Goal: Task Accomplishment & Management: Manage account settings

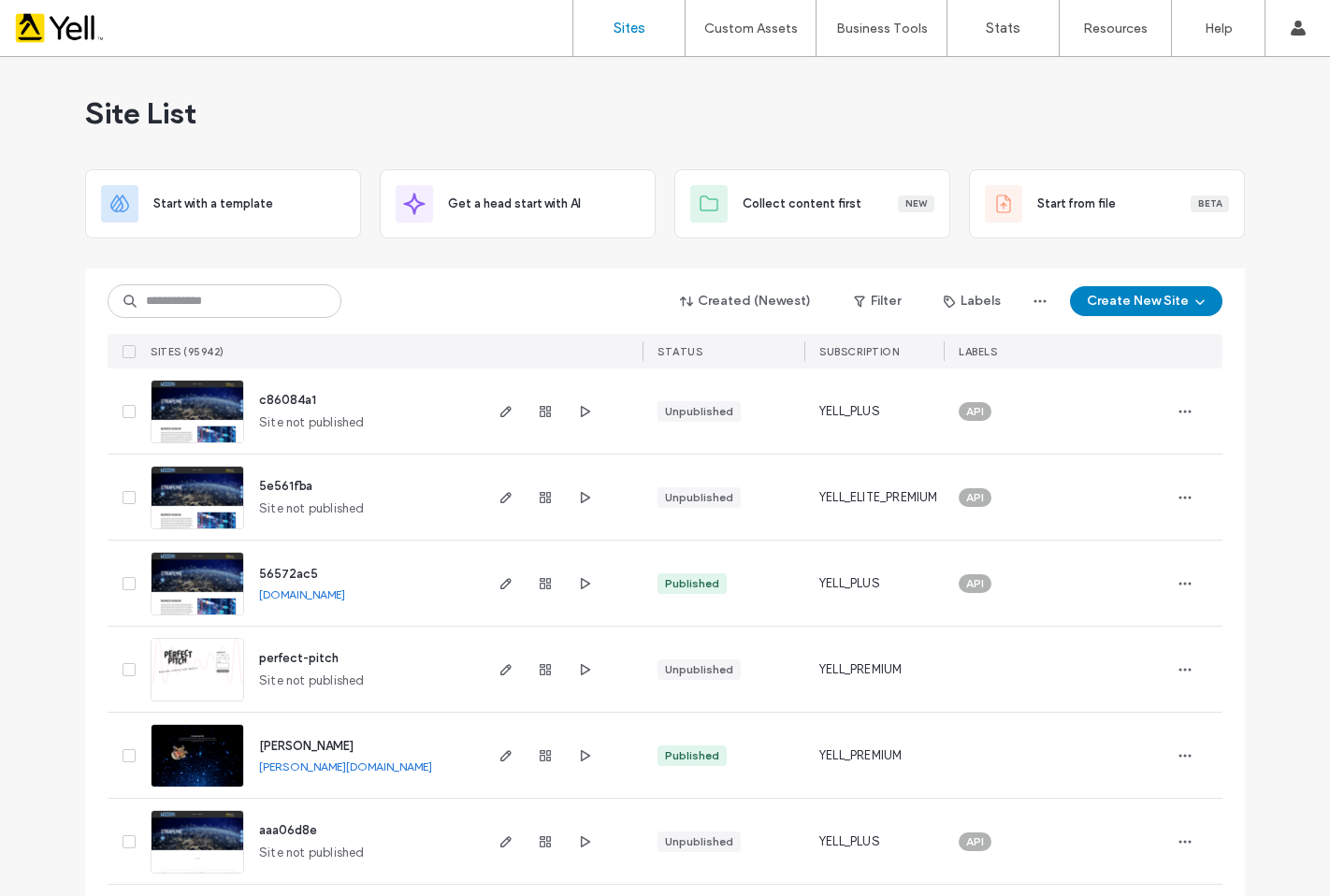
click at [256, 303] on input at bounding box center [225, 301] width 234 height 34
click at [209, 312] on input at bounding box center [225, 301] width 234 height 34
paste input "**********"
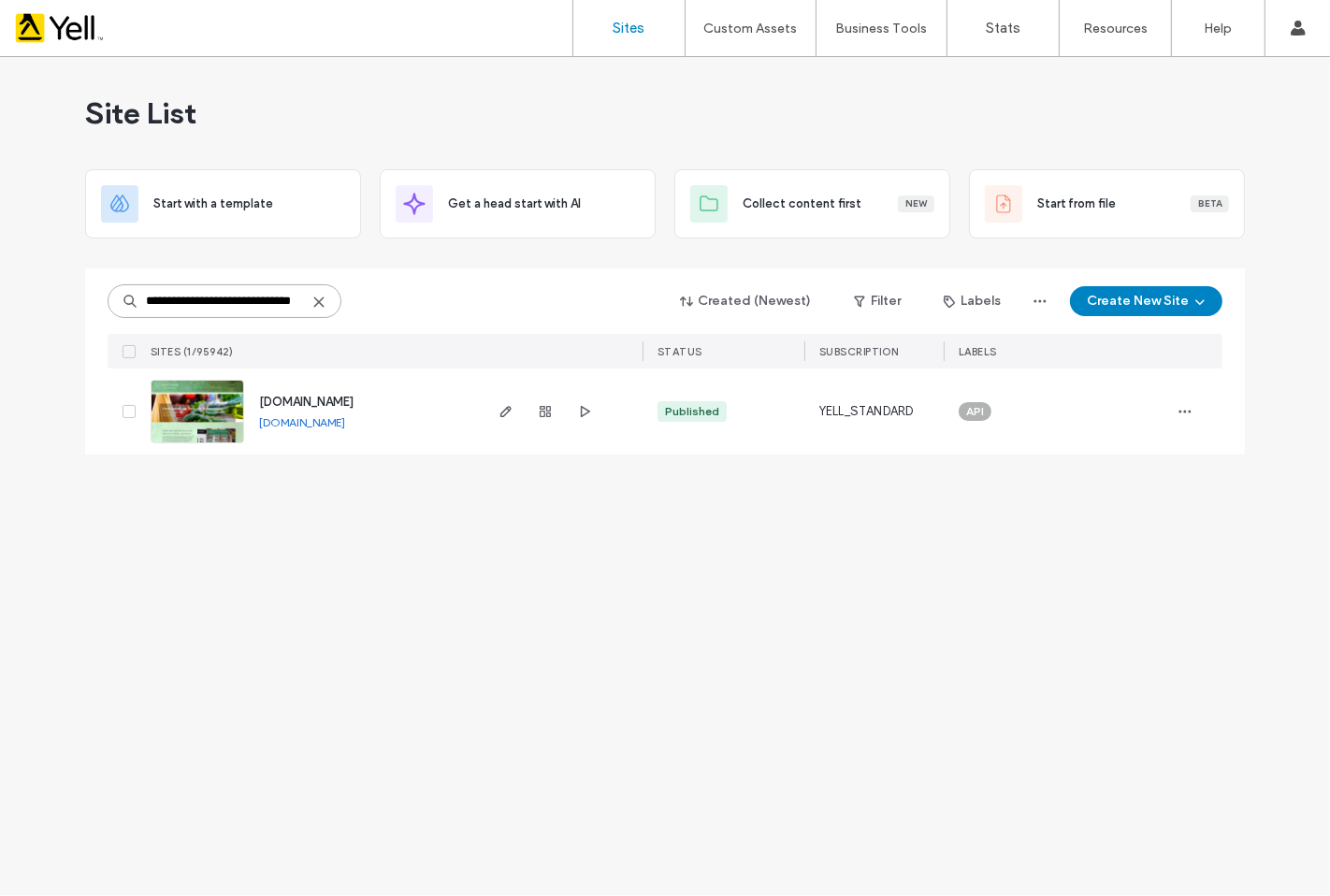
scroll to position [0, 17]
type input "**********"
click at [506, 407] on use "button" at bounding box center [506, 412] width 11 height 11
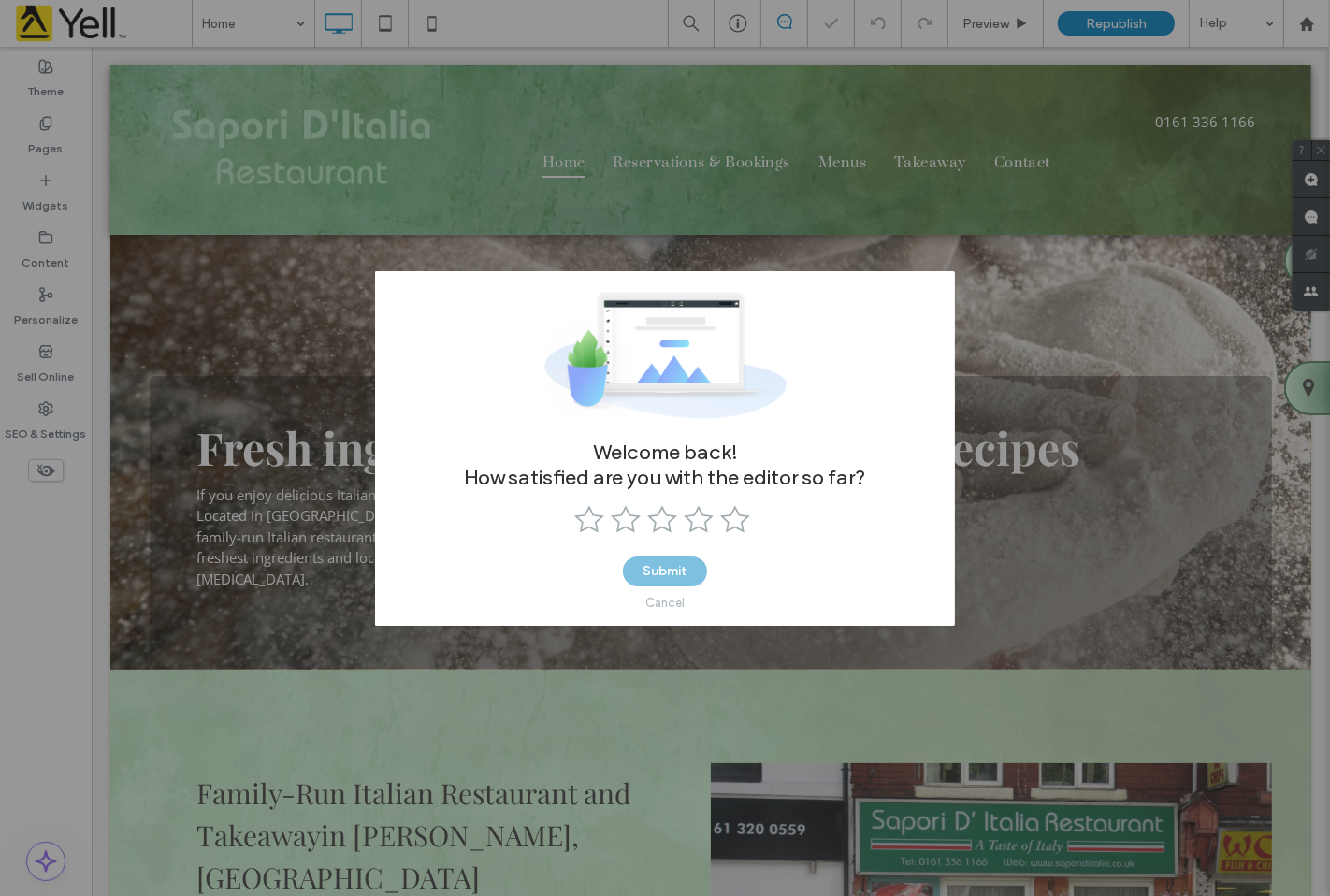
click at [667, 611] on div "Cancel" at bounding box center [665, 602] width 84 height 33
click at [589, 517] on use at bounding box center [589, 518] width 30 height 27
click at [662, 599] on div "Cancel" at bounding box center [664, 602] width 39 height 14
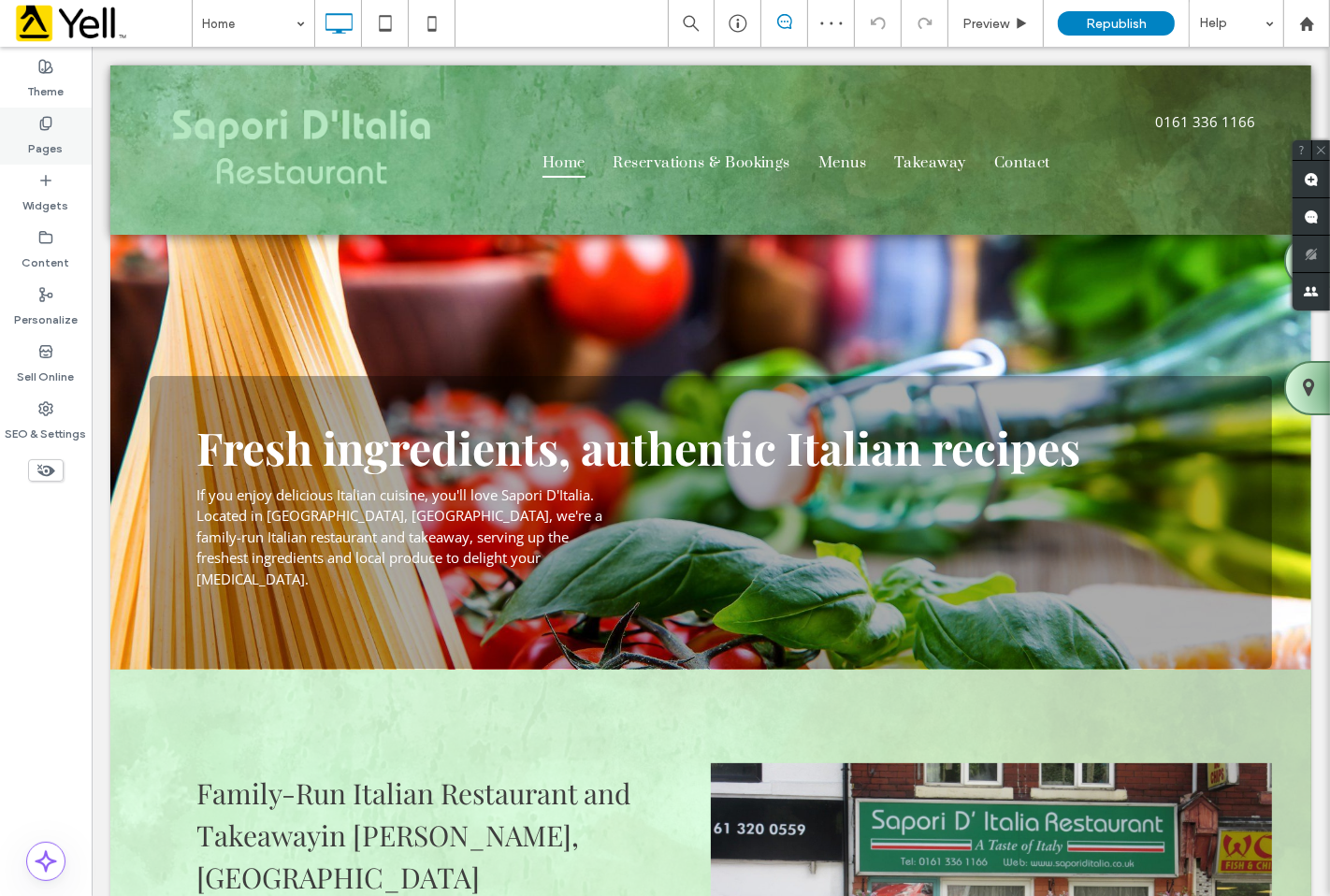
click at [32, 134] on label "Pages" at bounding box center [46, 144] width 35 height 27
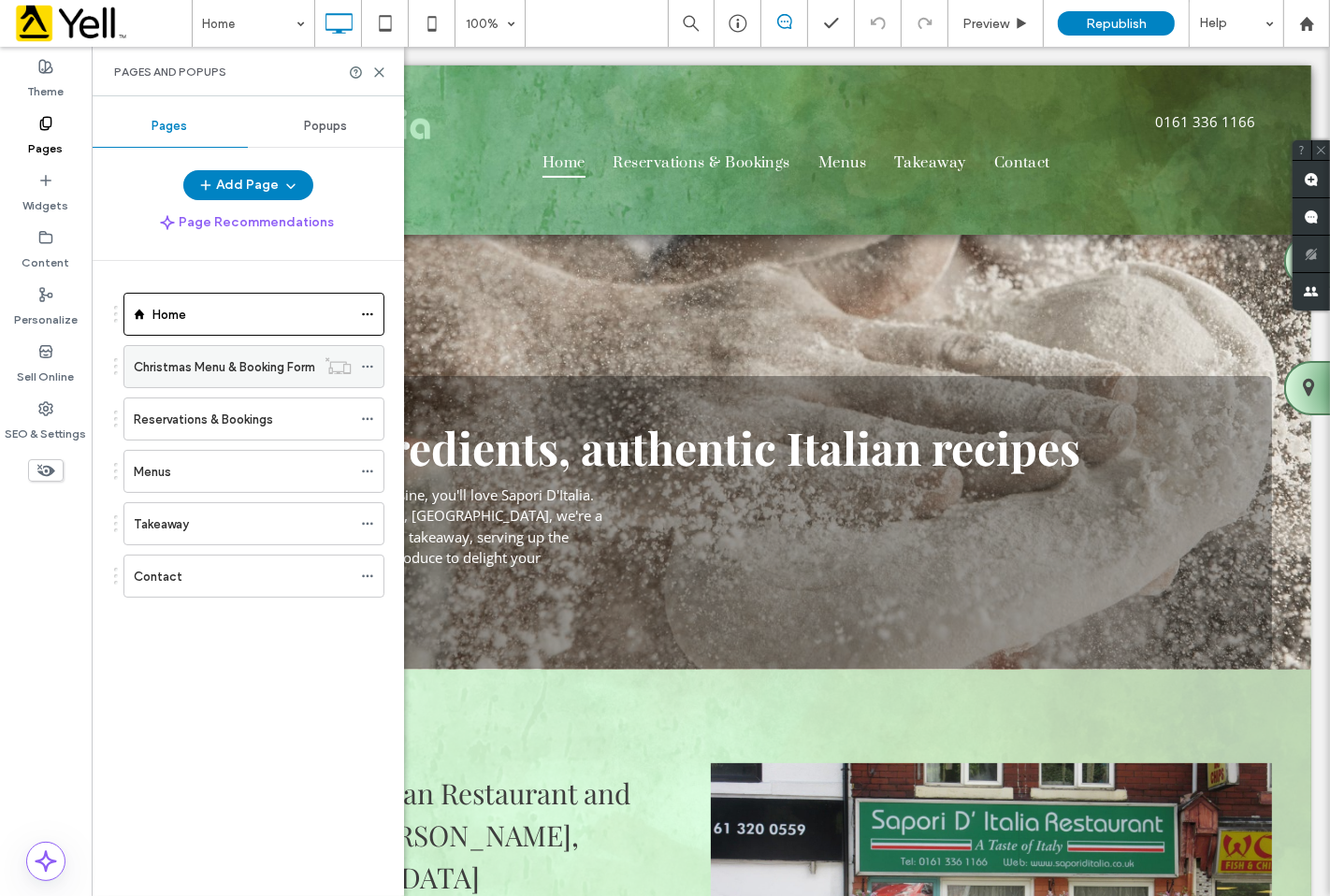
click at [370, 368] on icon at bounding box center [368, 367] width 13 height 13
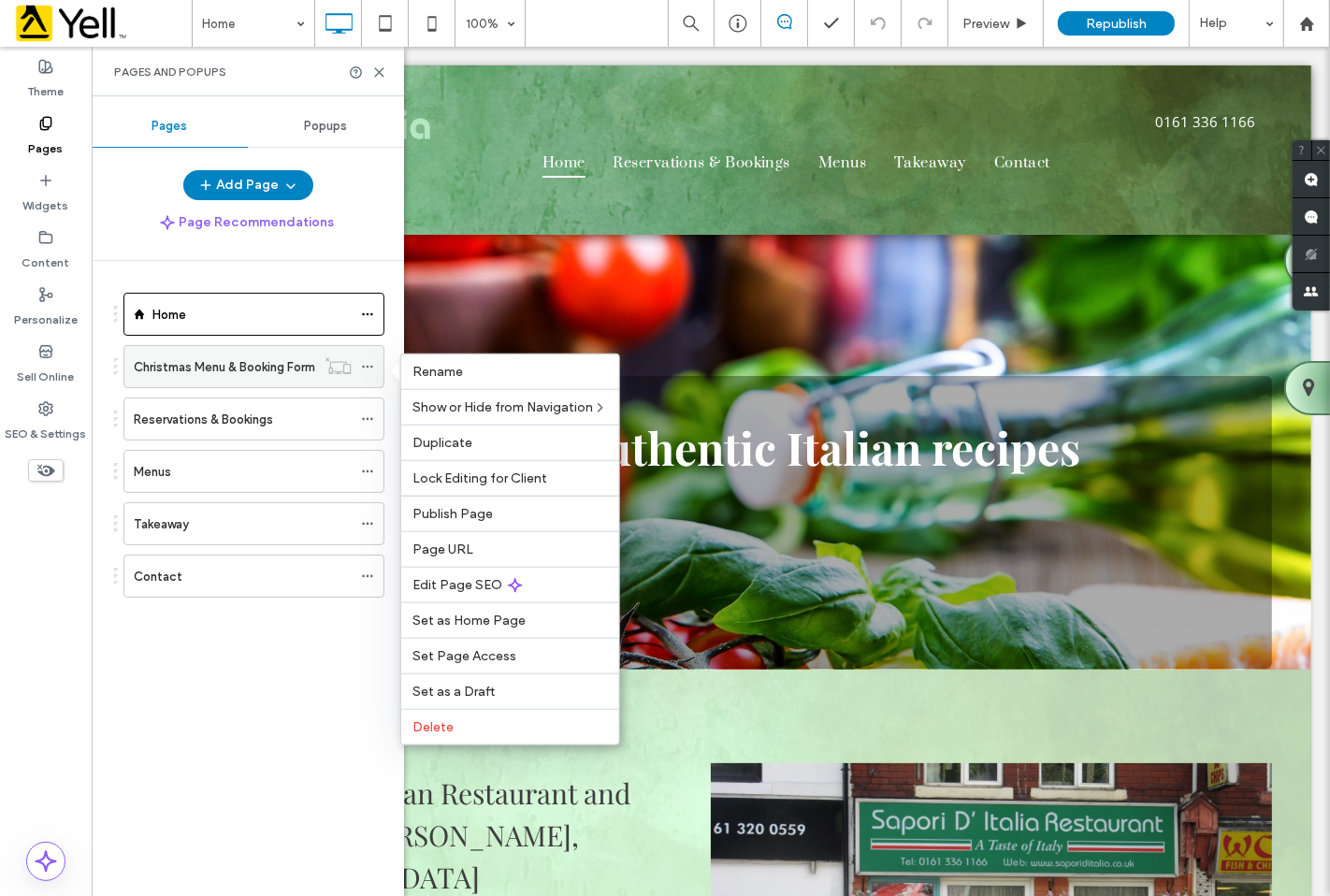
click at [370, 368] on icon at bounding box center [368, 367] width 13 height 13
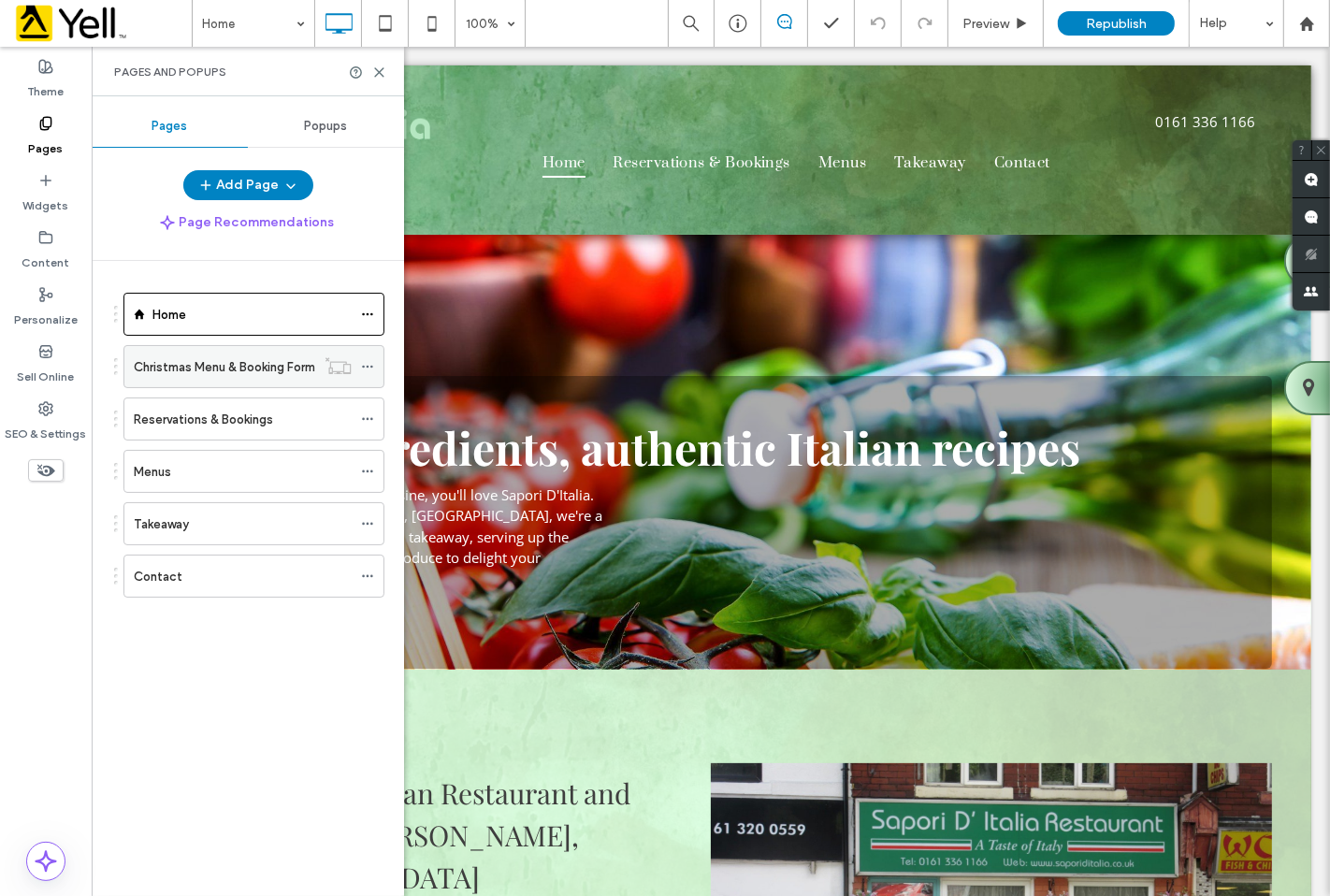
click at [333, 369] on icon at bounding box center [338, 366] width 27 height 19
click at [342, 370] on icon at bounding box center [338, 366] width 27 height 19
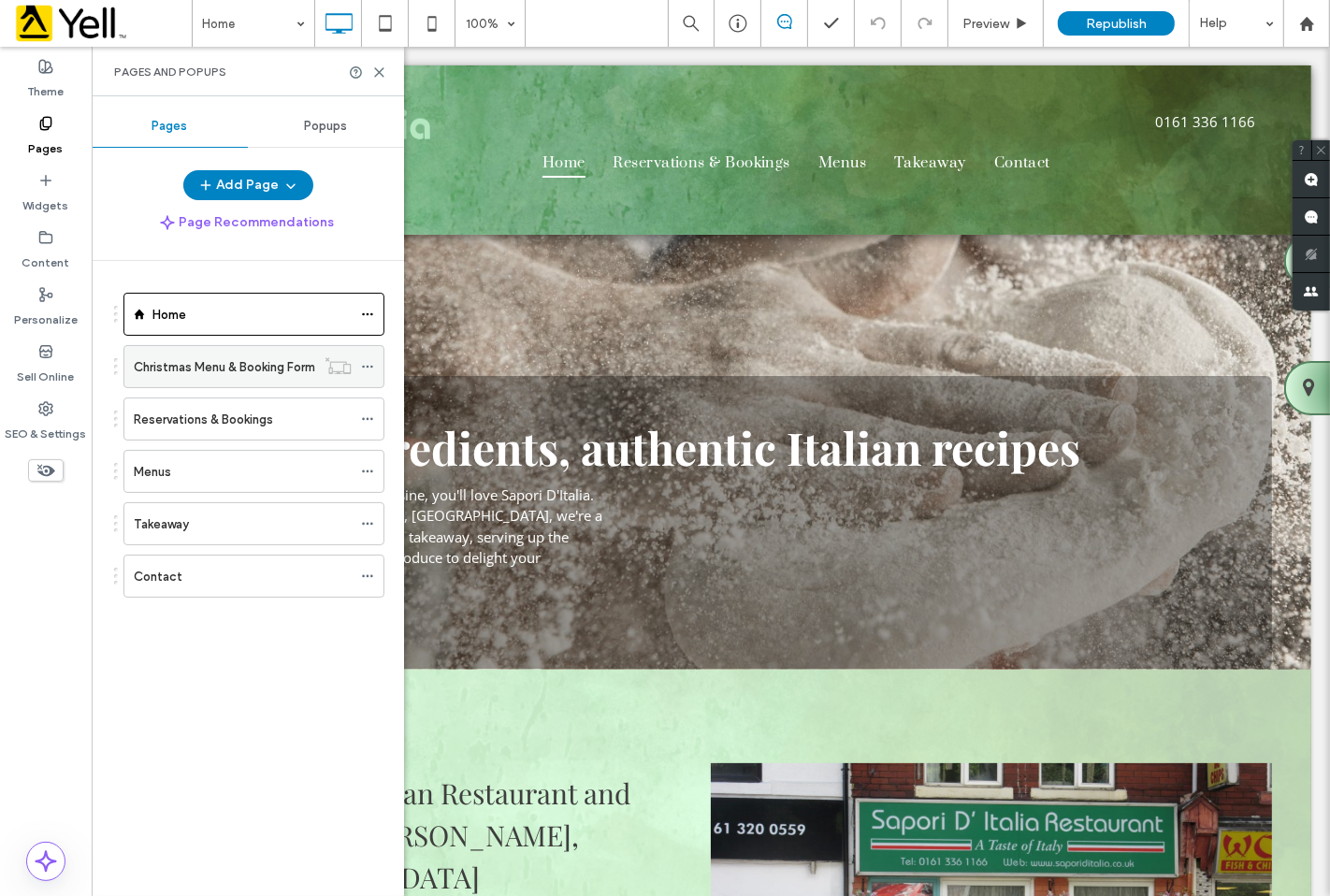
click at [248, 368] on label "Christmas Menu & Booking Form" at bounding box center [225, 367] width 182 height 33
click at [368, 366] on icon at bounding box center [368, 367] width 13 height 13
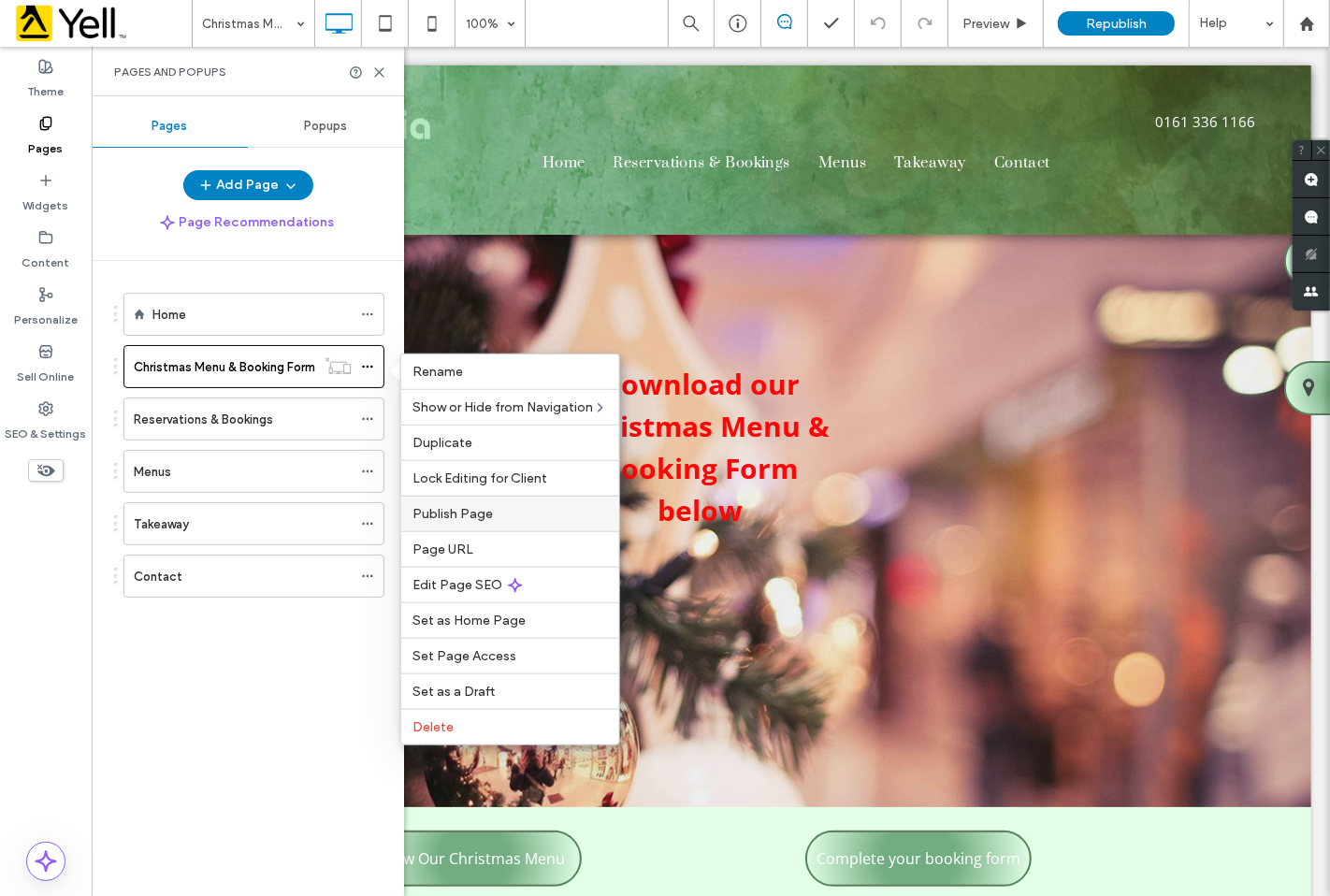
click at [514, 511] on label "Publish Page" at bounding box center [510, 513] width 195 height 16
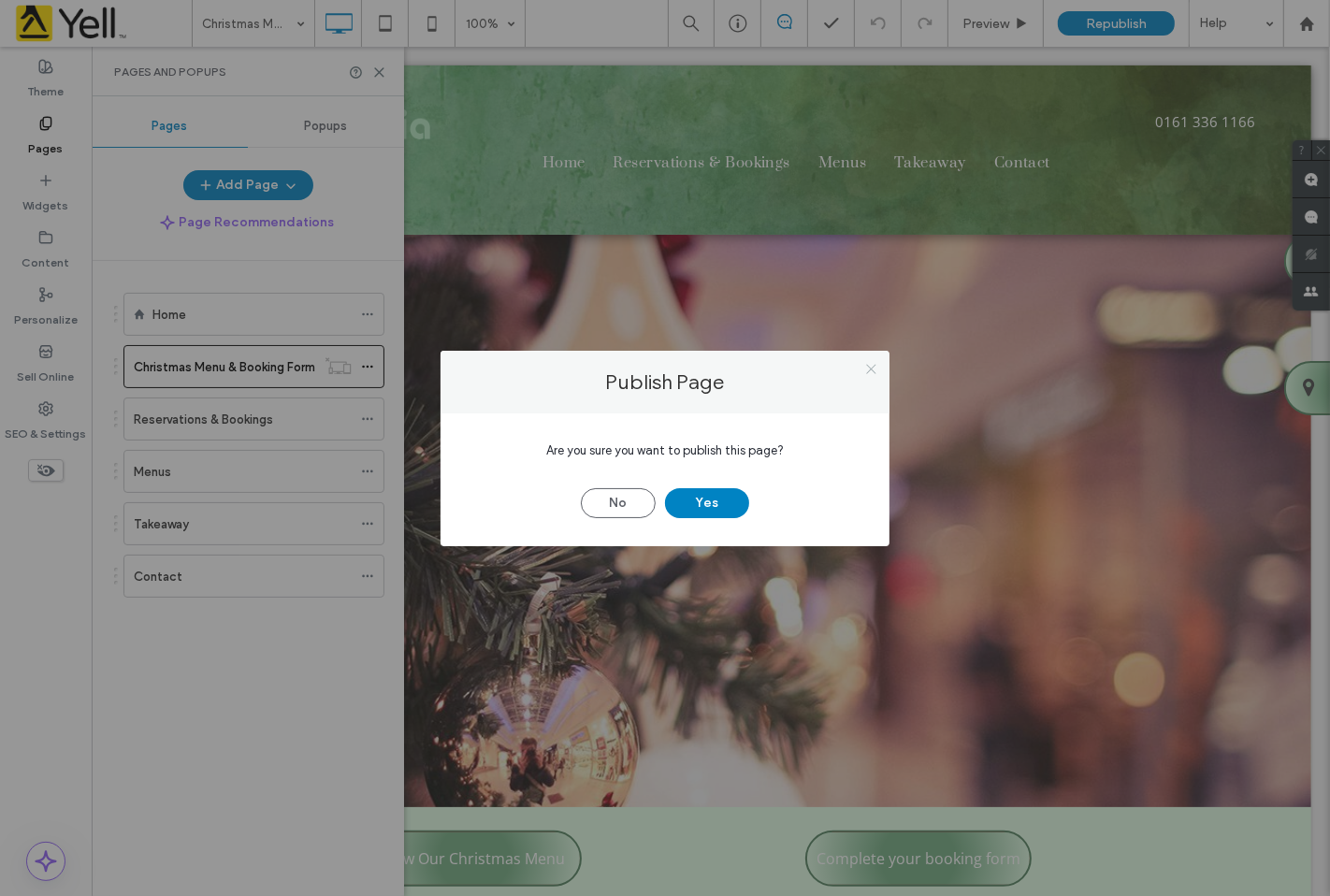
click at [868, 371] on use at bounding box center [871, 369] width 9 height 9
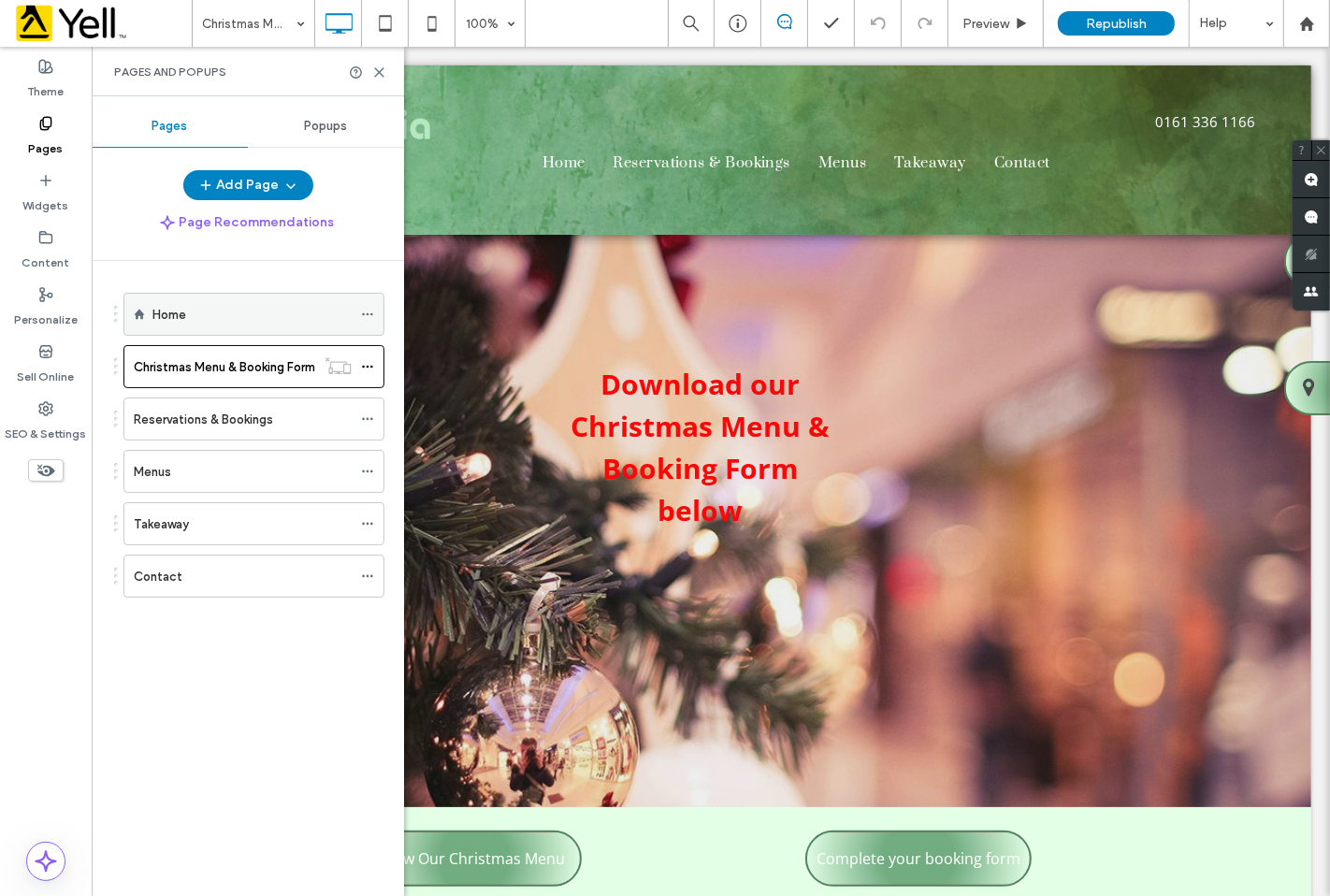
click at [363, 314] on use at bounding box center [367, 314] width 10 height 3
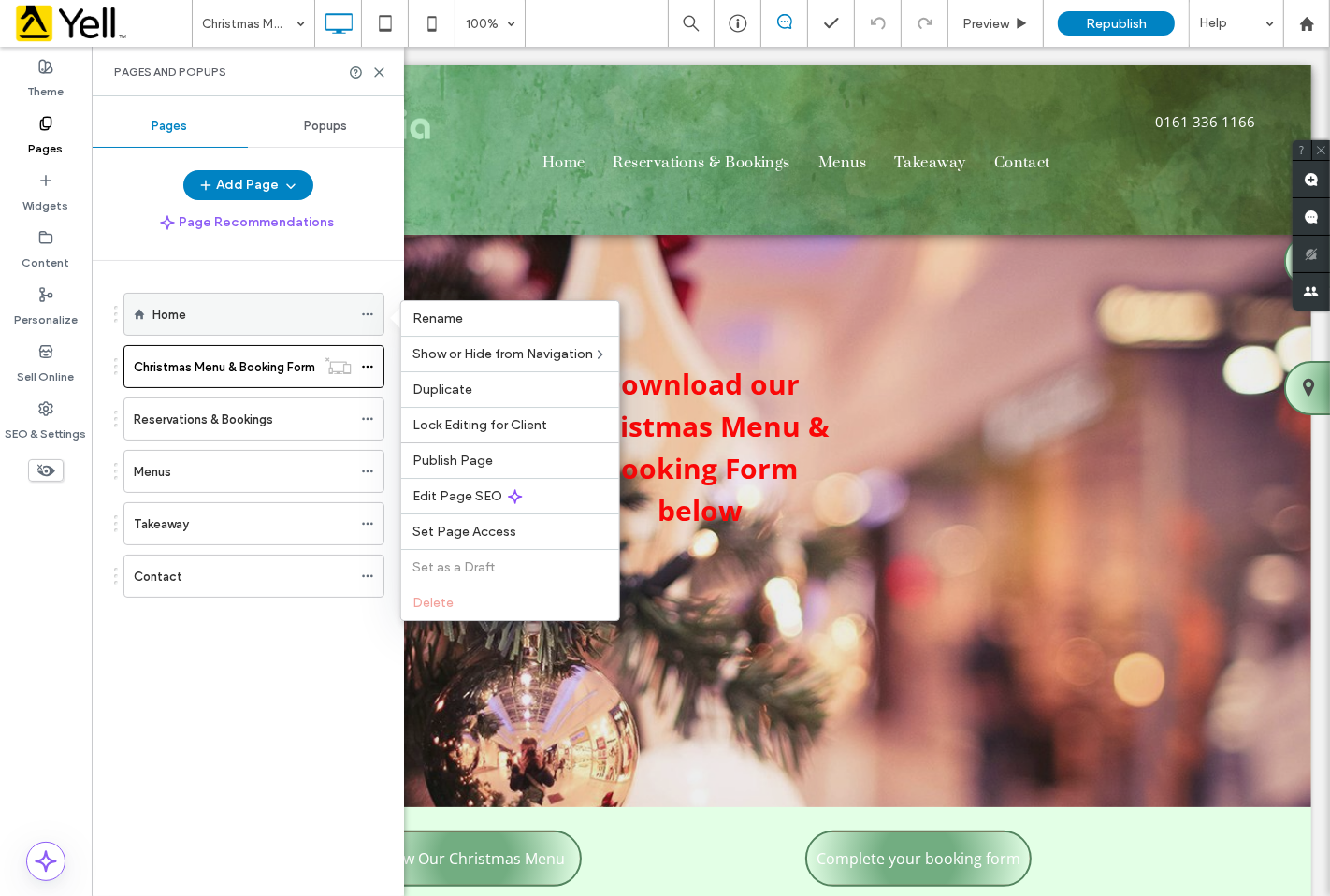
click at [374, 315] on icon at bounding box center [368, 314] width 13 height 13
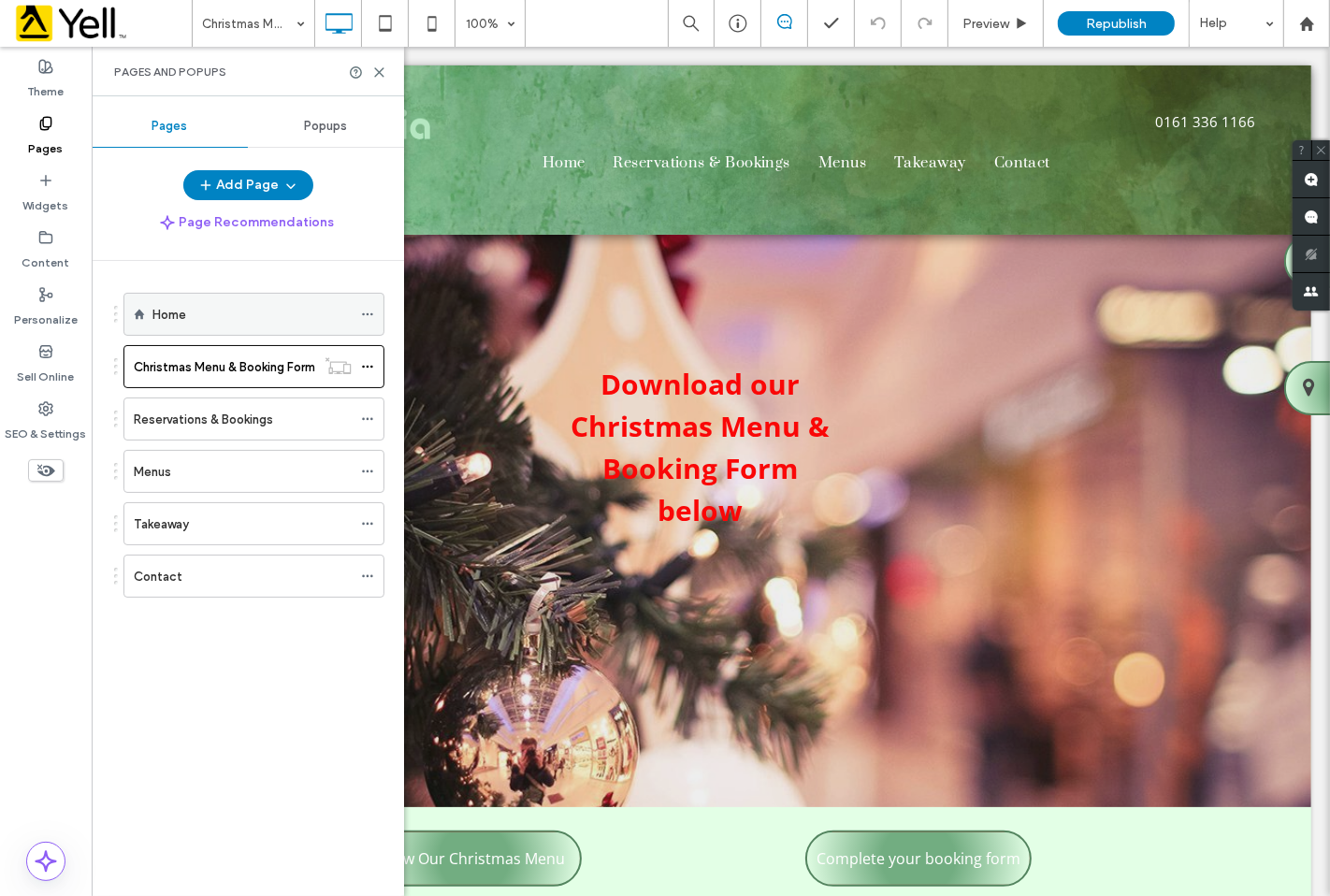
click at [377, 314] on div at bounding box center [372, 314] width 23 height 28
click at [374, 313] on icon at bounding box center [368, 314] width 13 height 13
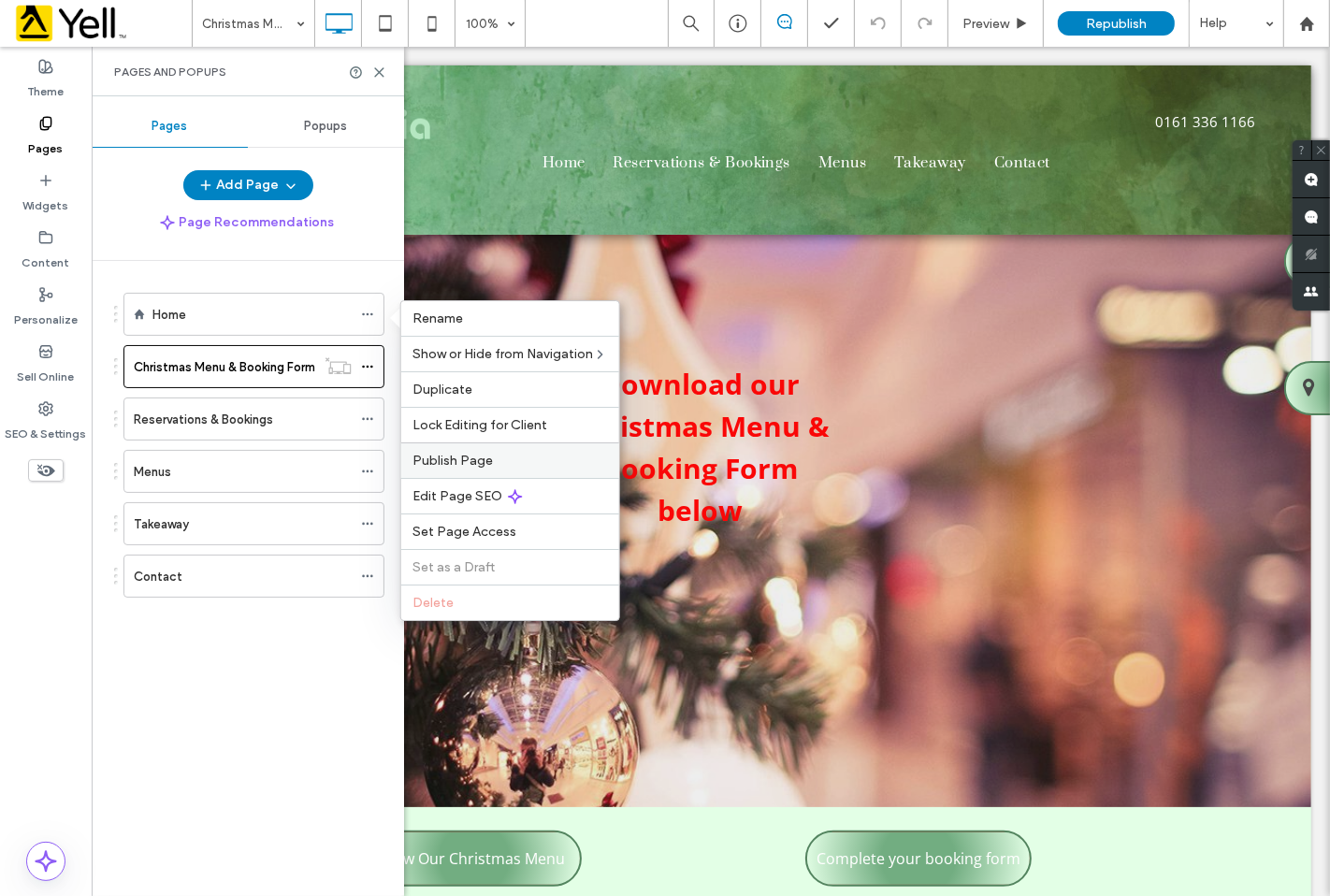
click at [459, 461] on span "Publish Page" at bounding box center [452, 460] width 81 height 16
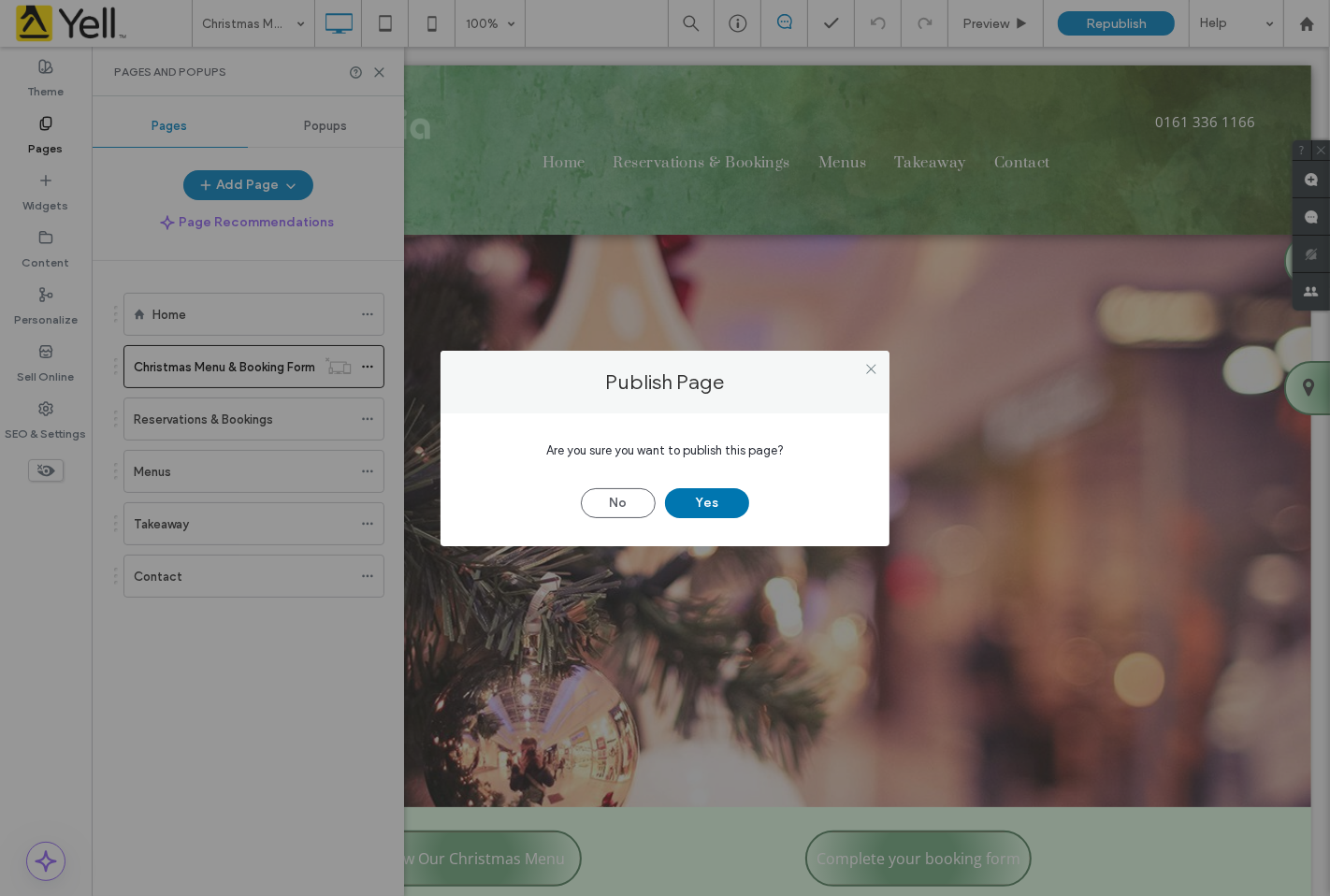
click at [703, 498] on button "Yes" at bounding box center [707, 503] width 84 height 30
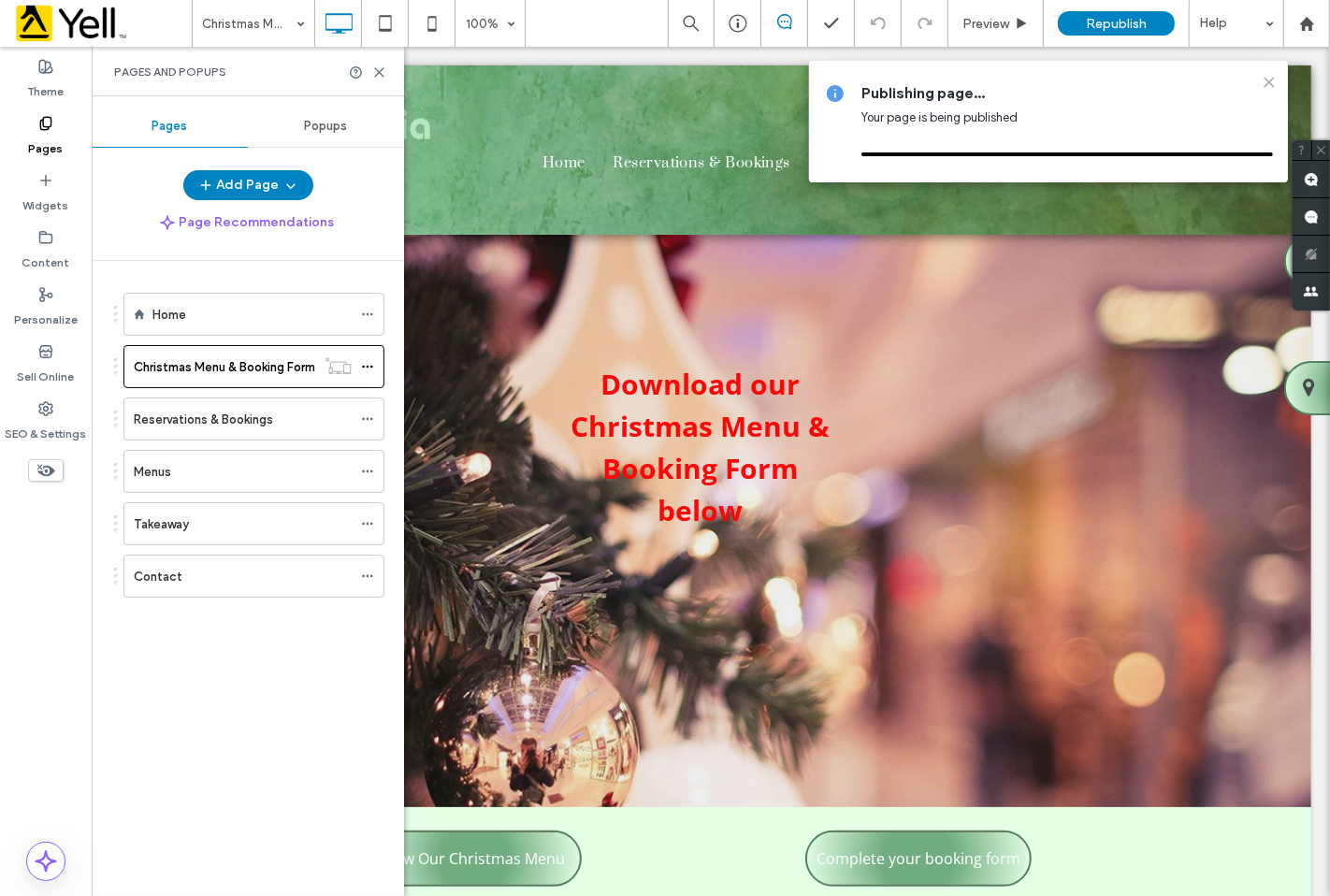
click at [1266, 79] on use at bounding box center [1268, 81] width 9 height 9
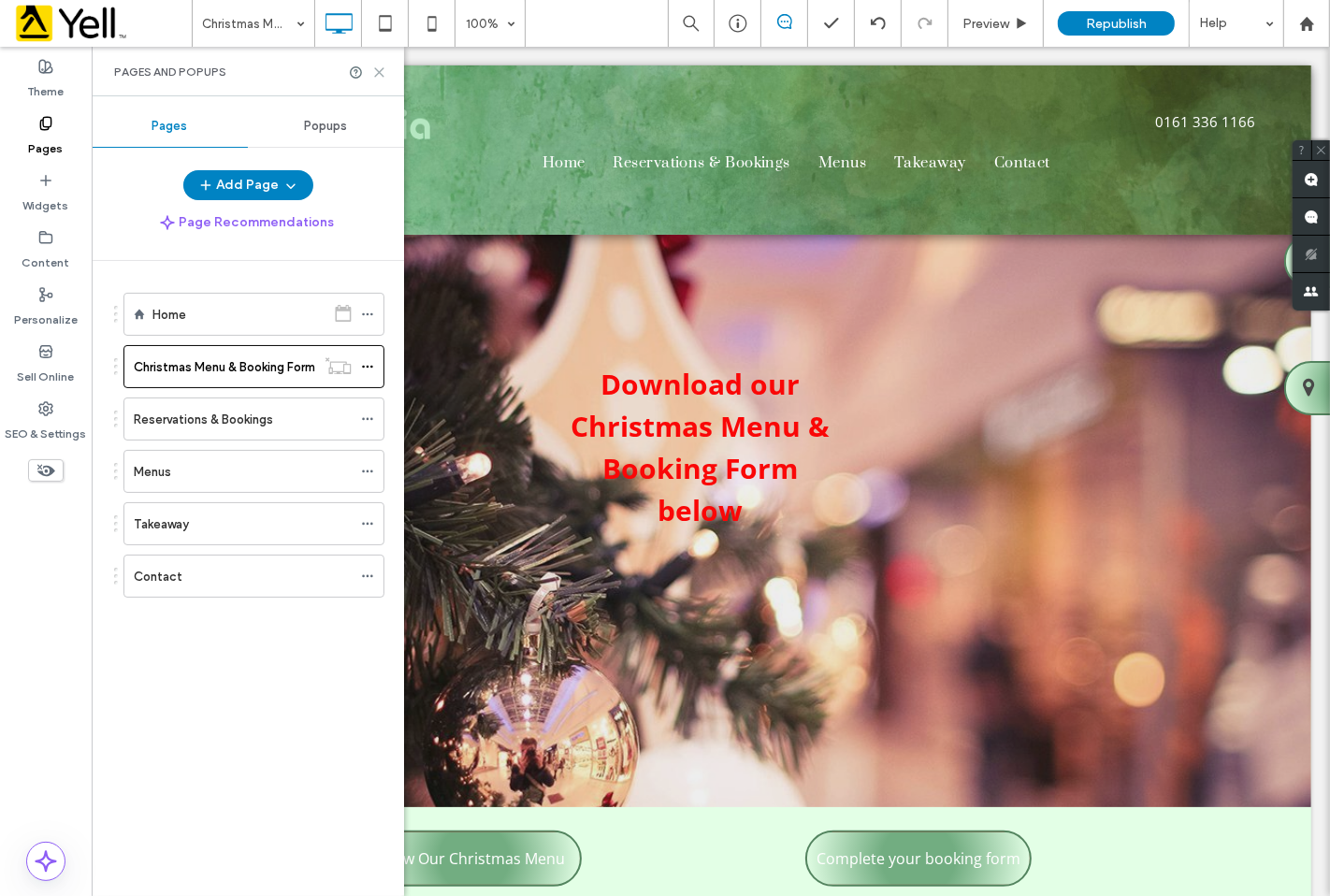
click at [386, 73] on icon at bounding box center [379, 72] width 14 height 14
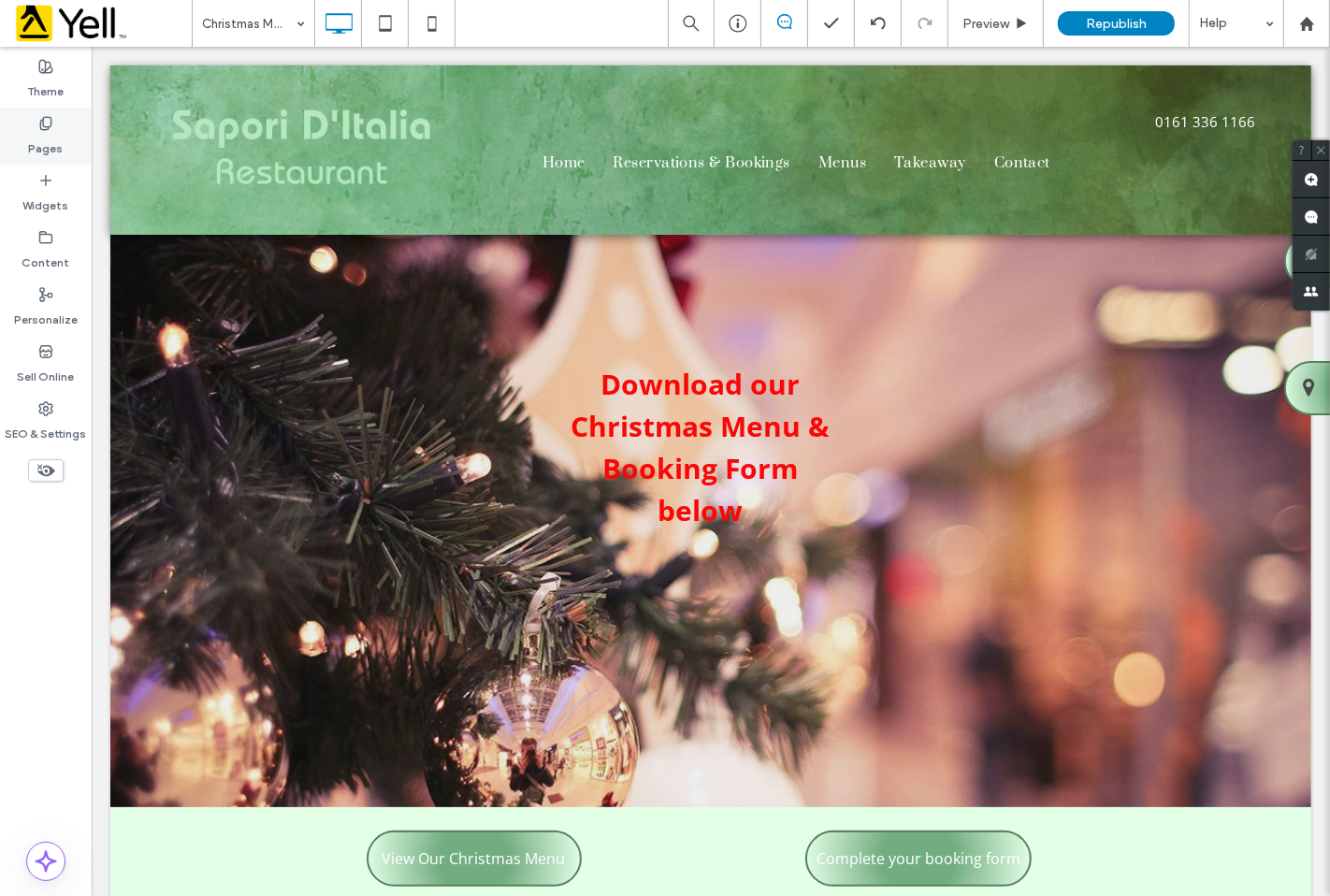
click at [61, 137] on label "Pages" at bounding box center [46, 144] width 35 height 27
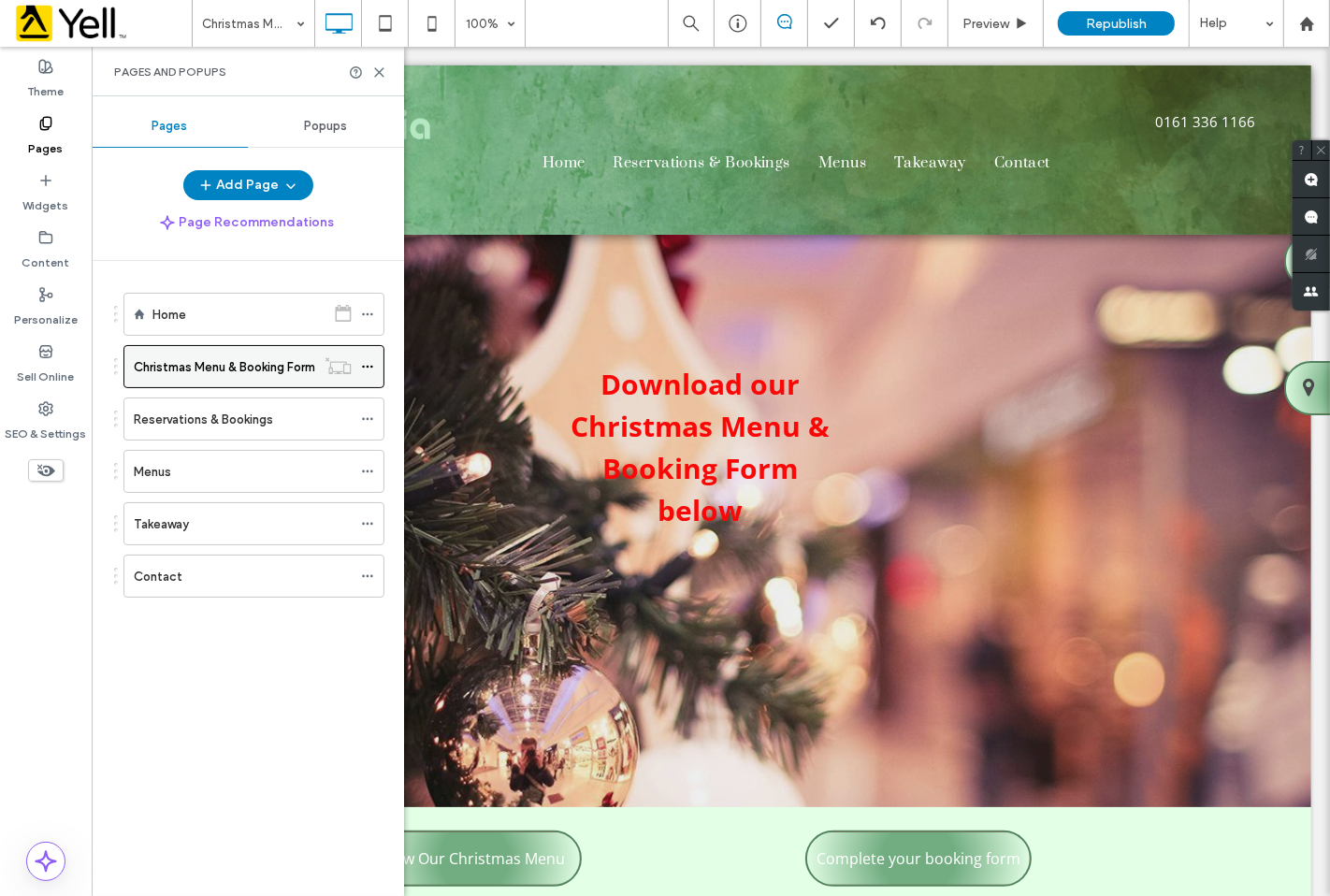
click at [367, 367] on use at bounding box center [367, 367] width 10 height 3
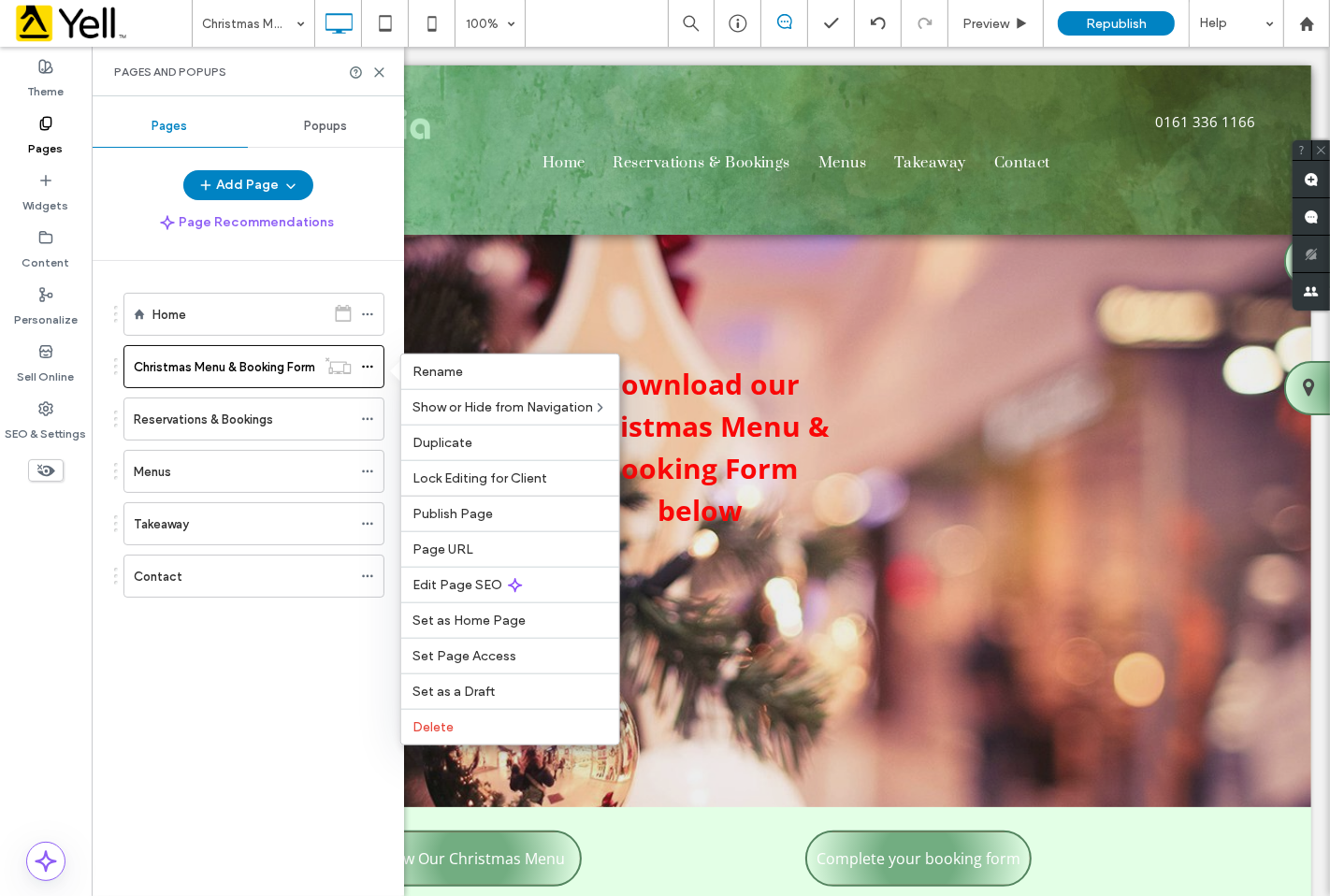
click at [38, 726] on div "Theme Pages Widgets Content Personalize Sell Online SEO & Settings" at bounding box center [45, 471] width 92 height 850
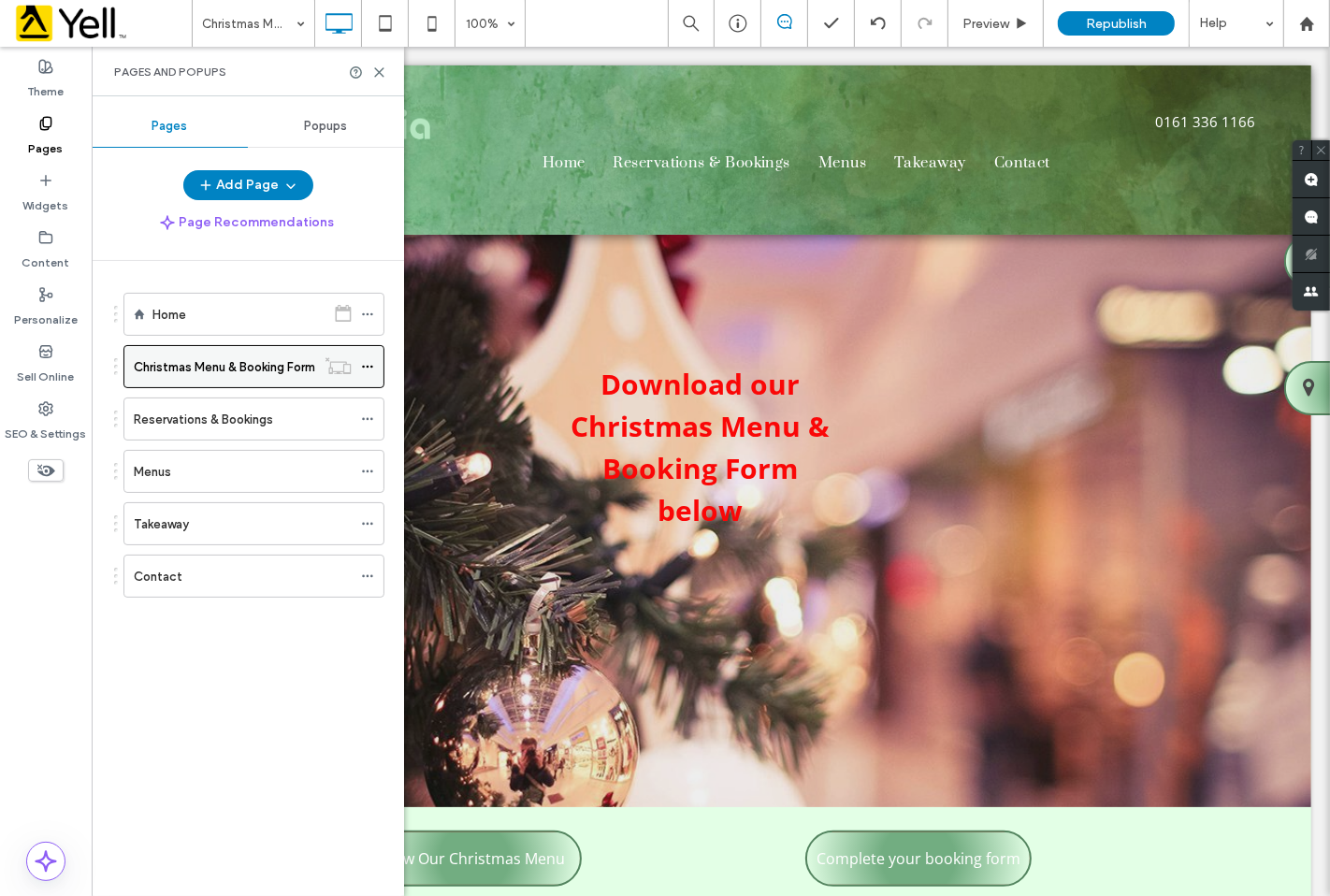
click at [369, 369] on icon at bounding box center [368, 367] width 13 height 13
click at [366, 311] on icon at bounding box center [368, 314] width 13 height 13
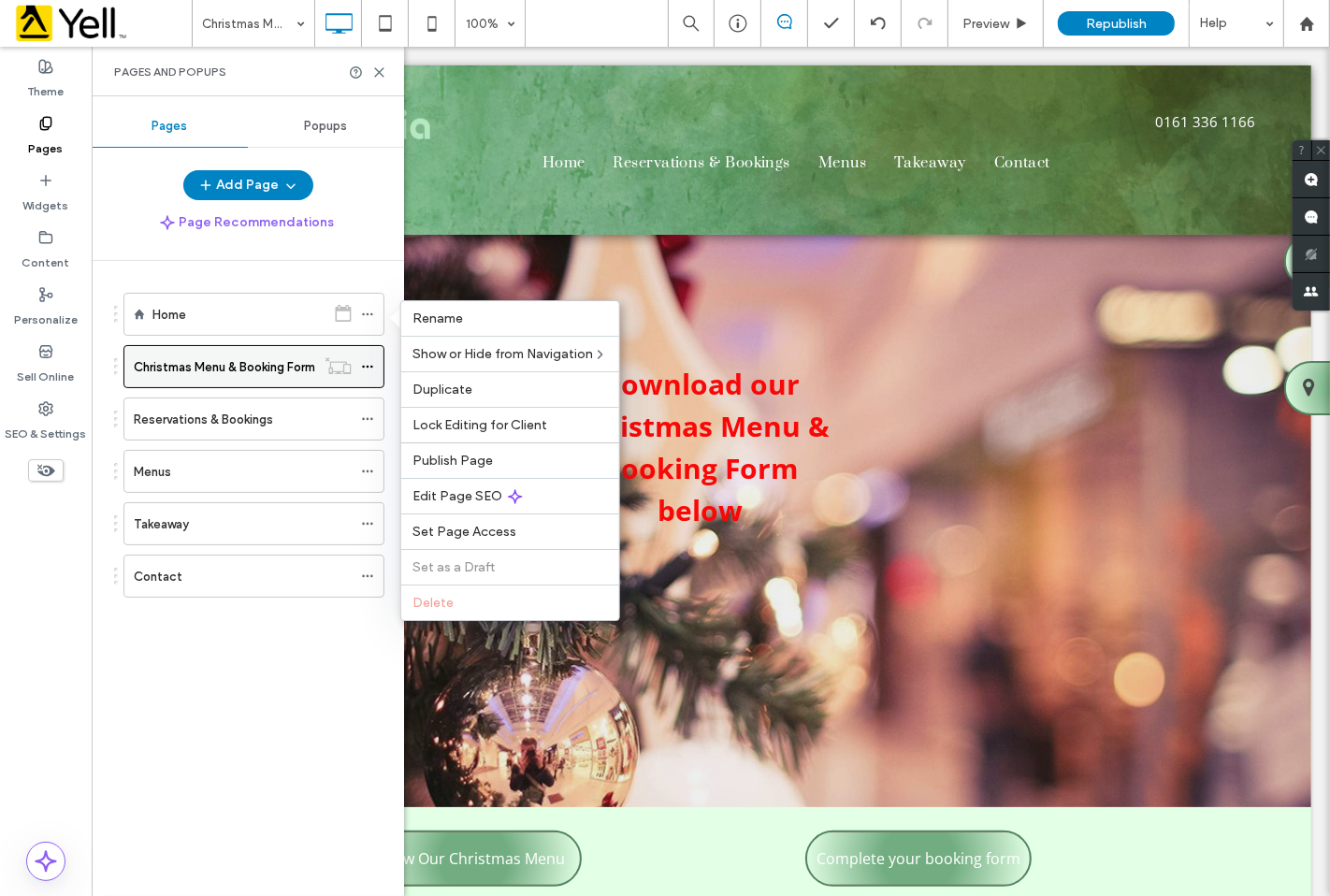
click at [367, 365] on icon at bounding box center [368, 367] width 13 height 13
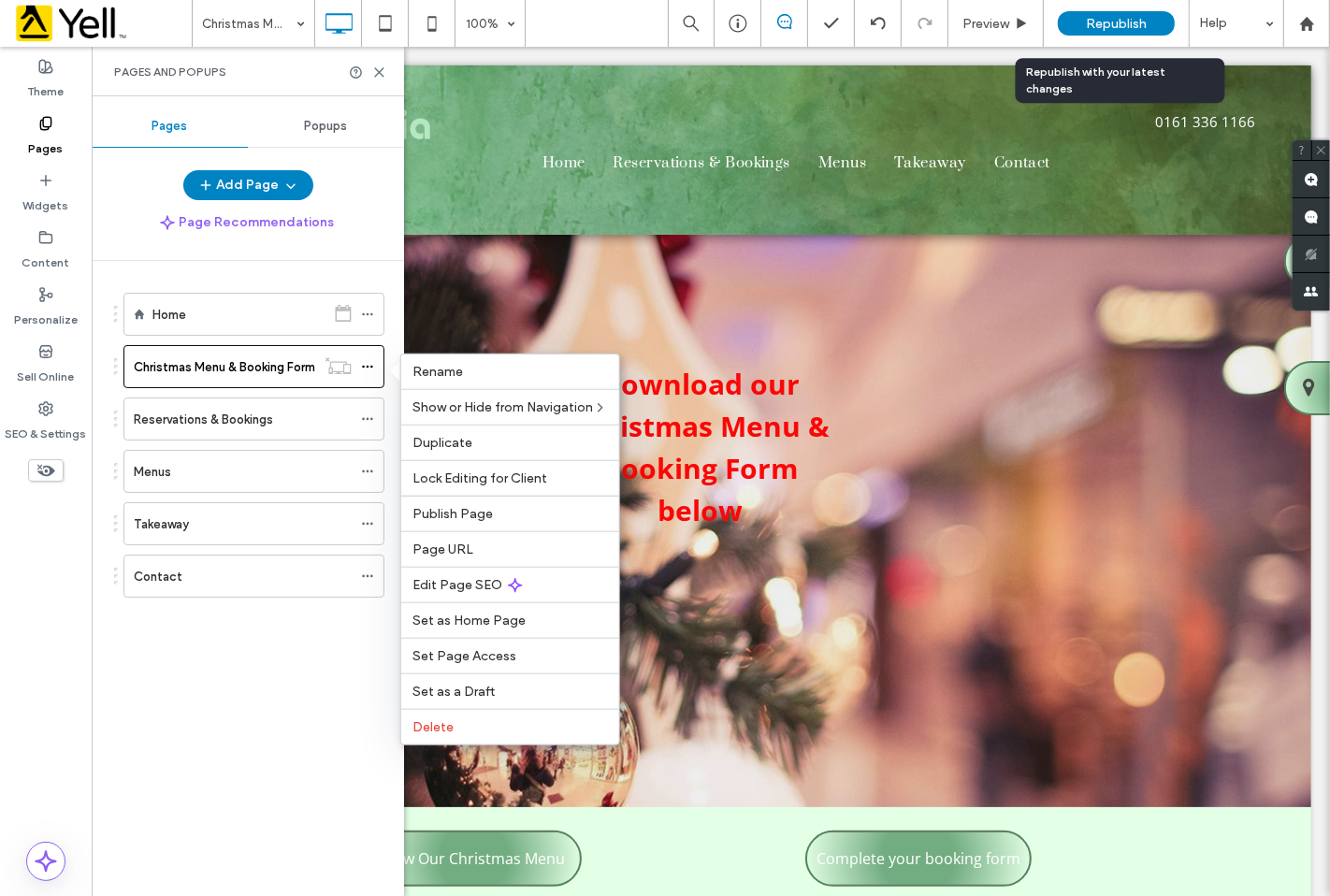
click at [1146, 25] on span "Republish" at bounding box center [1116, 24] width 61 height 16
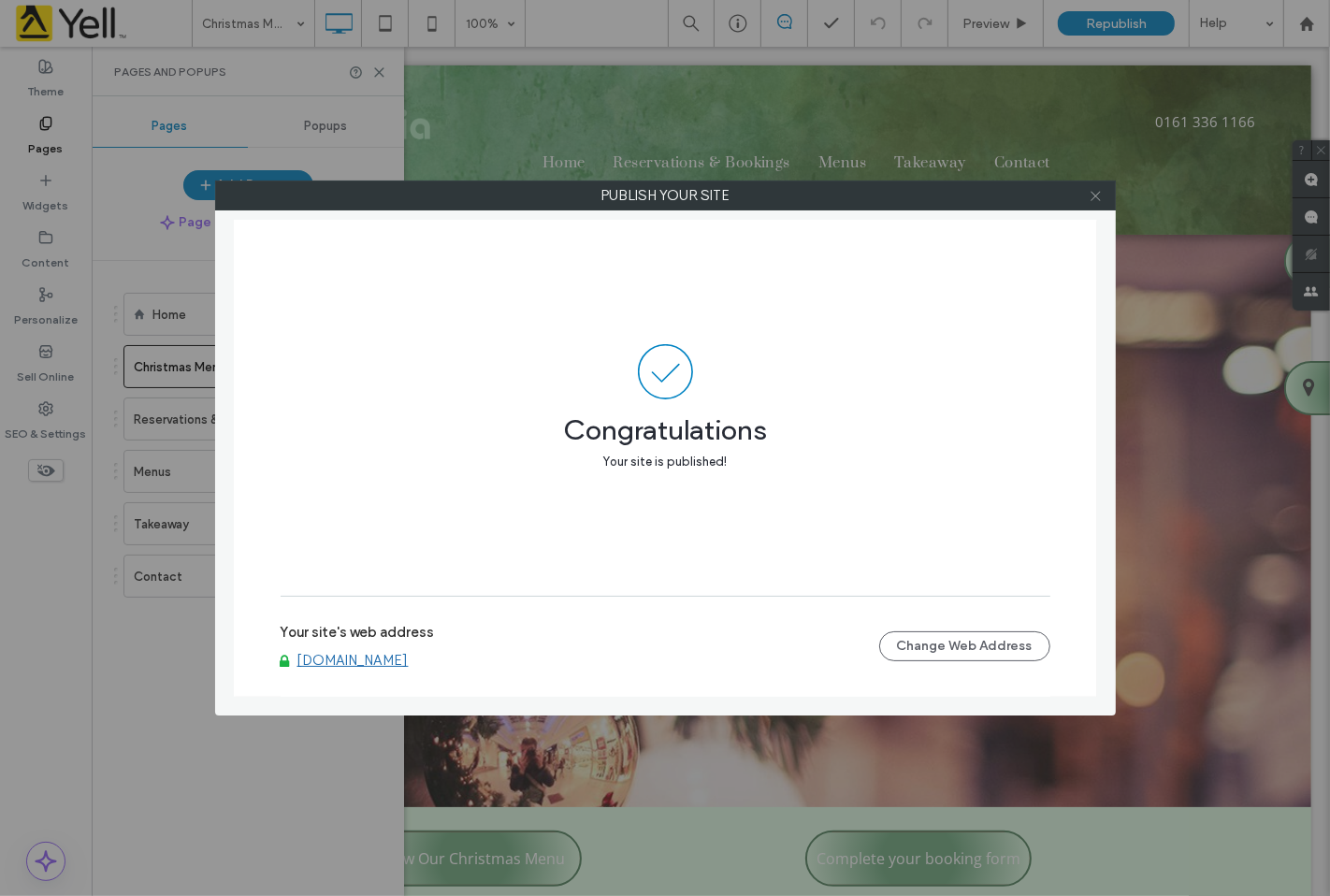
click at [1100, 199] on icon at bounding box center [1095, 195] width 14 height 14
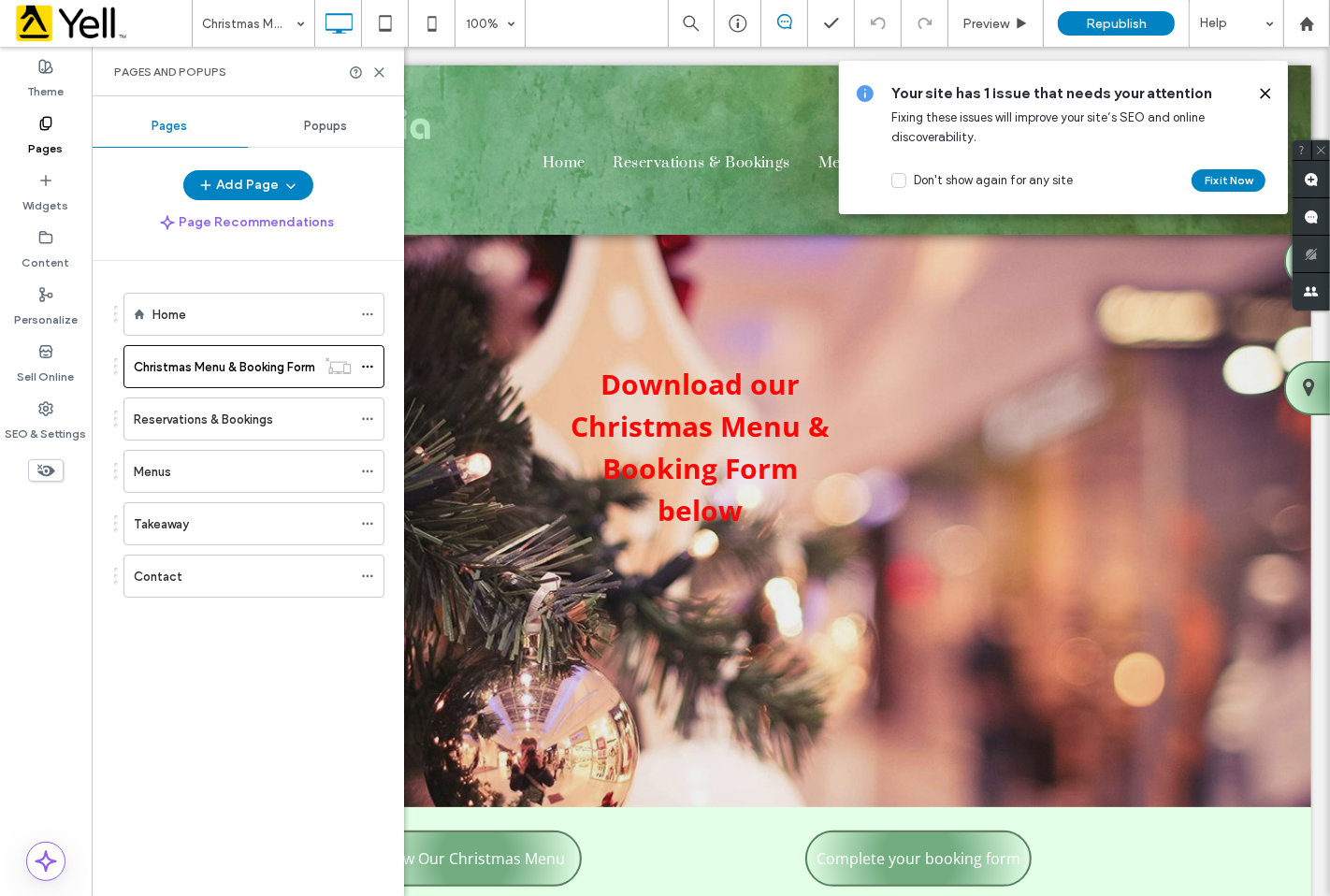
click at [1266, 86] on icon at bounding box center [1266, 94] width 15 height 15
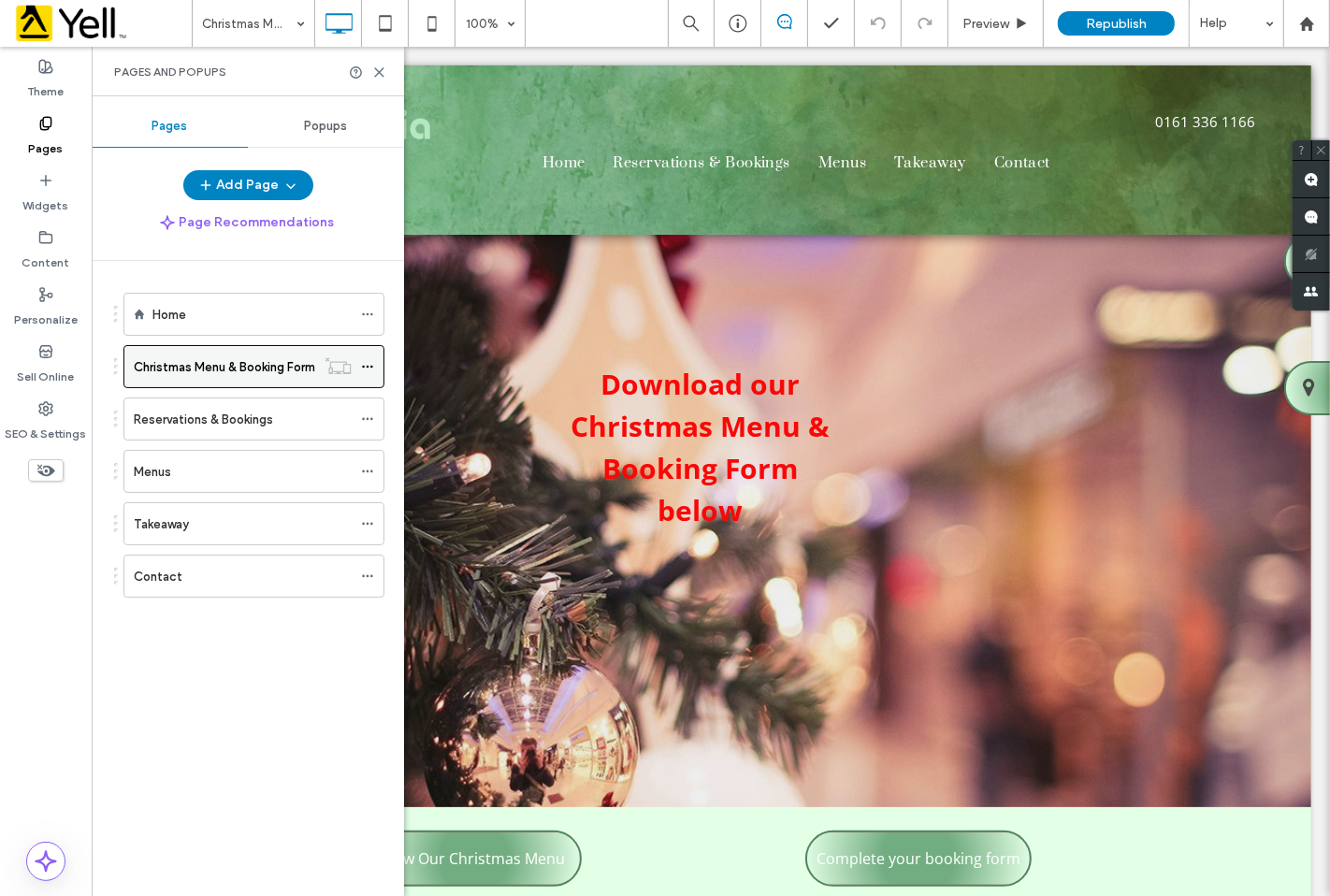
click at [368, 369] on icon at bounding box center [368, 367] width 13 height 13
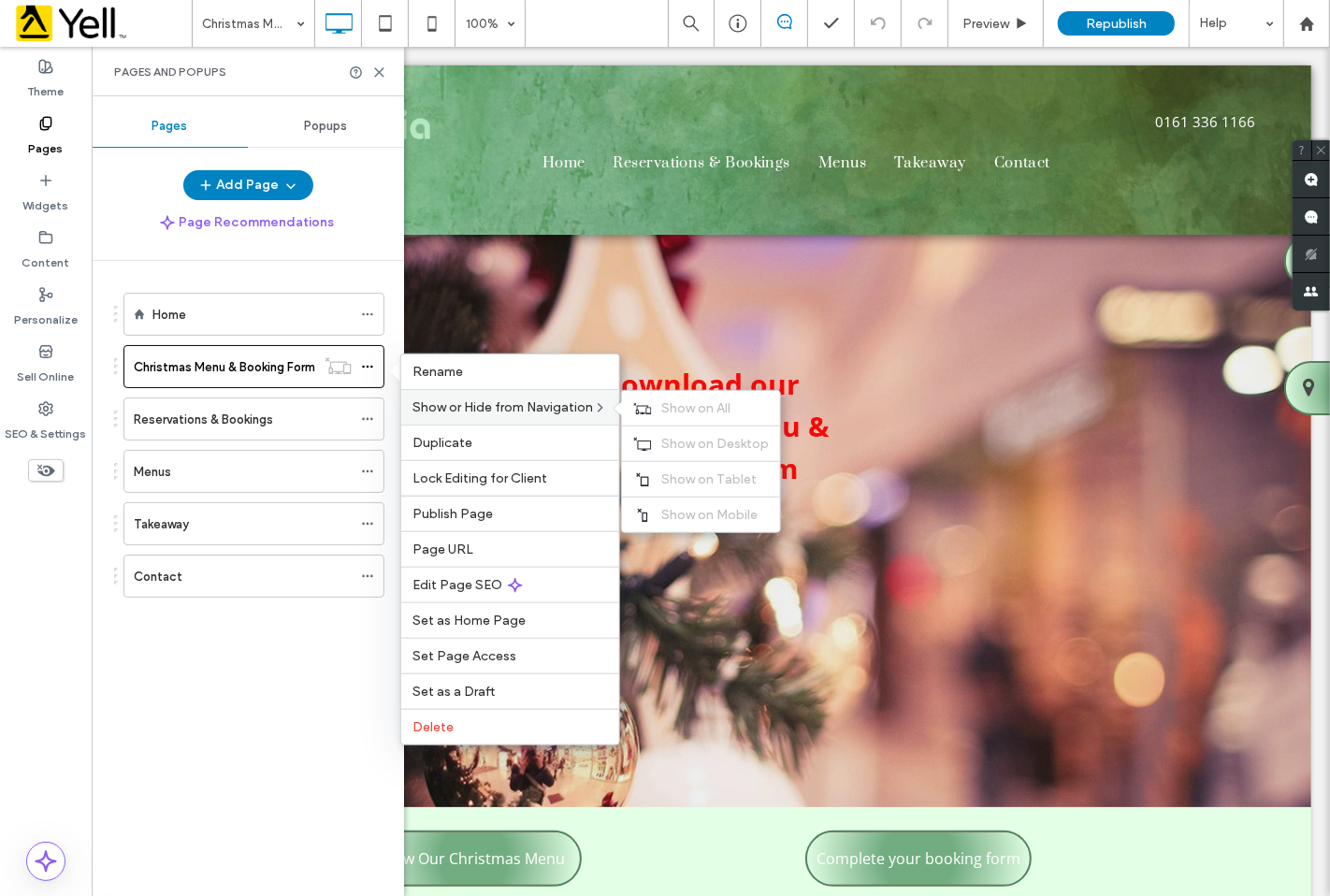
click at [492, 411] on span "Show or Hide from Navigation" at bounding box center [502, 407] width 181 height 16
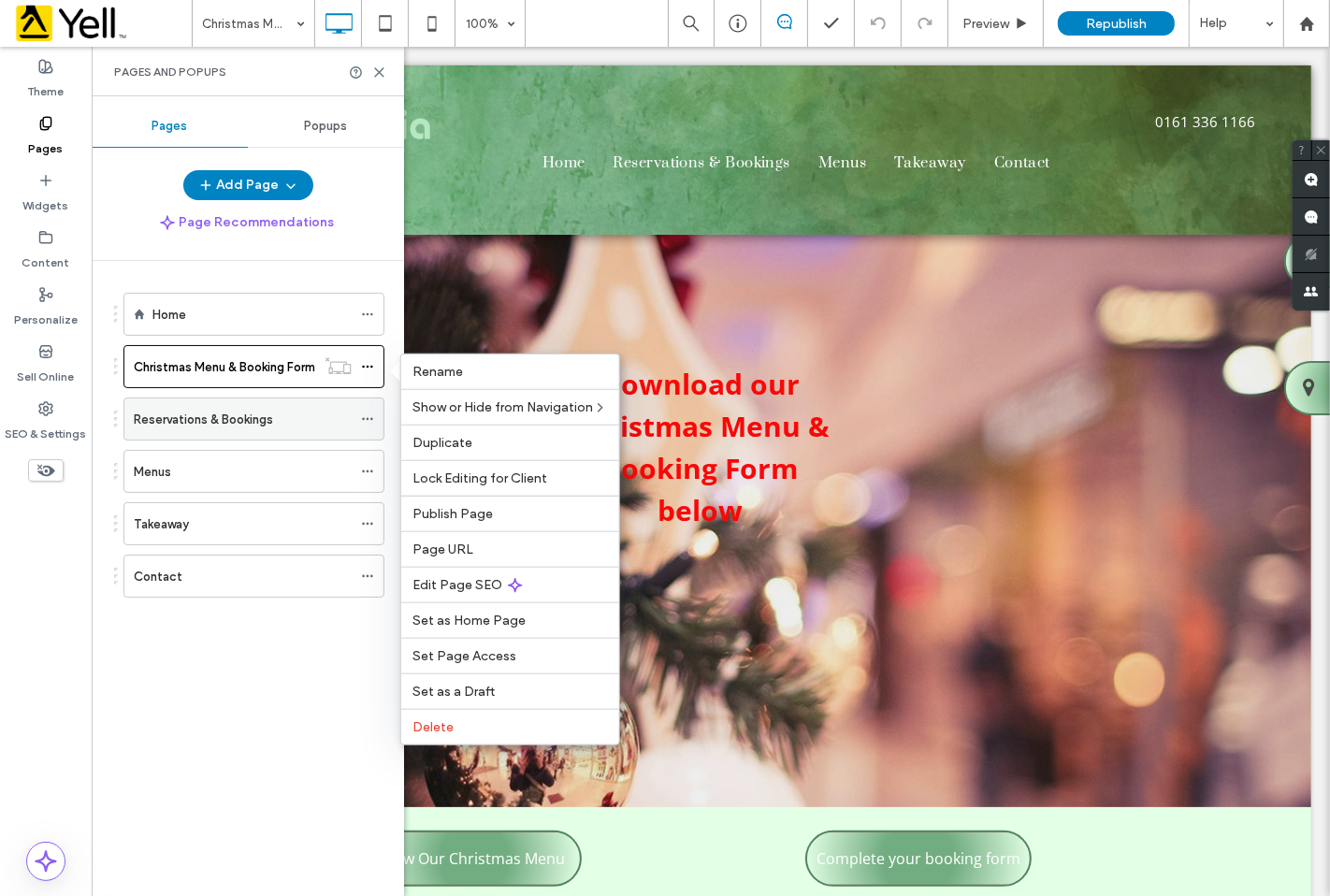
click at [368, 422] on icon at bounding box center [368, 419] width 13 height 13
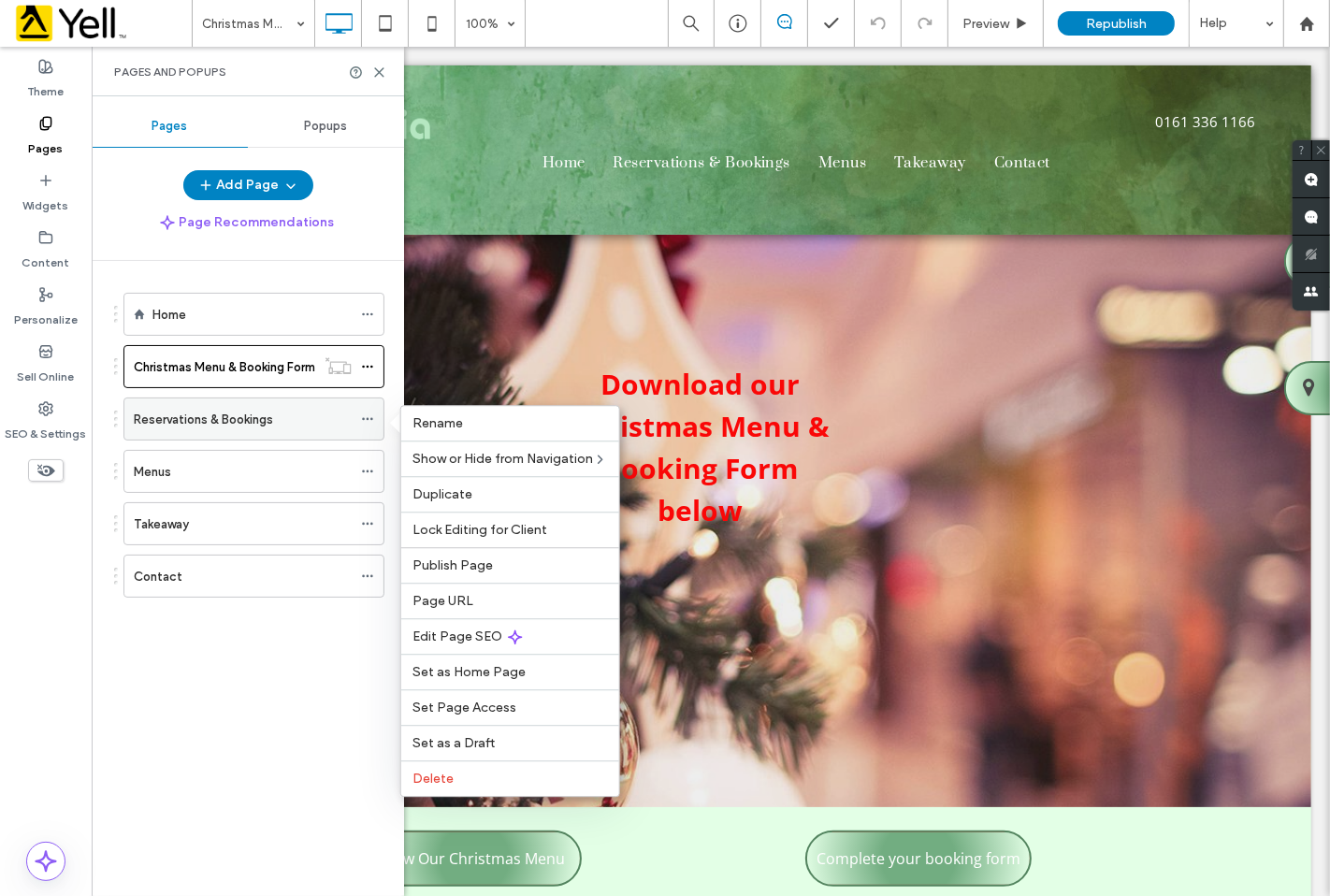
click at [371, 423] on icon at bounding box center [368, 419] width 13 height 13
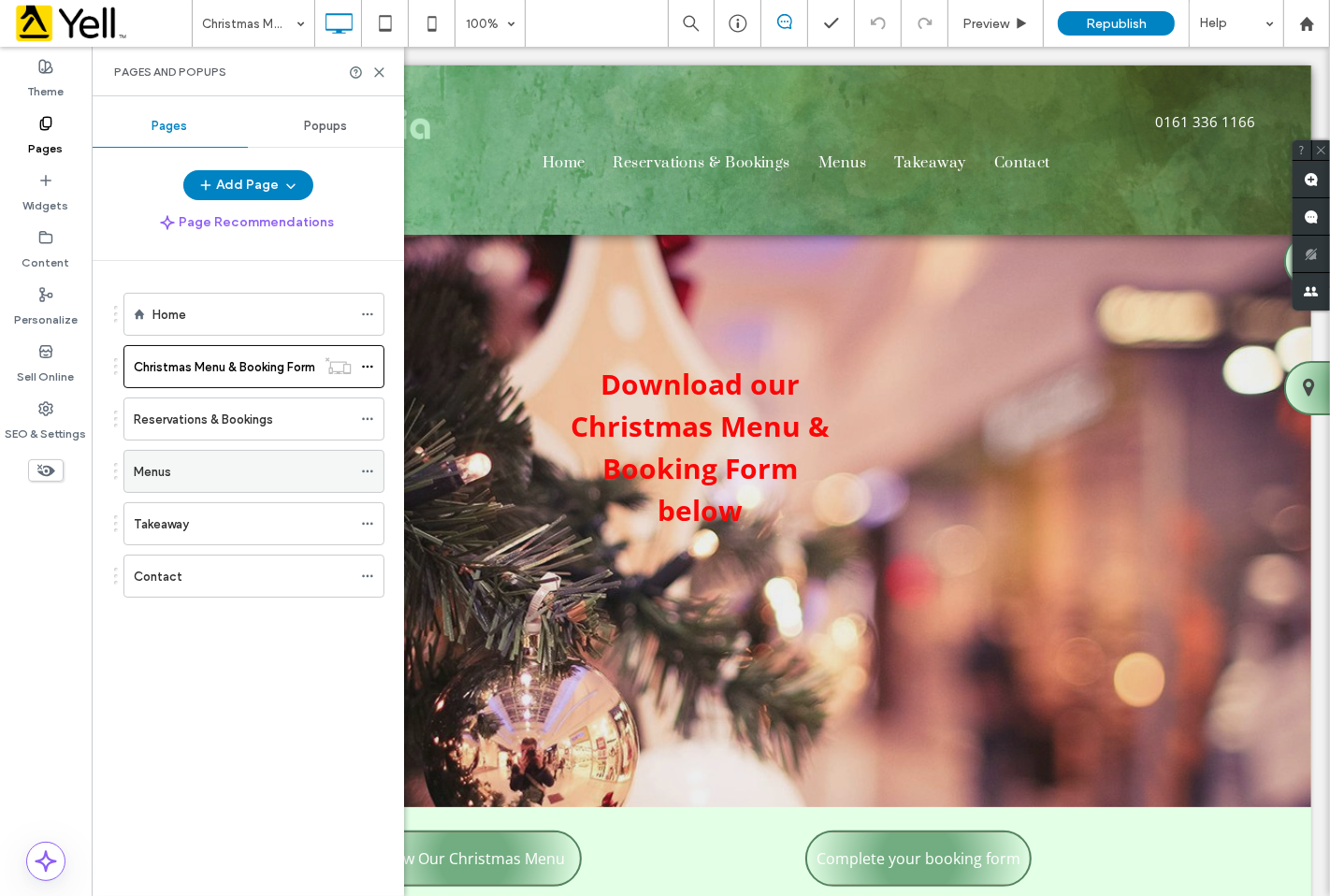
click at [371, 468] on icon at bounding box center [368, 472] width 13 height 13
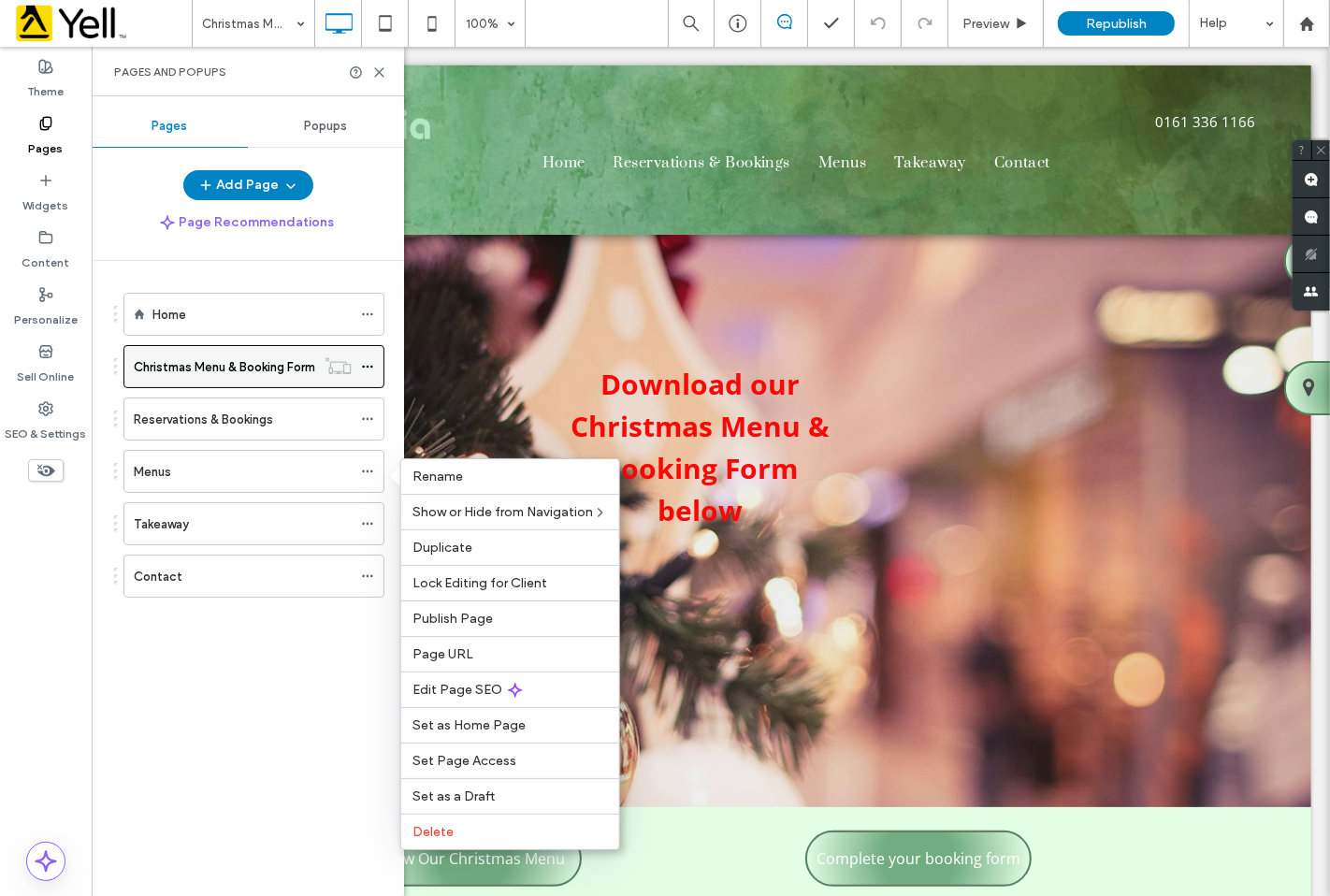
click at [365, 368] on icon at bounding box center [368, 367] width 13 height 13
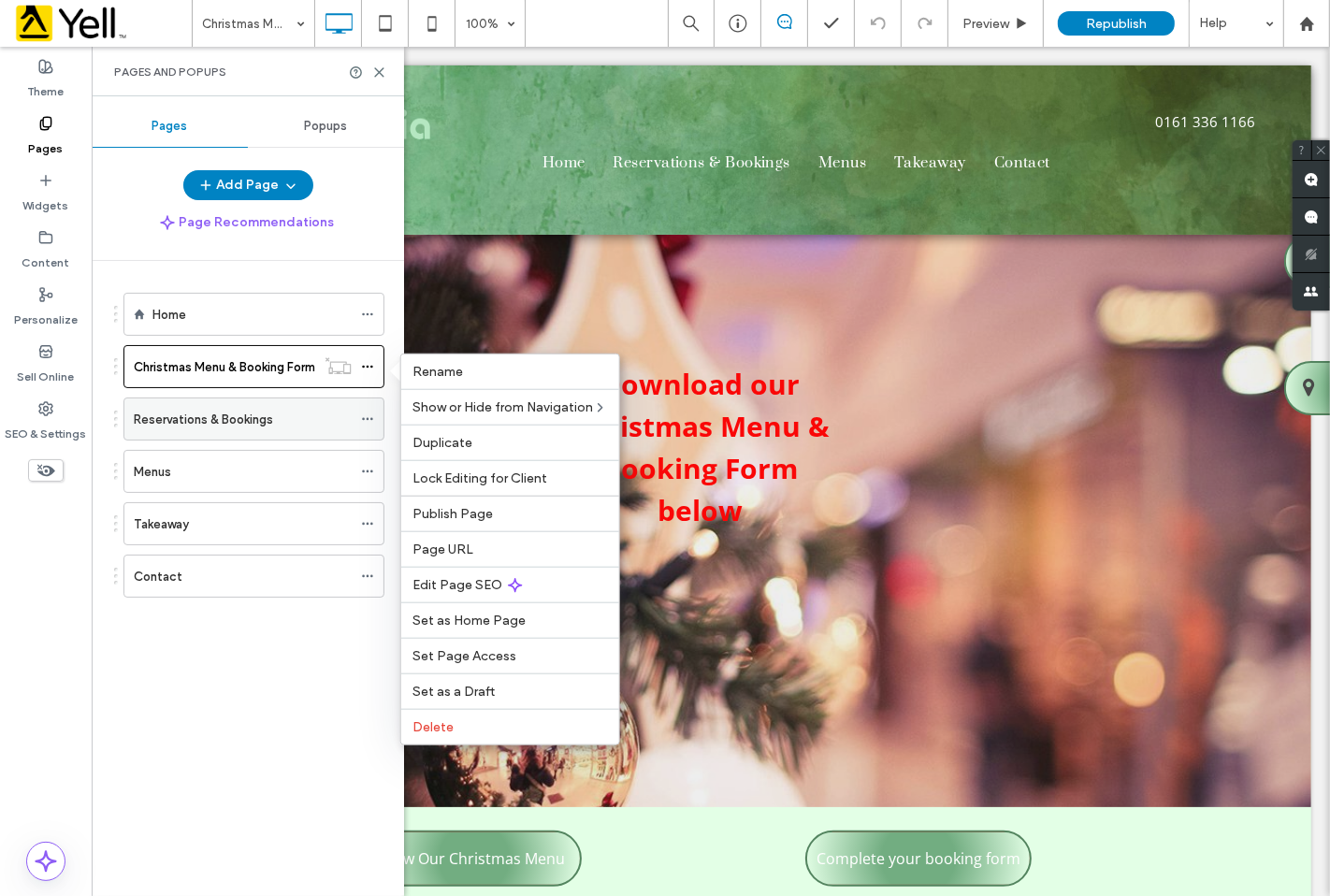
click at [370, 414] on icon at bounding box center [368, 419] width 13 height 13
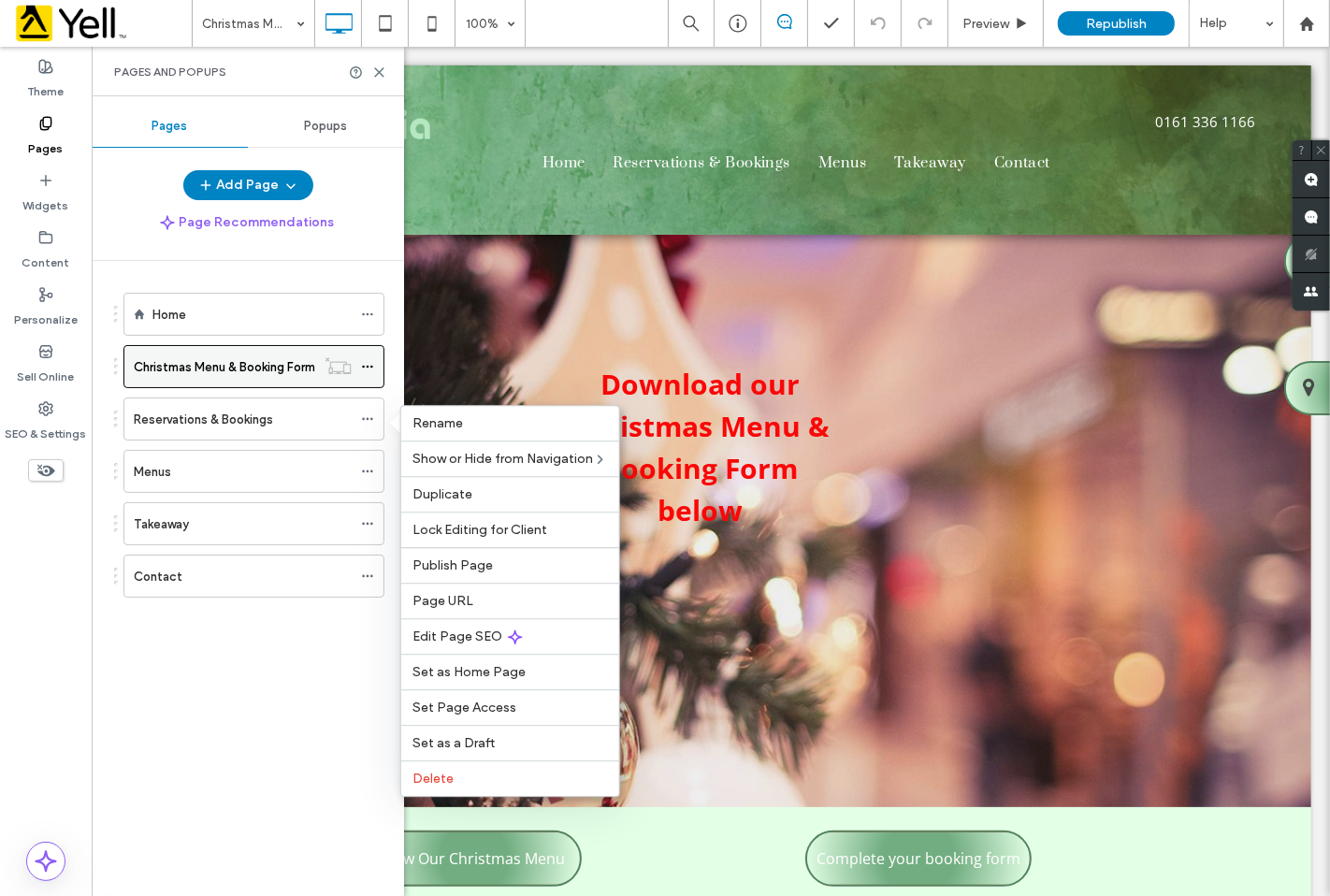
click at [277, 374] on label "Christmas Menu & Booking Form" at bounding box center [225, 367] width 182 height 33
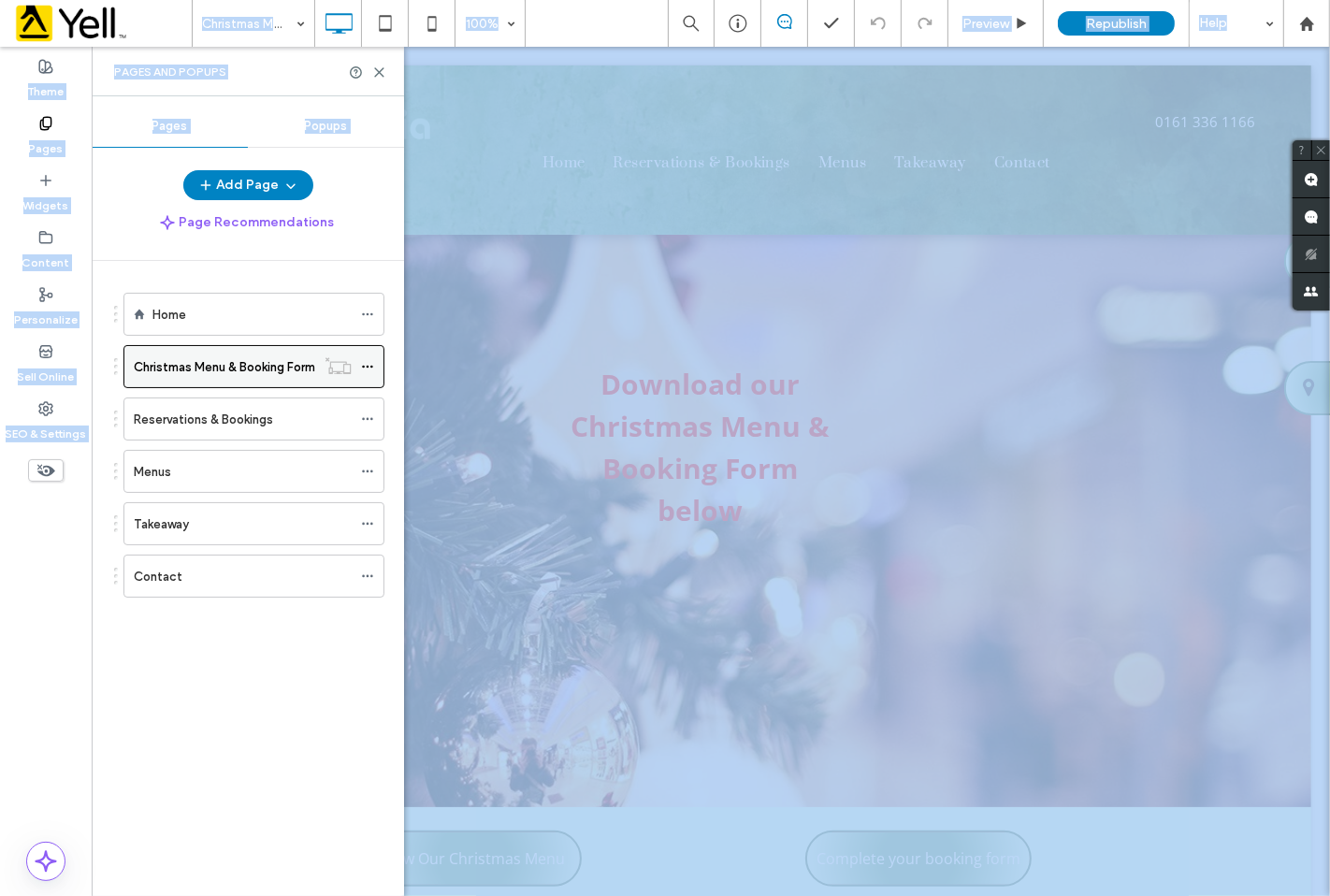
click at [277, 374] on div at bounding box center [665, 448] width 1330 height 896
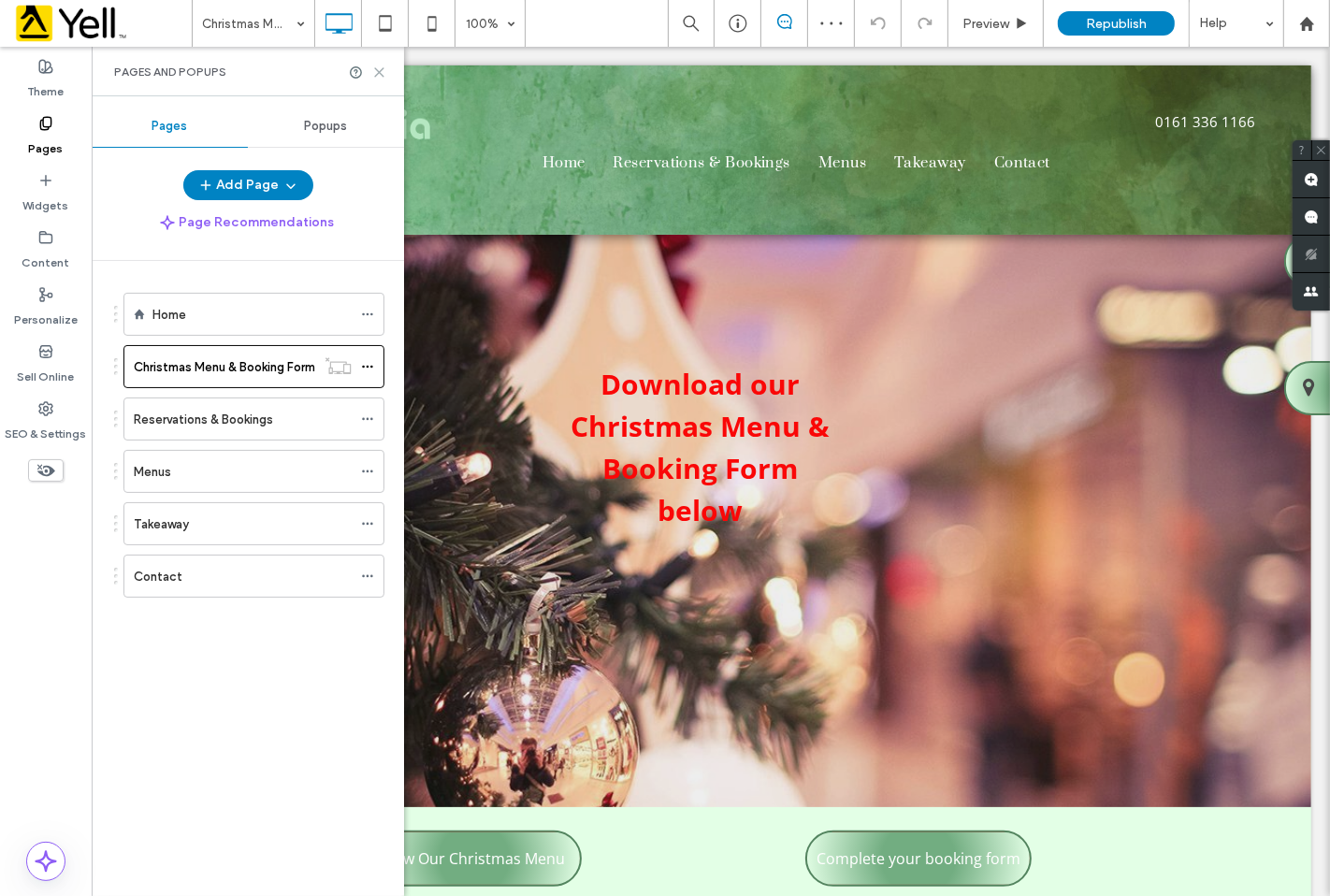
click at [374, 69] on icon at bounding box center [379, 72] width 14 height 14
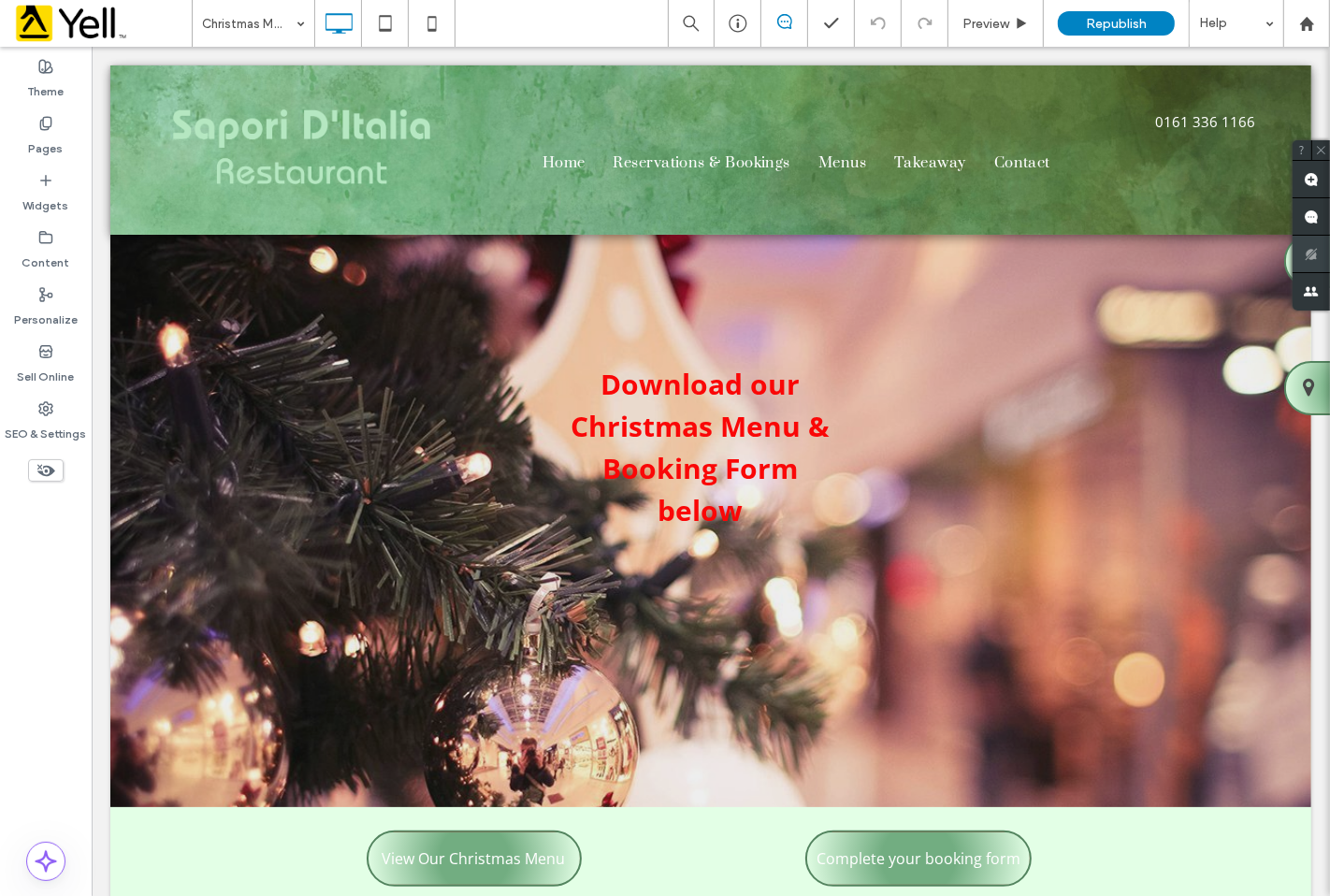
click at [1306, 259] on div at bounding box center [1311, 254] width 37 height 37
click at [1306, 247] on div at bounding box center [1311, 254] width 37 height 37
click at [1309, 259] on div at bounding box center [1311, 254] width 37 height 37
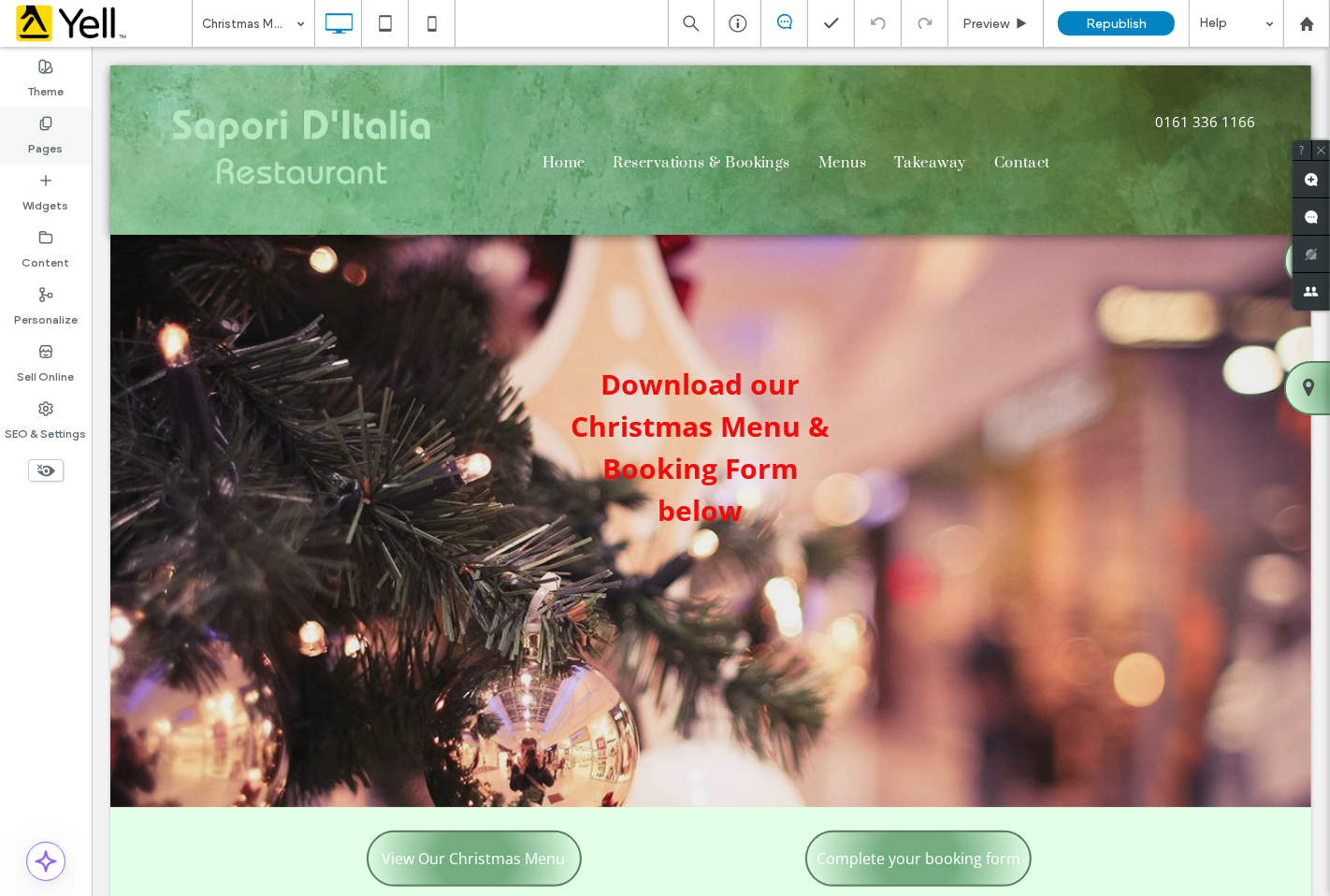
click at [39, 136] on label "Pages" at bounding box center [46, 144] width 35 height 27
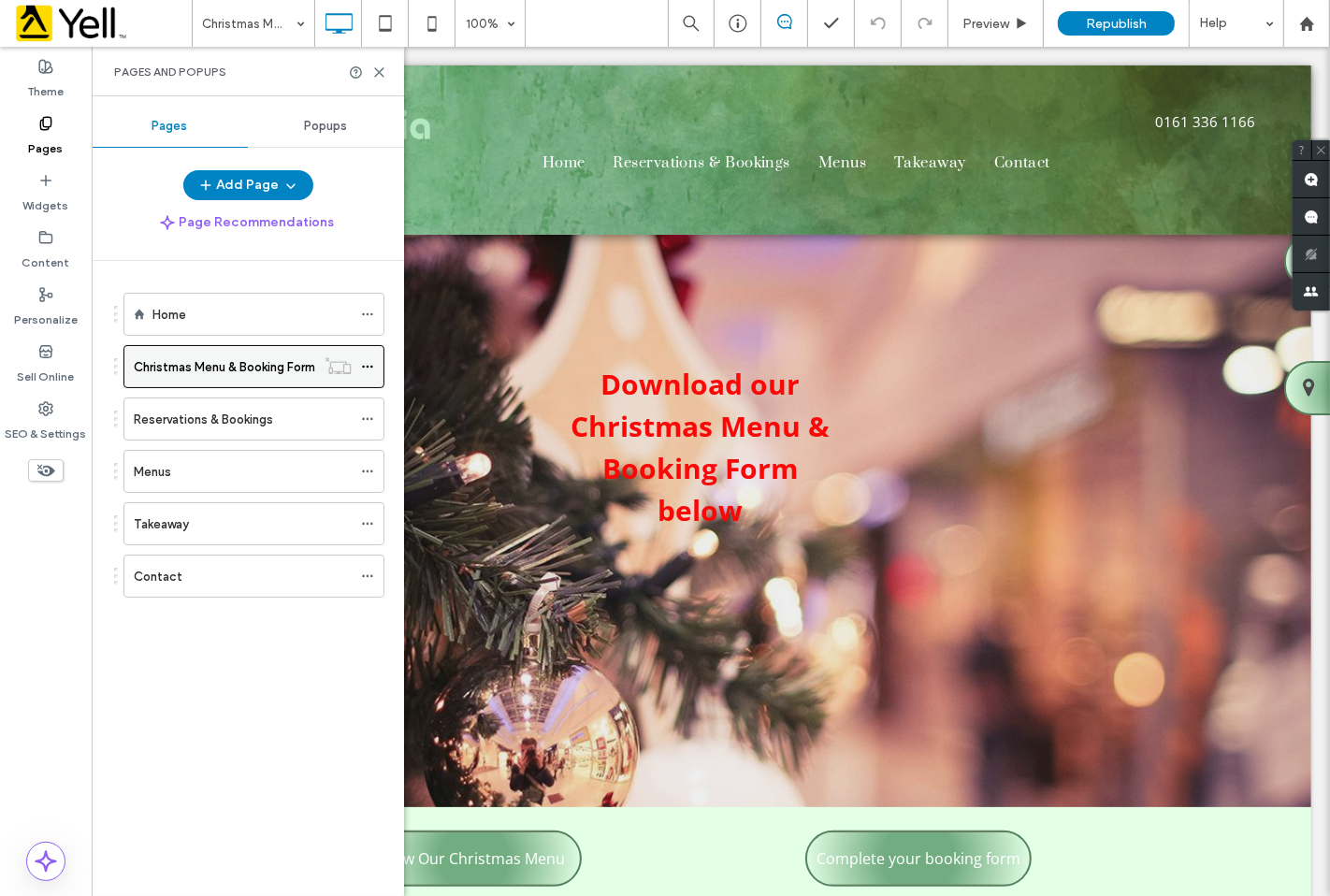
click at [369, 368] on icon at bounding box center [368, 367] width 13 height 13
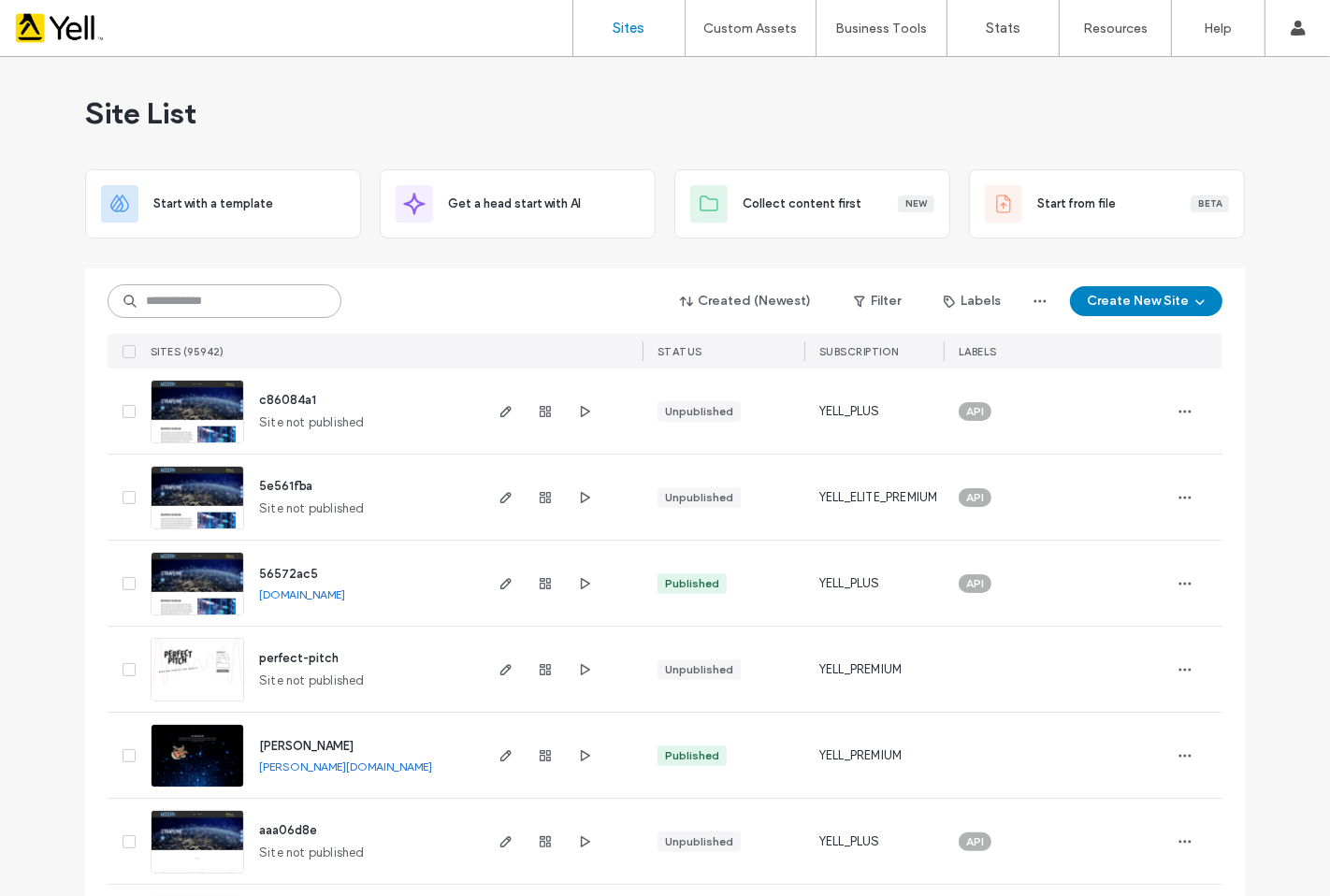
click at [264, 316] on input at bounding box center [225, 301] width 234 height 34
paste input "**********"
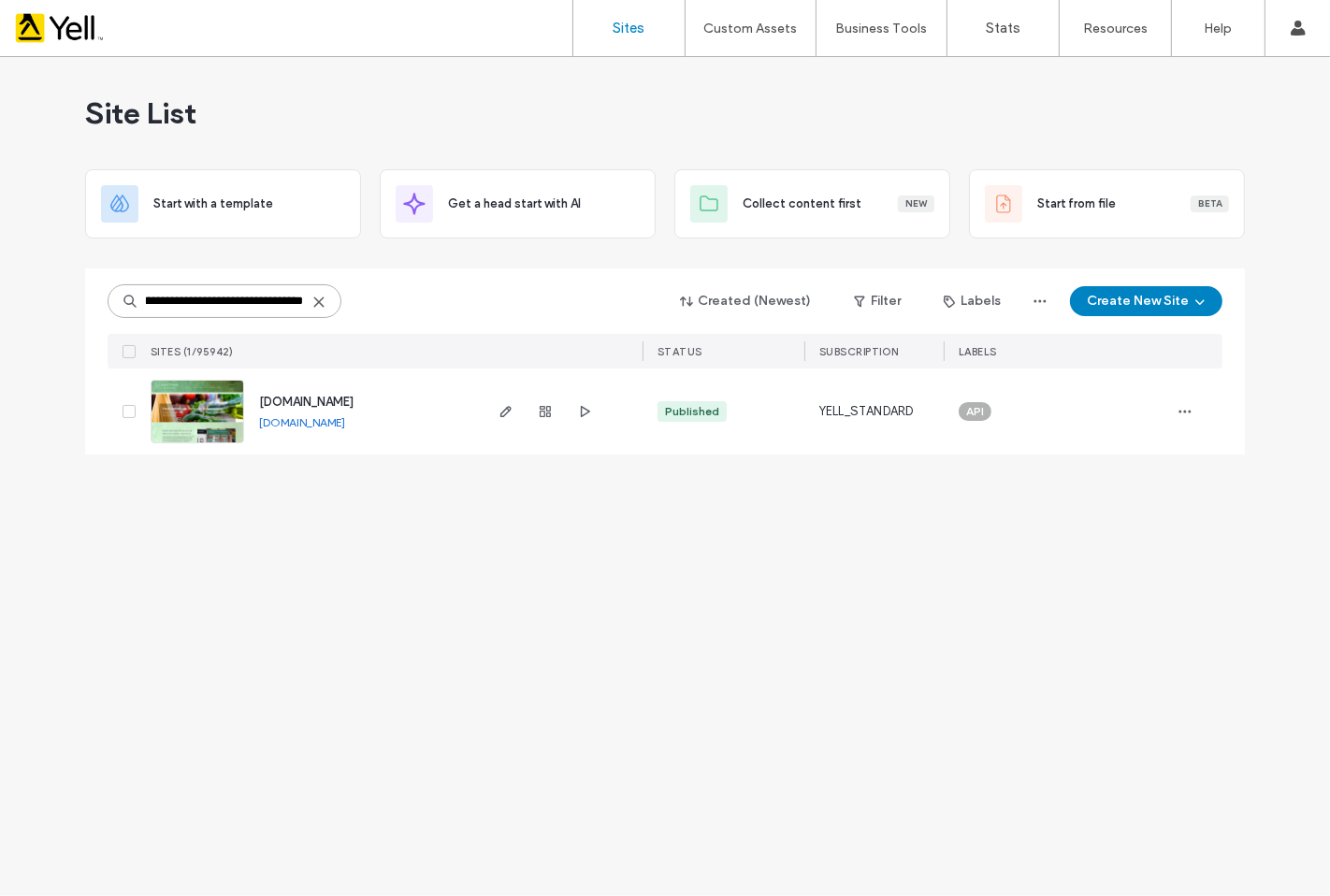
click at [255, 301] on input "**********" at bounding box center [225, 301] width 234 height 34
type input "**********"
click at [514, 407] on span "button" at bounding box center [506, 412] width 23 height 23
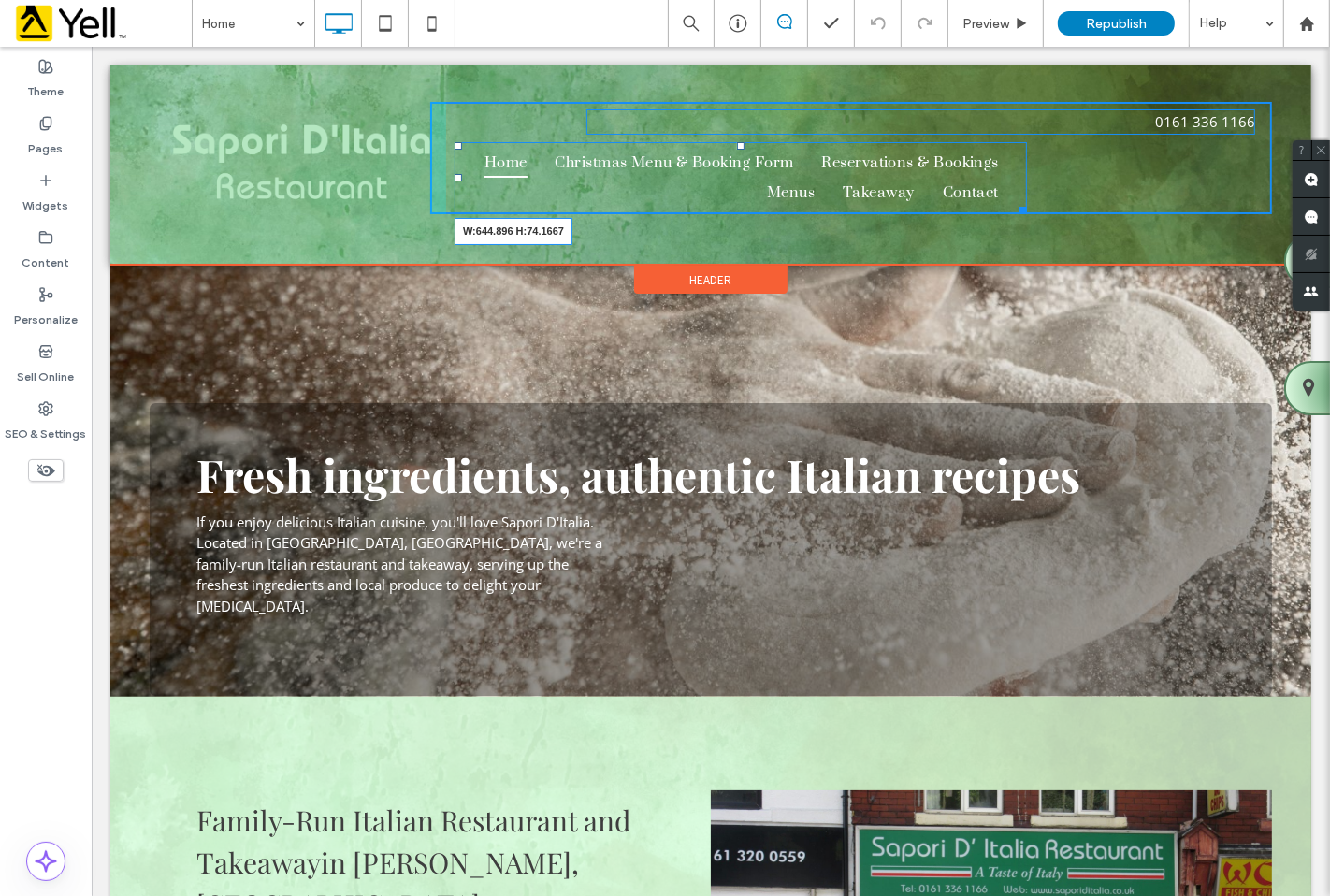
drag, startPoint x: 1015, startPoint y: 206, endPoint x: 1052, endPoint y: 202, distance: 37.2
click at [1026, 202] on div at bounding box center [1018, 206] width 14 height 14
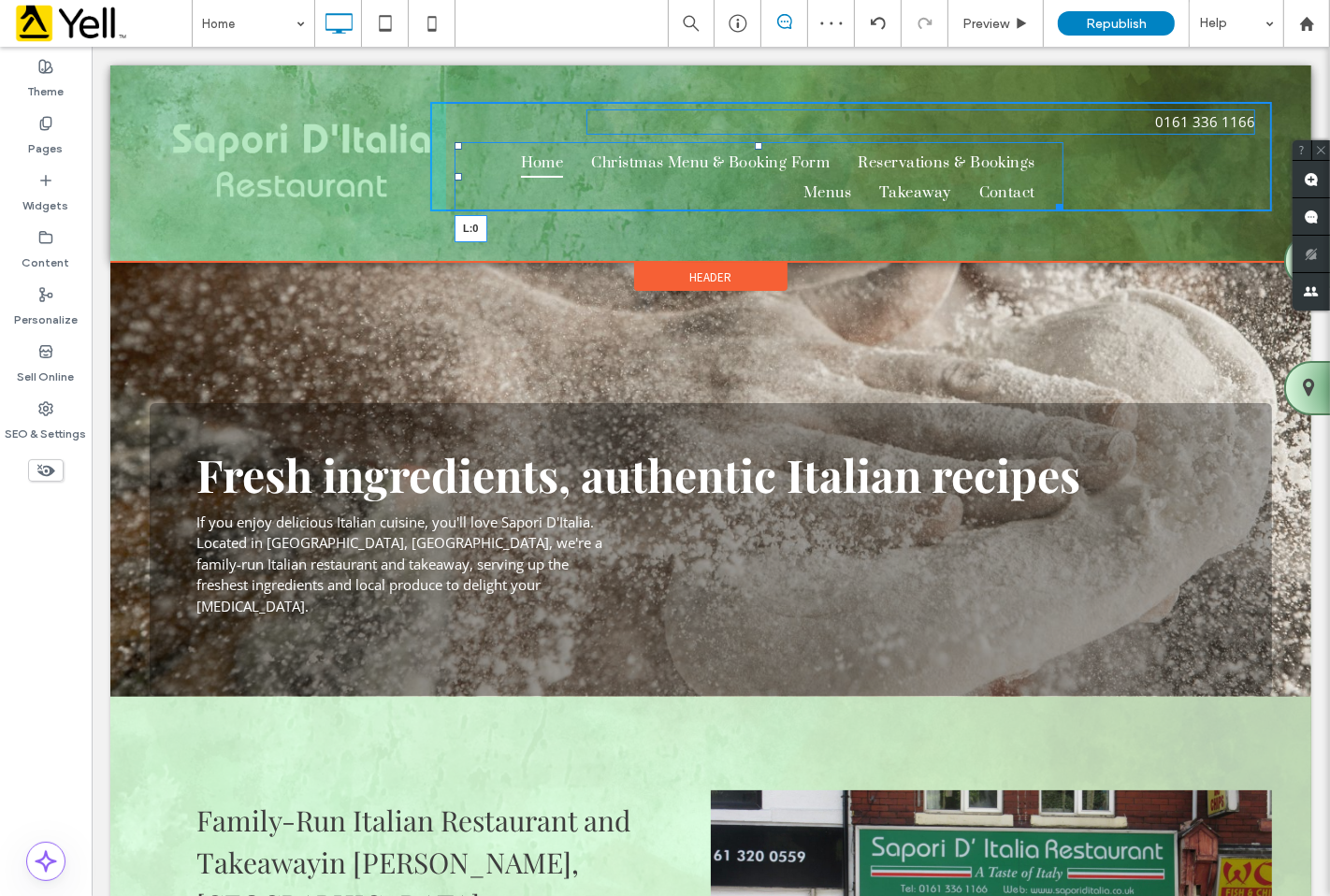
drag, startPoint x: 448, startPoint y: 173, endPoint x: 433, endPoint y: 174, distance: 15.0
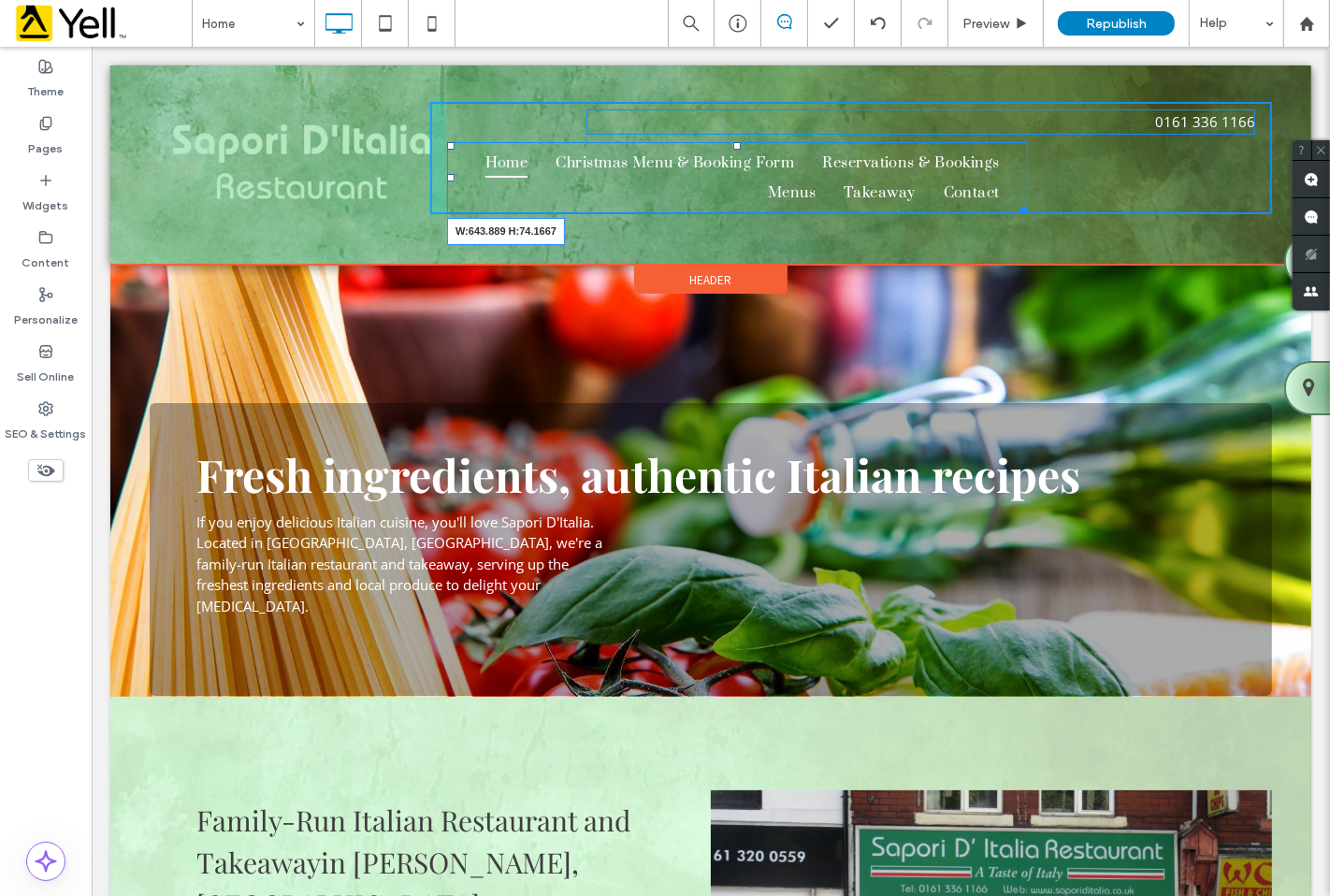
drag, startPoint x: 1013, startPoint y: 206, endPoint x: 1034, endPoint y: 204, distance: 21.1
click at [1027, 204] on div at bounding box center [1019, 206] width 14 height 14
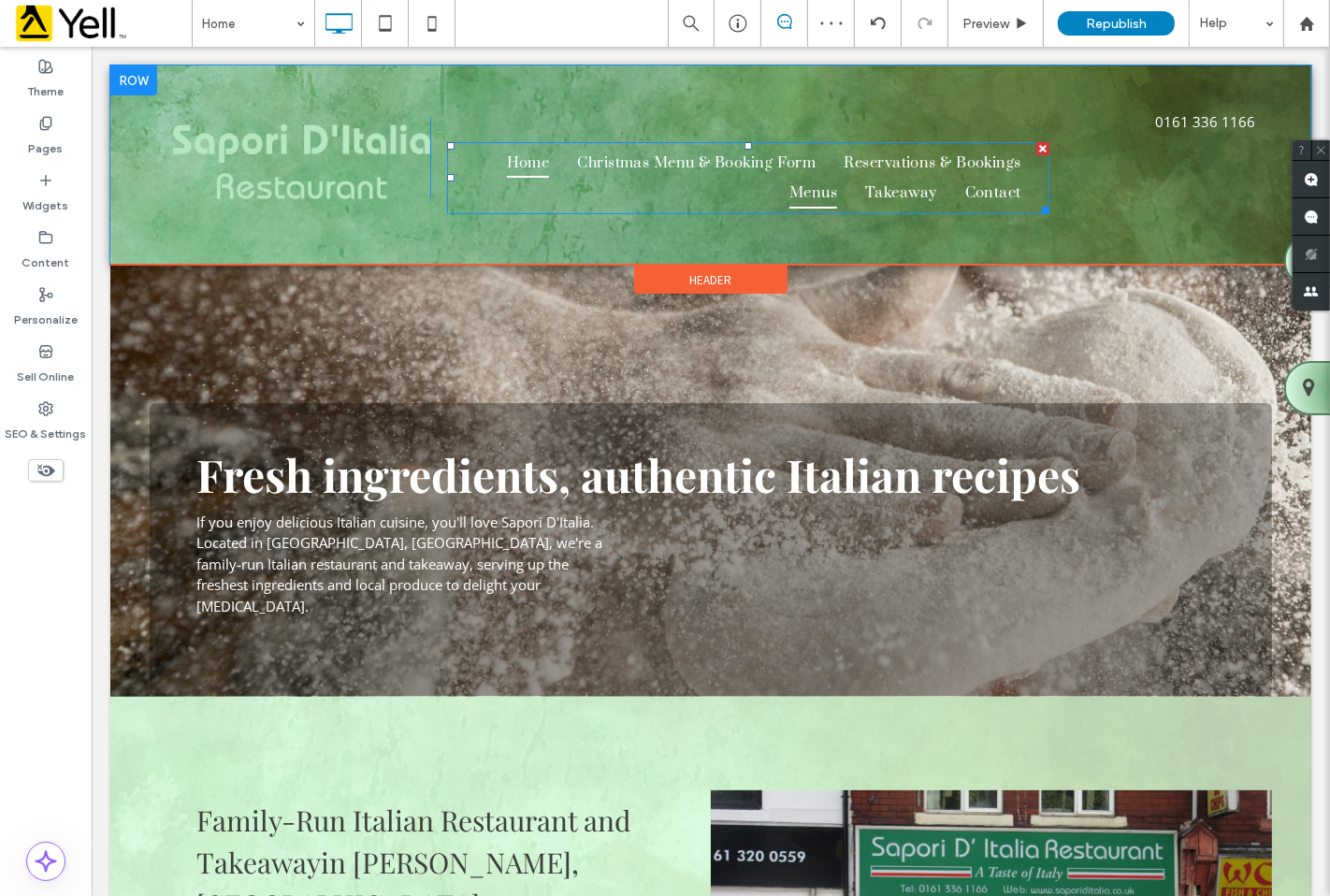
click at [780, 181] on link "Menus" at bounding box center [813, 193] width 76 height 31
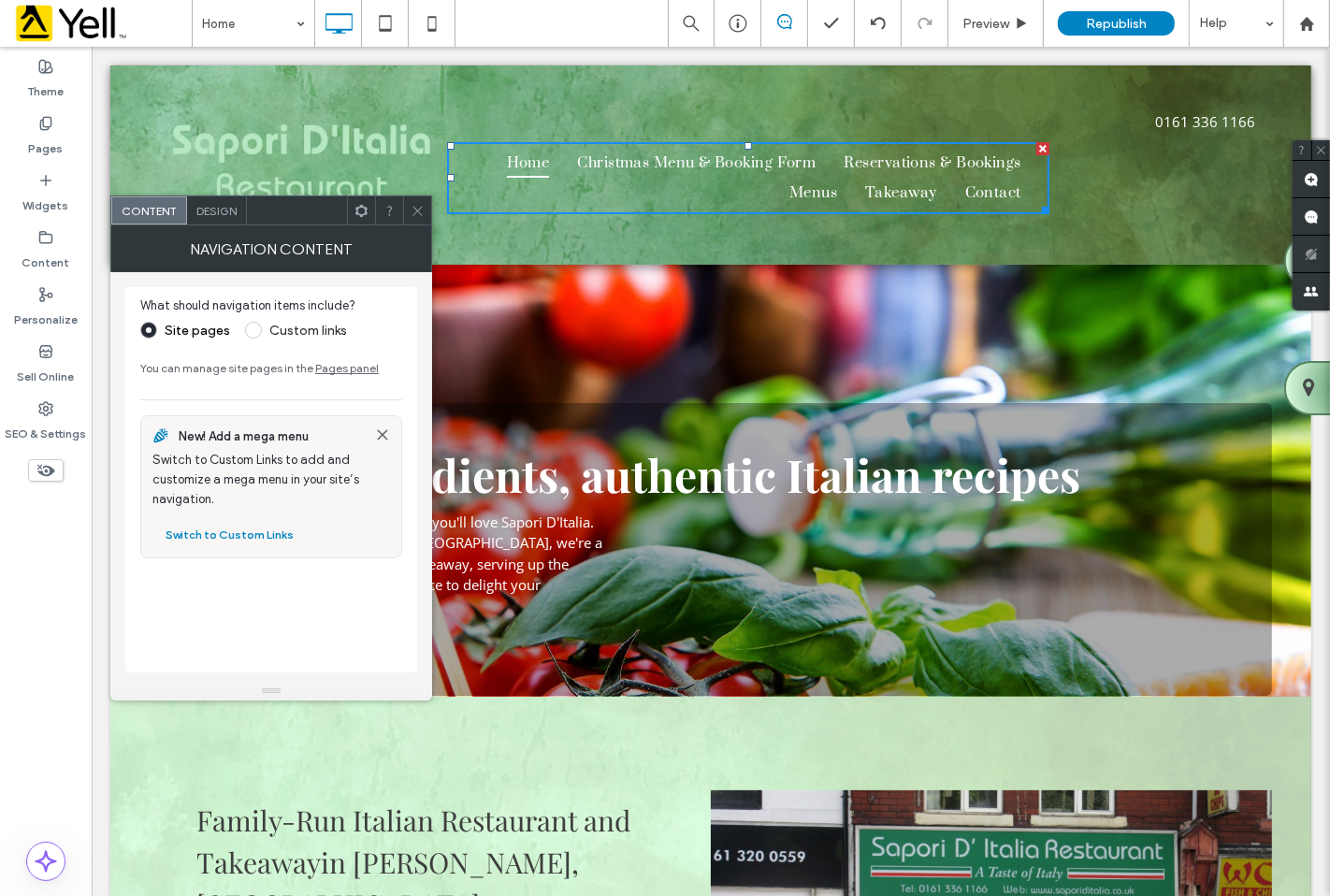
click at [418, 220] on span at bounding box center [417, 210] width 14 height 28
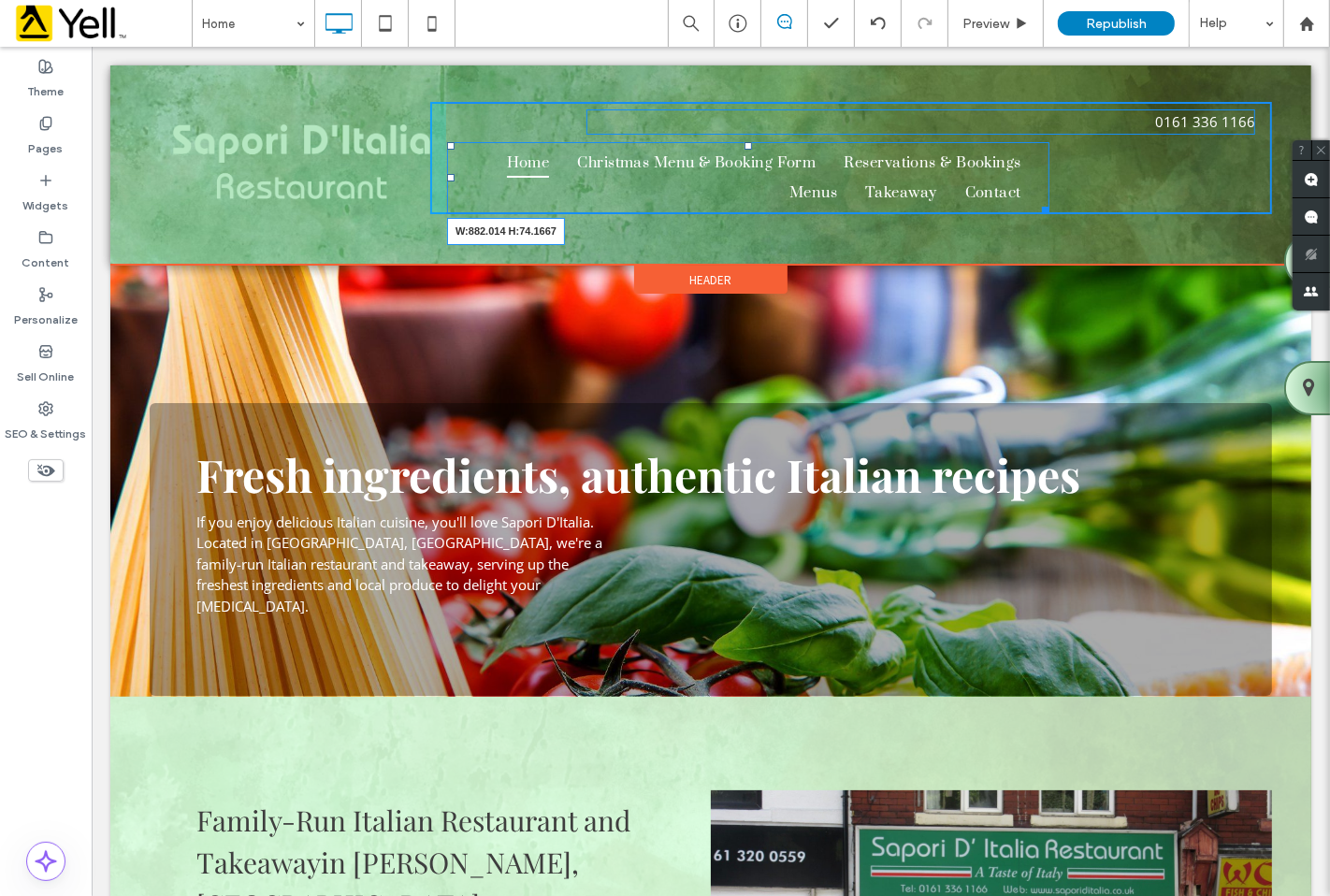
drag, startPoint x: 1037, startPoint y: 209, endPoint x: 1262, endPoint y: 194, distance: 225.5
click at [1049, 194] on nav "Home Christmas Menu & Booking Form Reservations & Bookings Menus Takeaway Conta…" at bounding box center [747, 178] width 602 height 73
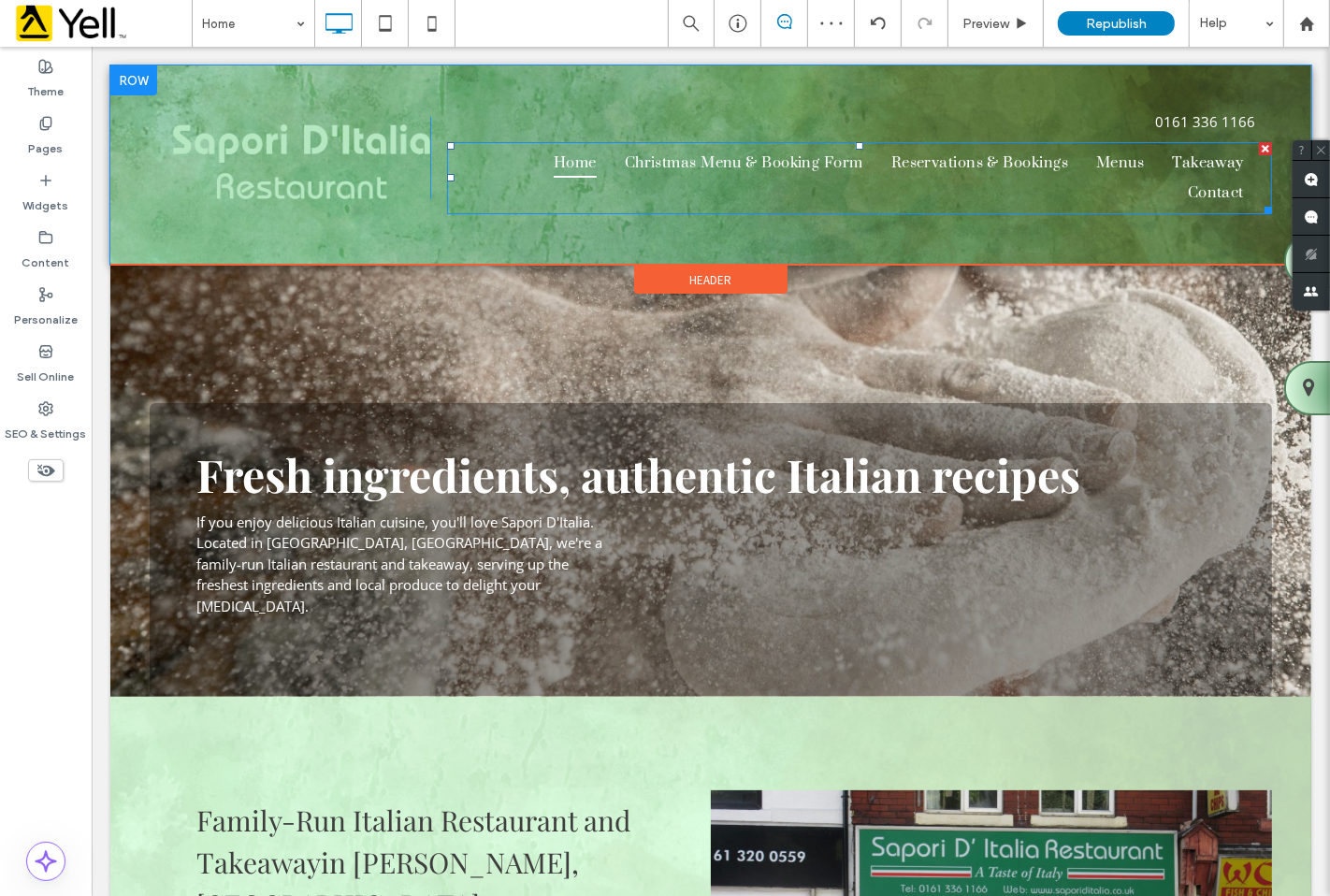
click at [506, 159] on ul "Home Christmas Menu & Booking Form Reservations & Bookings Menus Takeaway Conta…" at bounding box center [858, 178] width 797 height 61
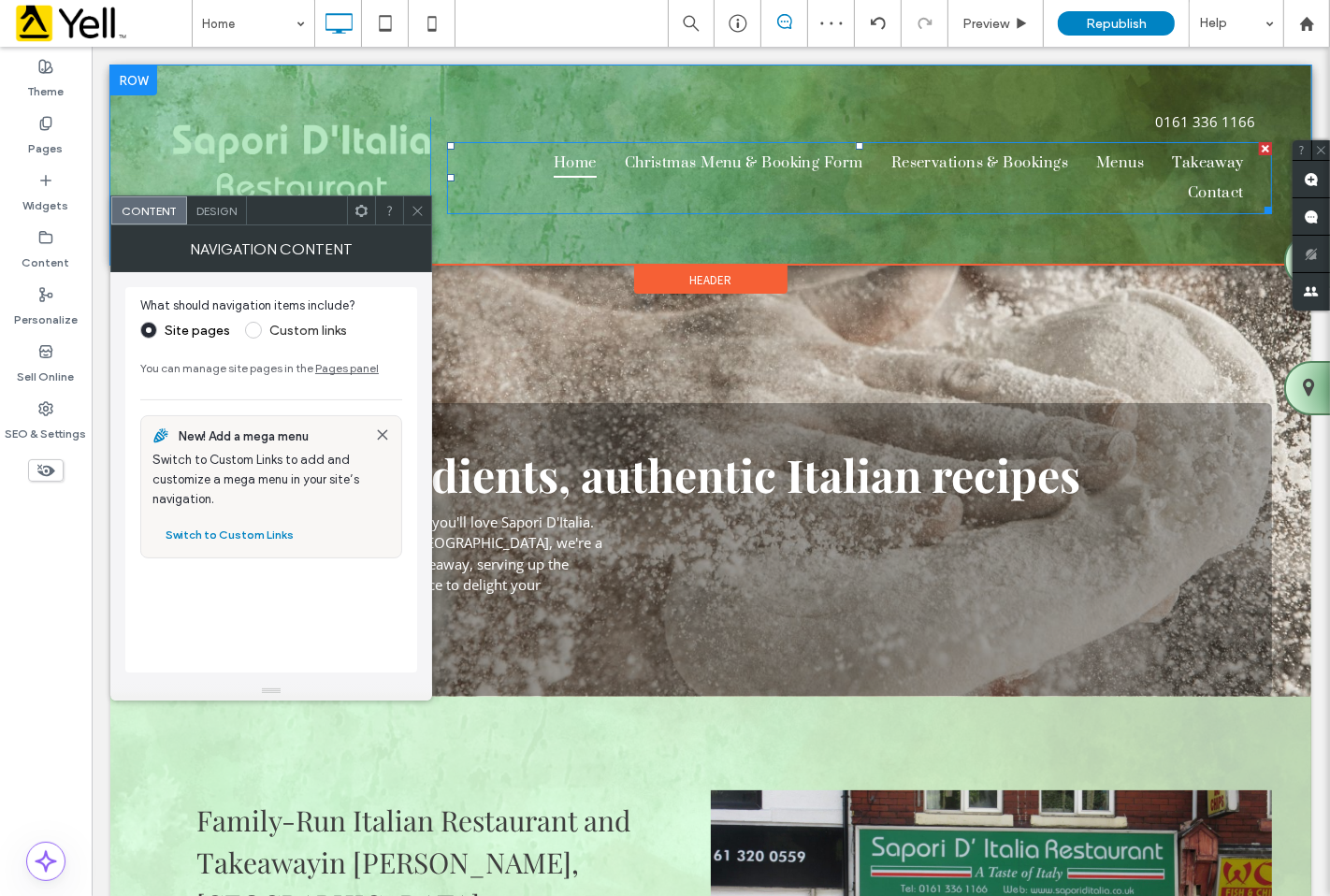
click at [506, 159] on ul "Home Christmas Menu & Booking Form Reservations & Bookings Menus Takeaway Conta…" at bounding box center [858, 178] width 797 height 61
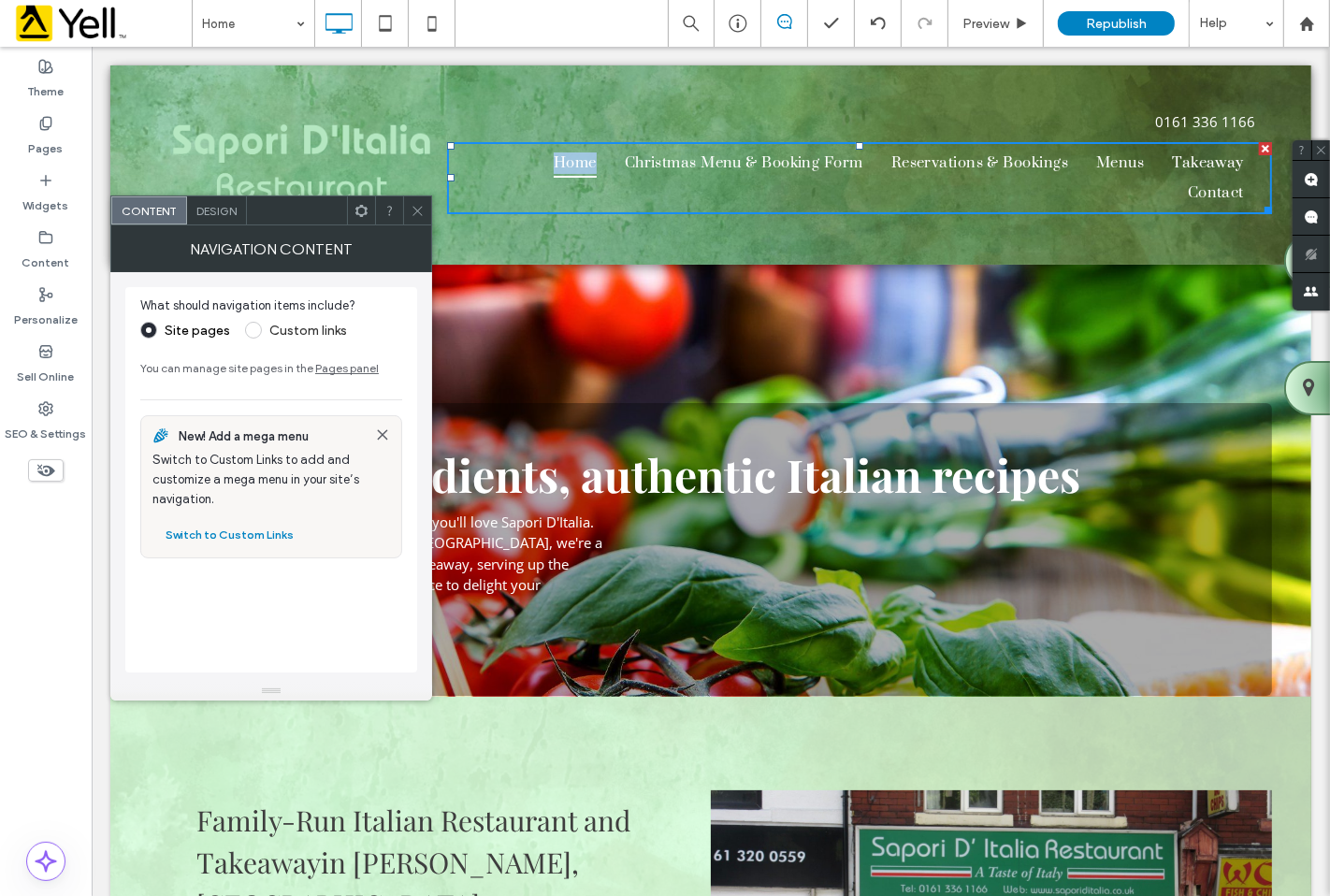
click at [505, 162] on ul "Home Christmas Menu & Booking Form Reservations & Bookings Menus Takeaway Conta…" at bounding box center [858, 178] width 797 height 61
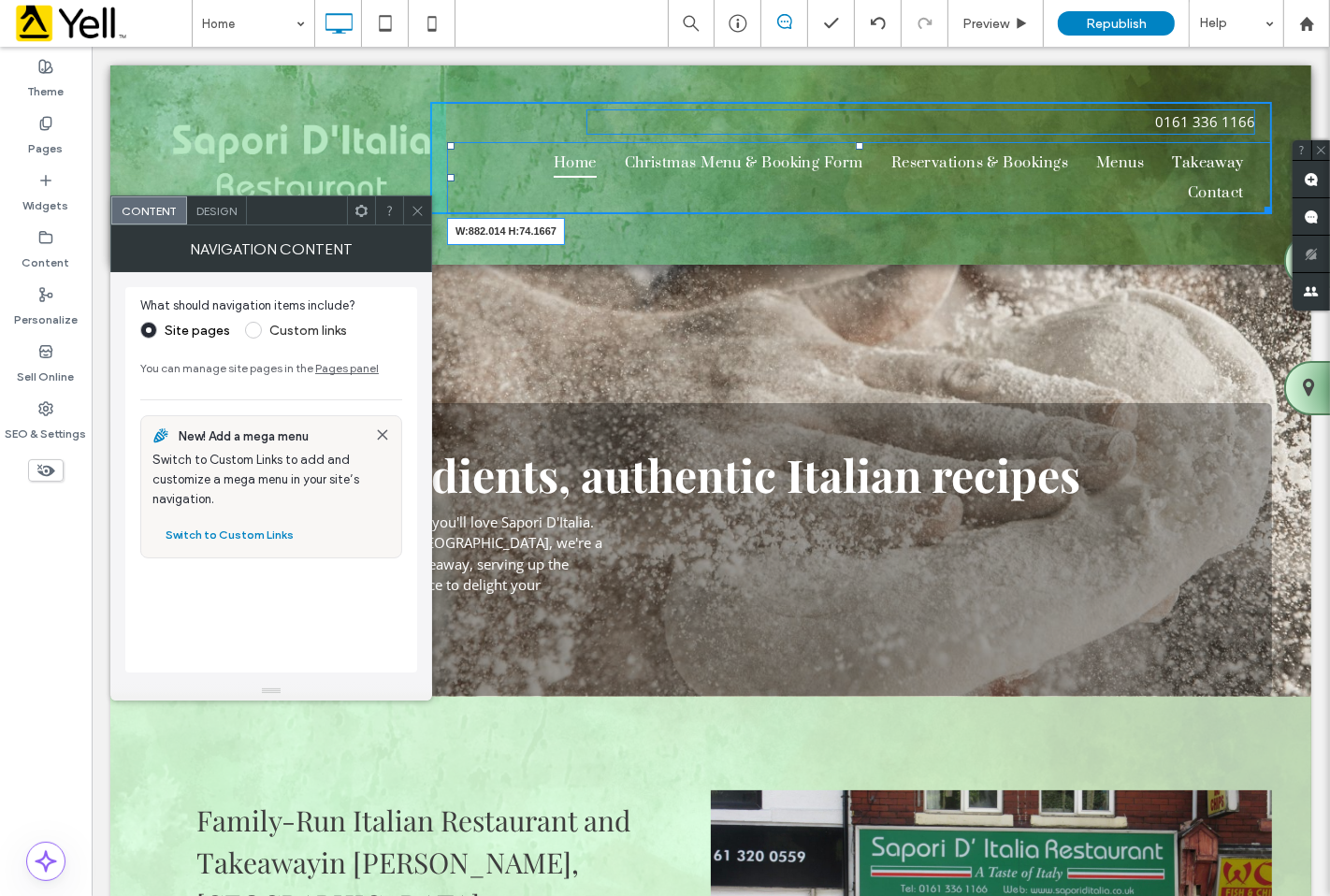
drag, startPoint x: 1260, startPoint y: 204, endPoint x: 1295, endPoint y: 206, distance: 35.1
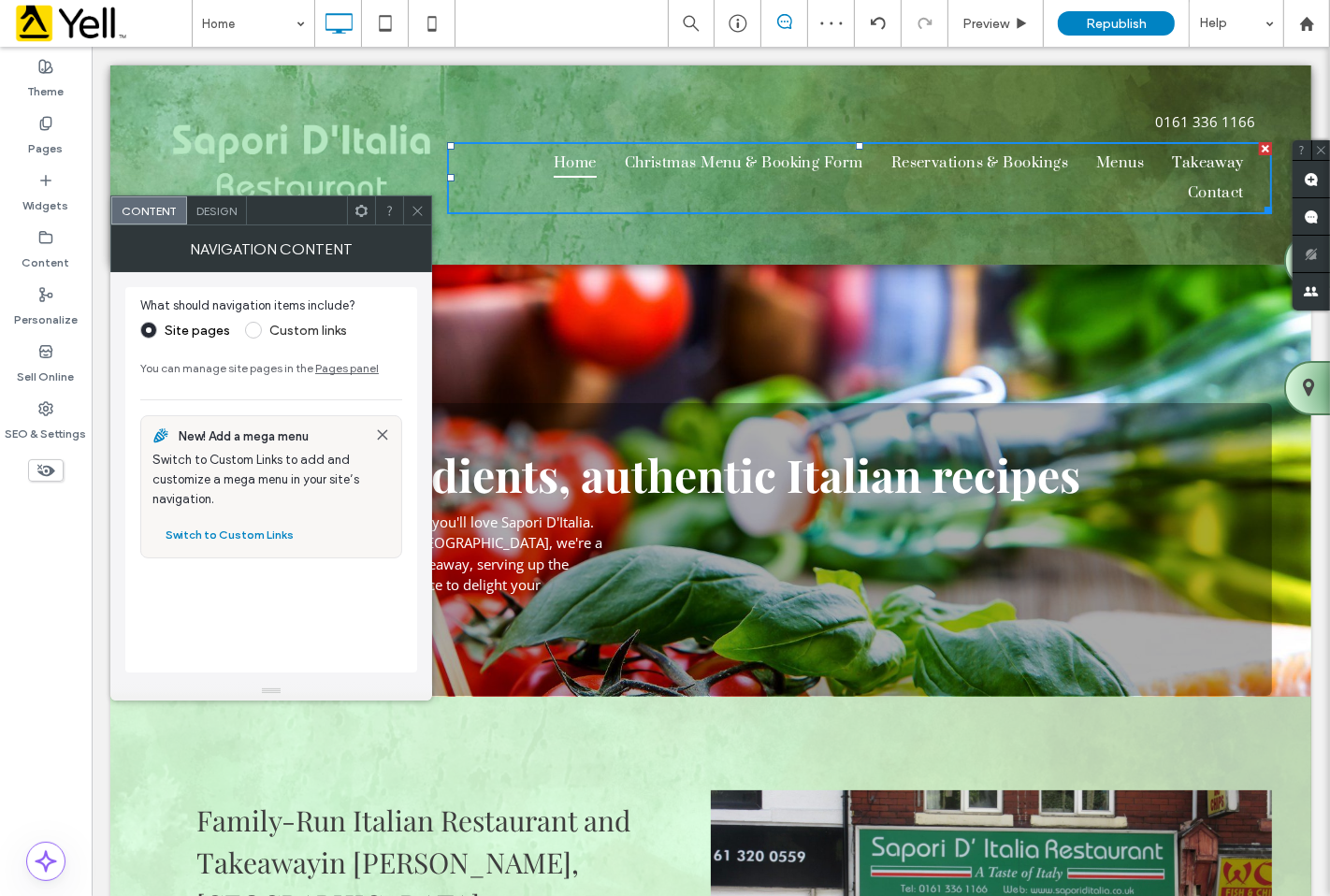
click at [529, 97] on div "Sapori D'Italia Restaurant Click To Paste 0161 336 1166 Home Christmas Menu & B…" at bounding box center [710, 165] width 1201 height 199
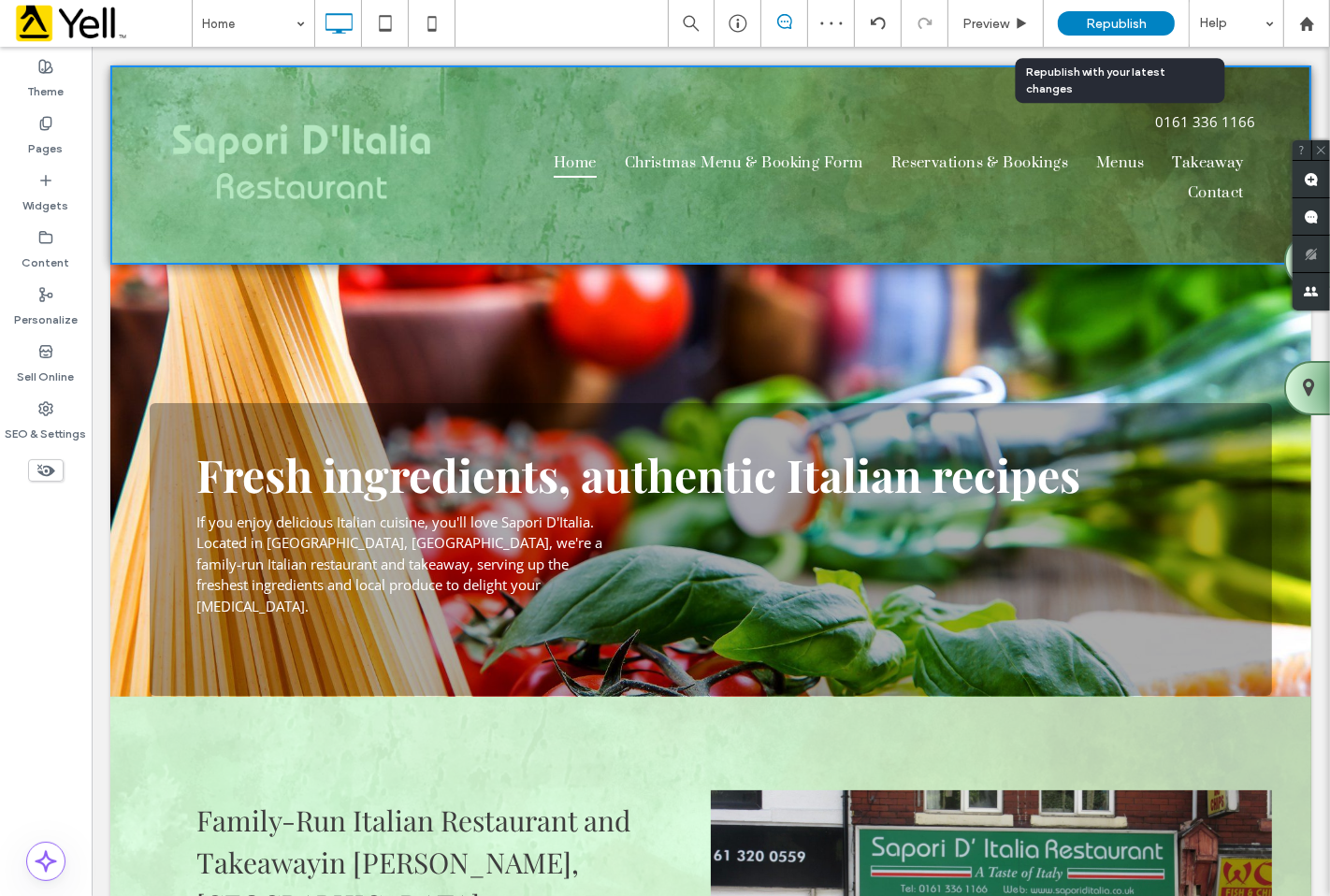
click at [1063, 26] on div "Republish" at bounding box center [1116, 24] width 117 height 25
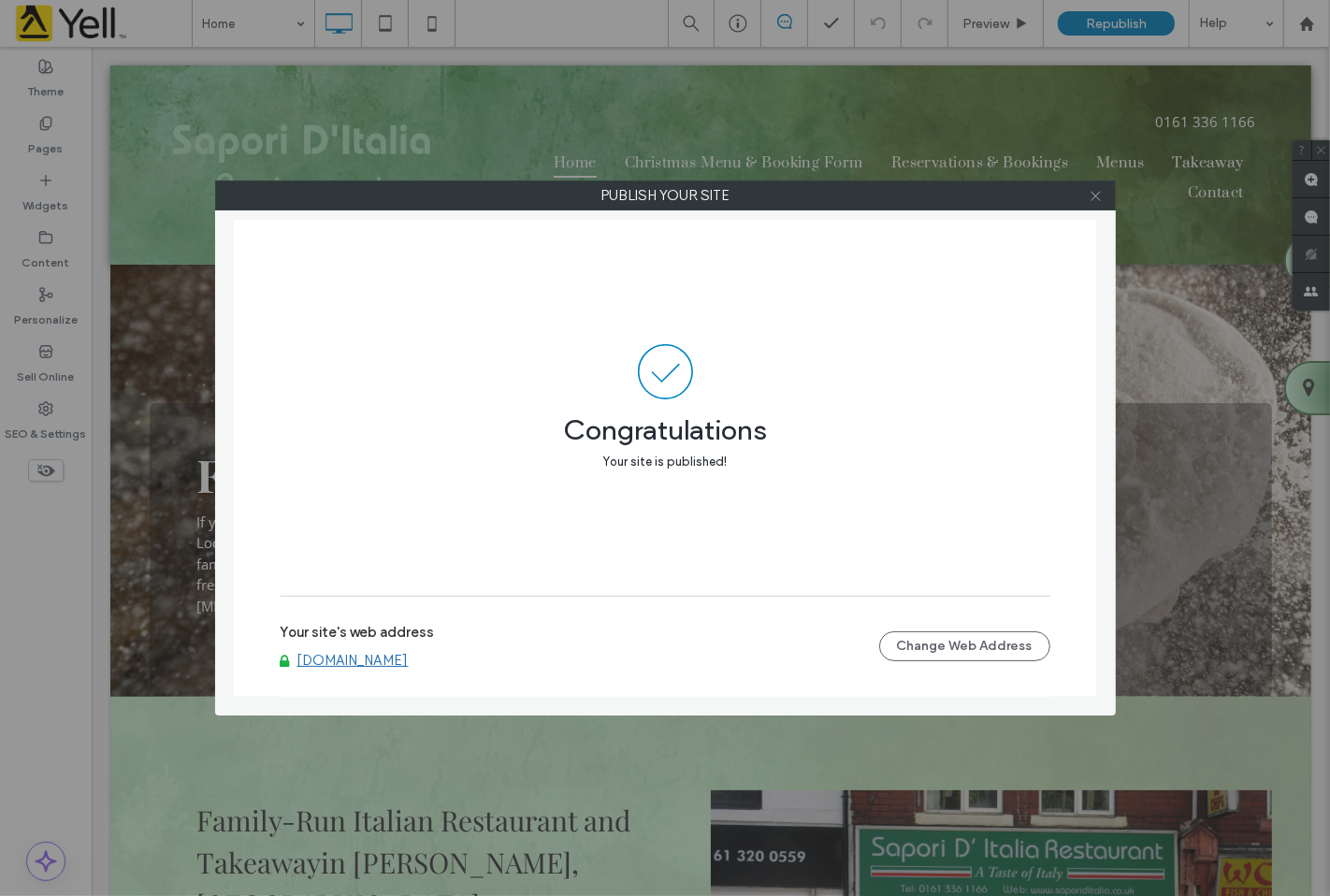
click at [1088, 194] on icon at bounding box center [1095, 195] width 14 height 14
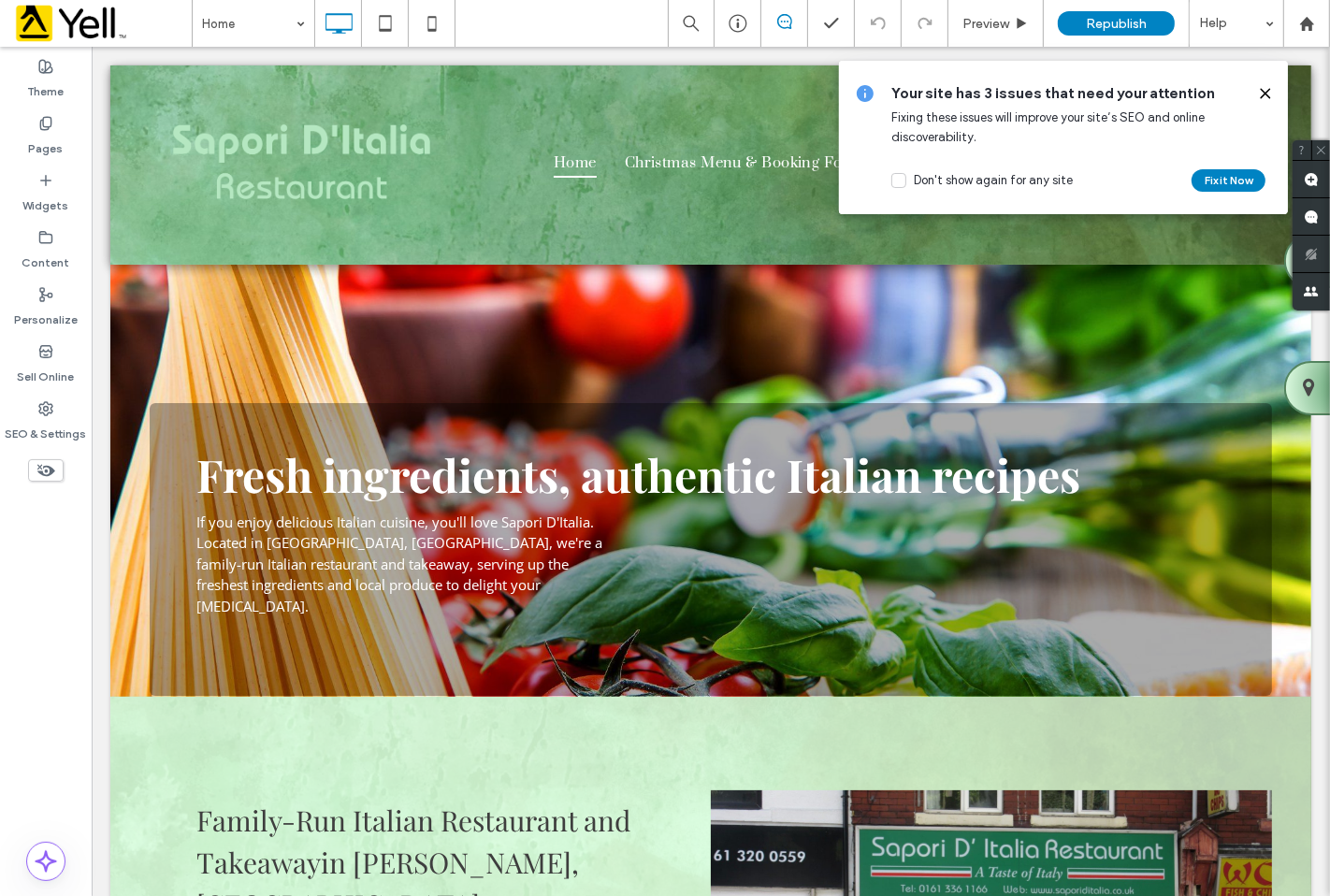
click at [1260, 97] on icon at bounding box center [1266, 94] width 15 height 15
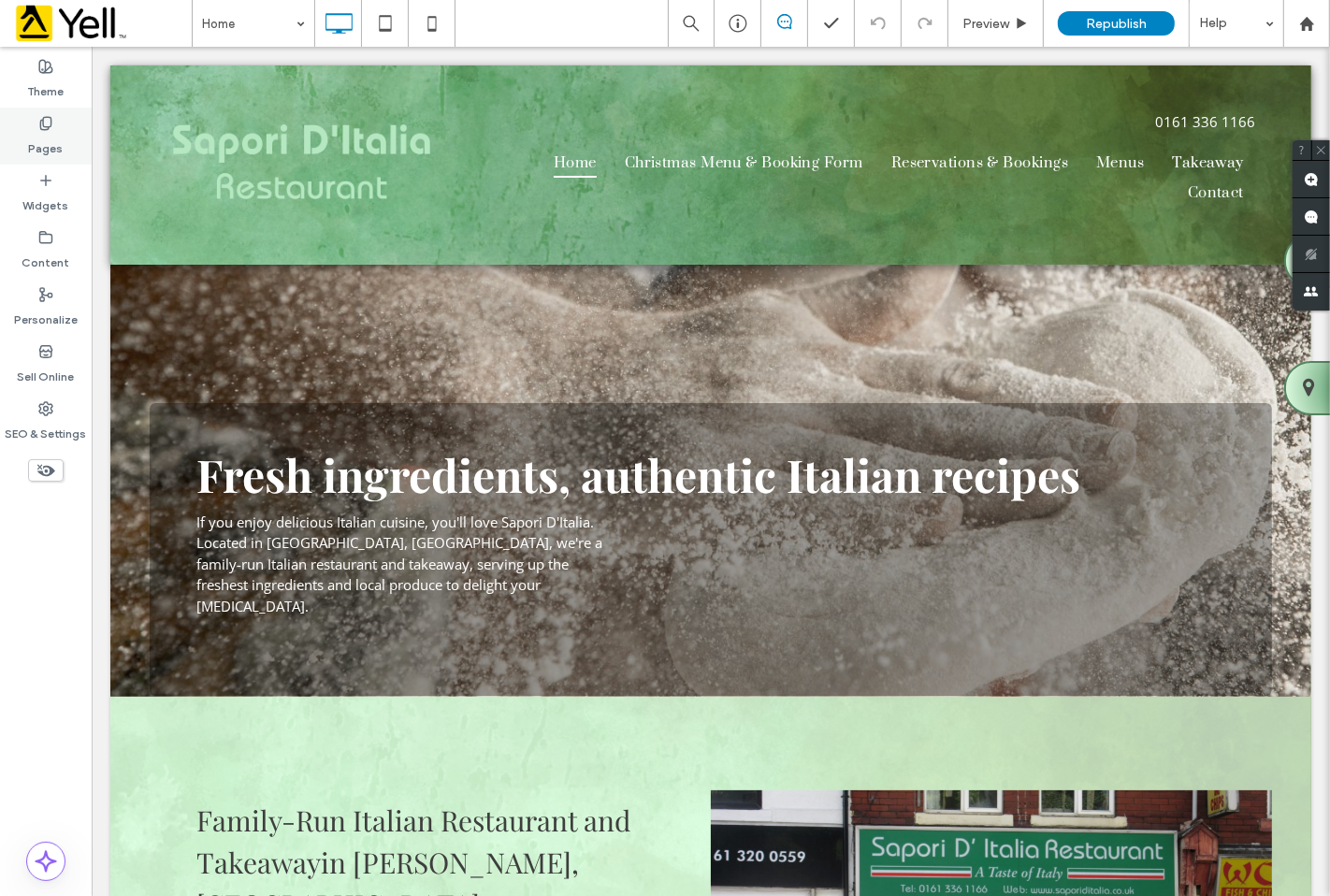
click at [44, 137] on label "Pages" at bounding box center [46, 144] width 35 height 27
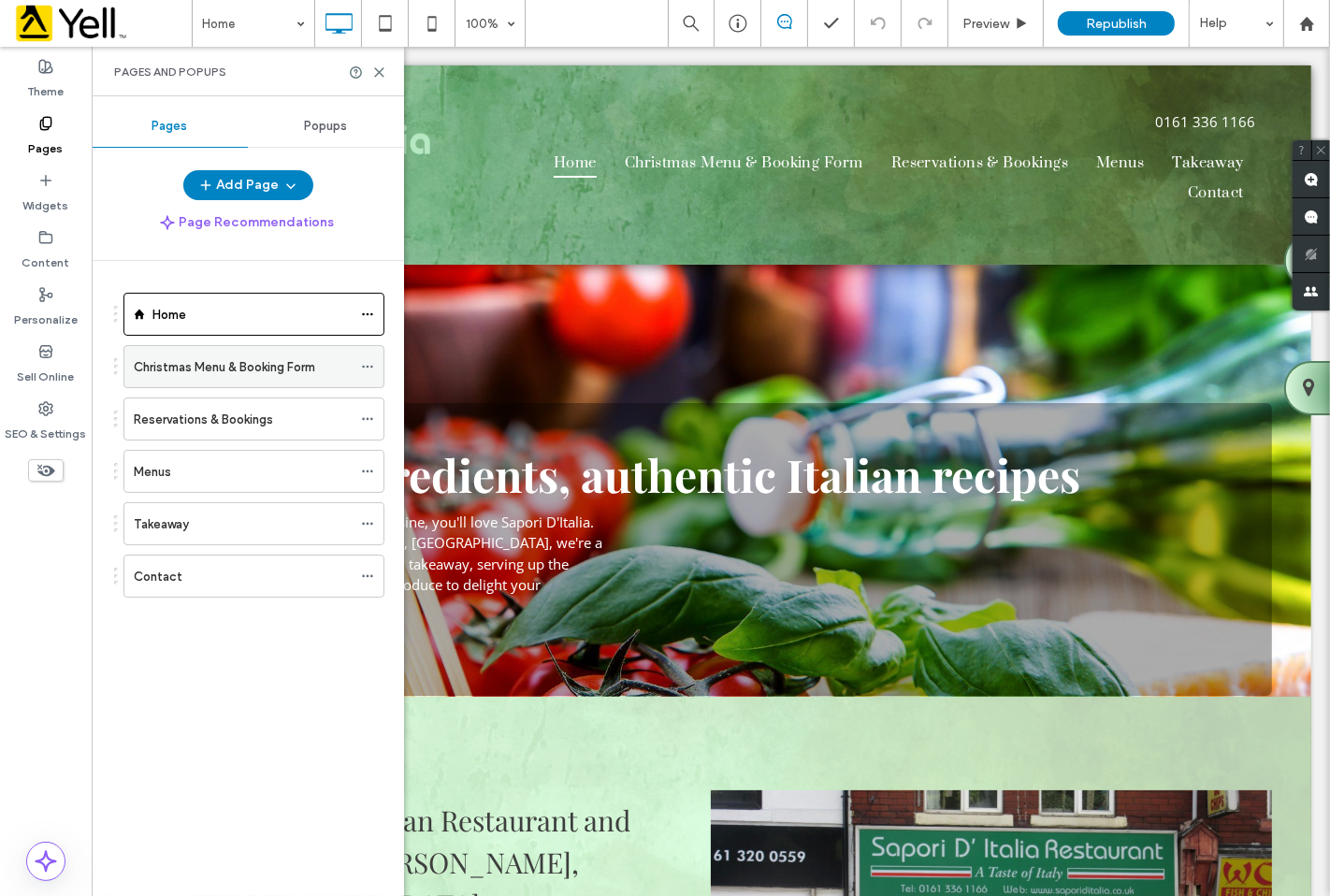
click at [254, 369] on label "Christmas Menu & Booking Form" at bounding box center [225, 367] width 182 height 33
click at [380, 71] on use at bounding box center [379, 72] width 9 height 9
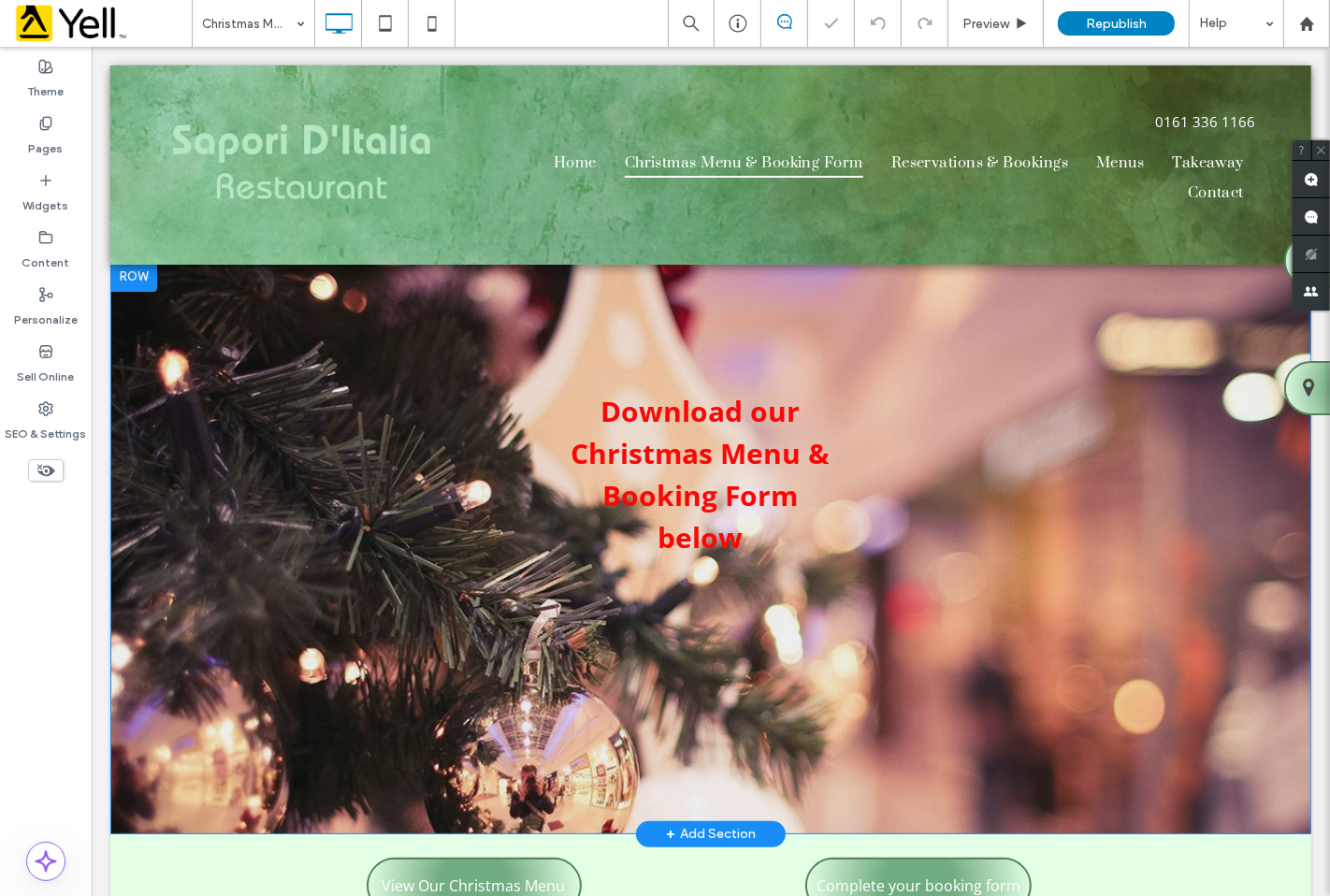
scroll to position [277, 0]
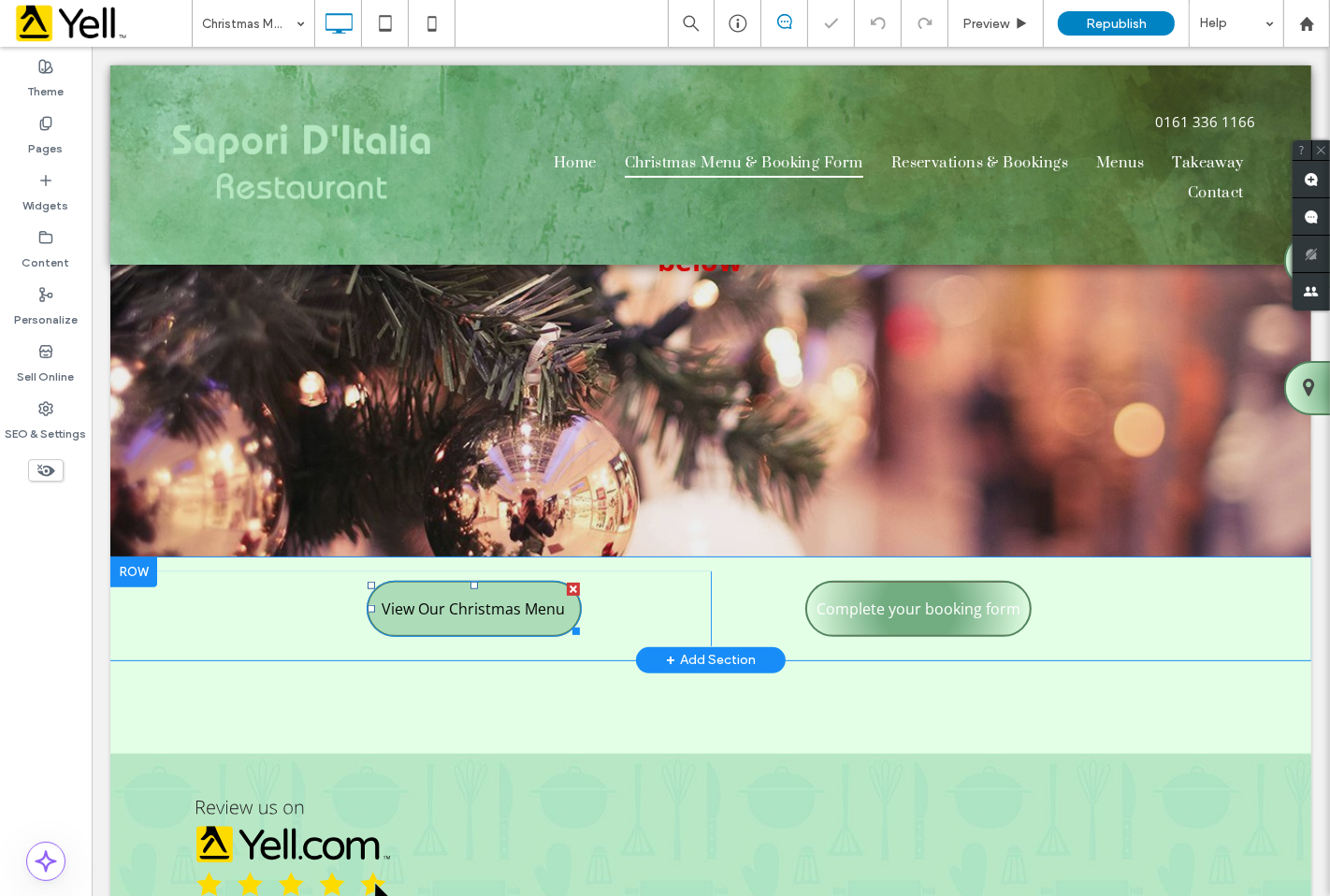
click at [491, 583] on span "View Our Christmas Menu" at bounding box center [473, 608] width 184 height 50
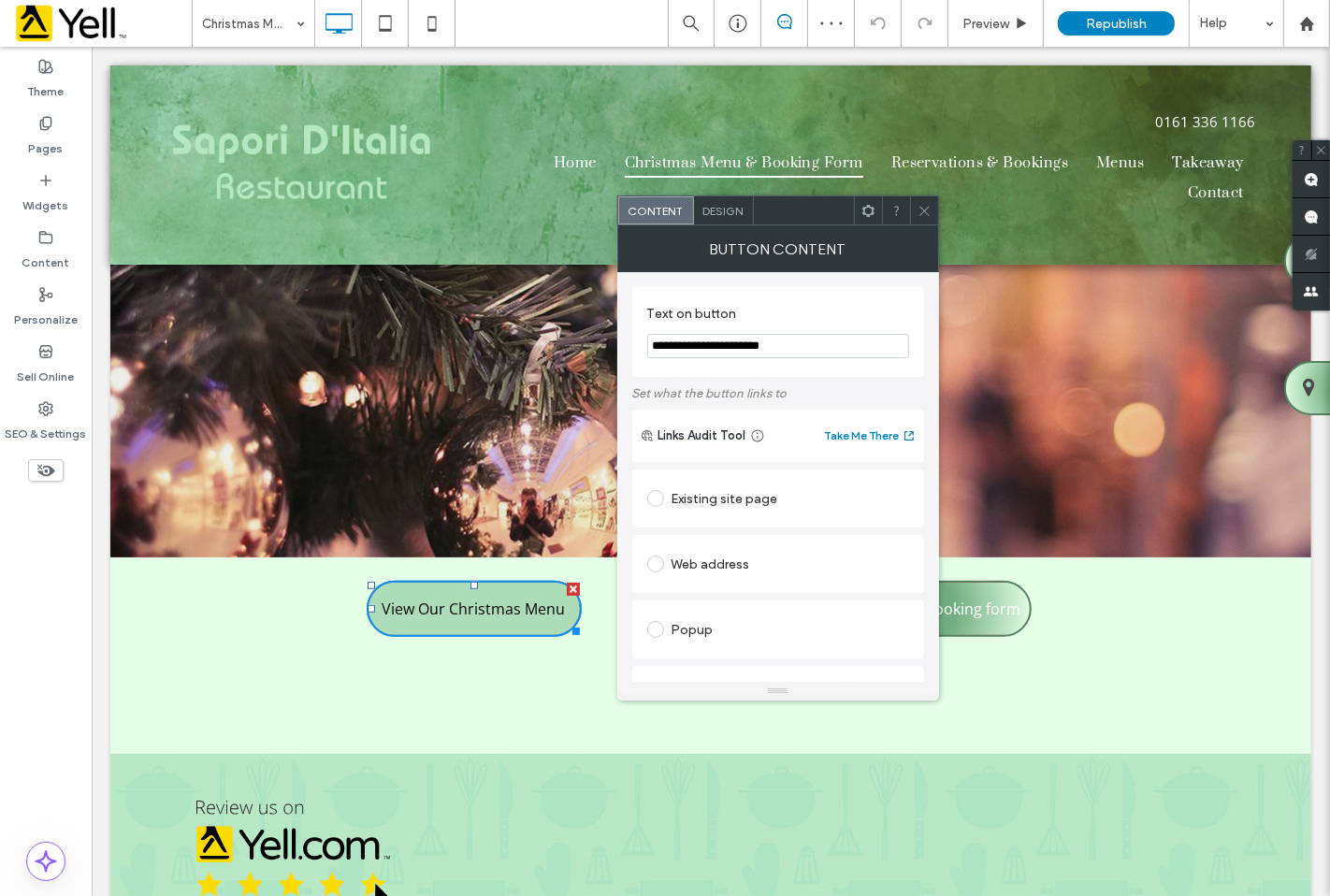
click at [491, 583] on span "View Our Christmas Menu" at bounding box center [473, 608] width 184 height 50
click at [783, 340] on input "**********" at bounding box center [778, 346] width 261 height 25
click at [725, 346] on input "**********" at bounding box center [778, 346] width 261 height 25
click at [720, 202] on div "Design" at bounding box center [724, 210] width 60 height 28
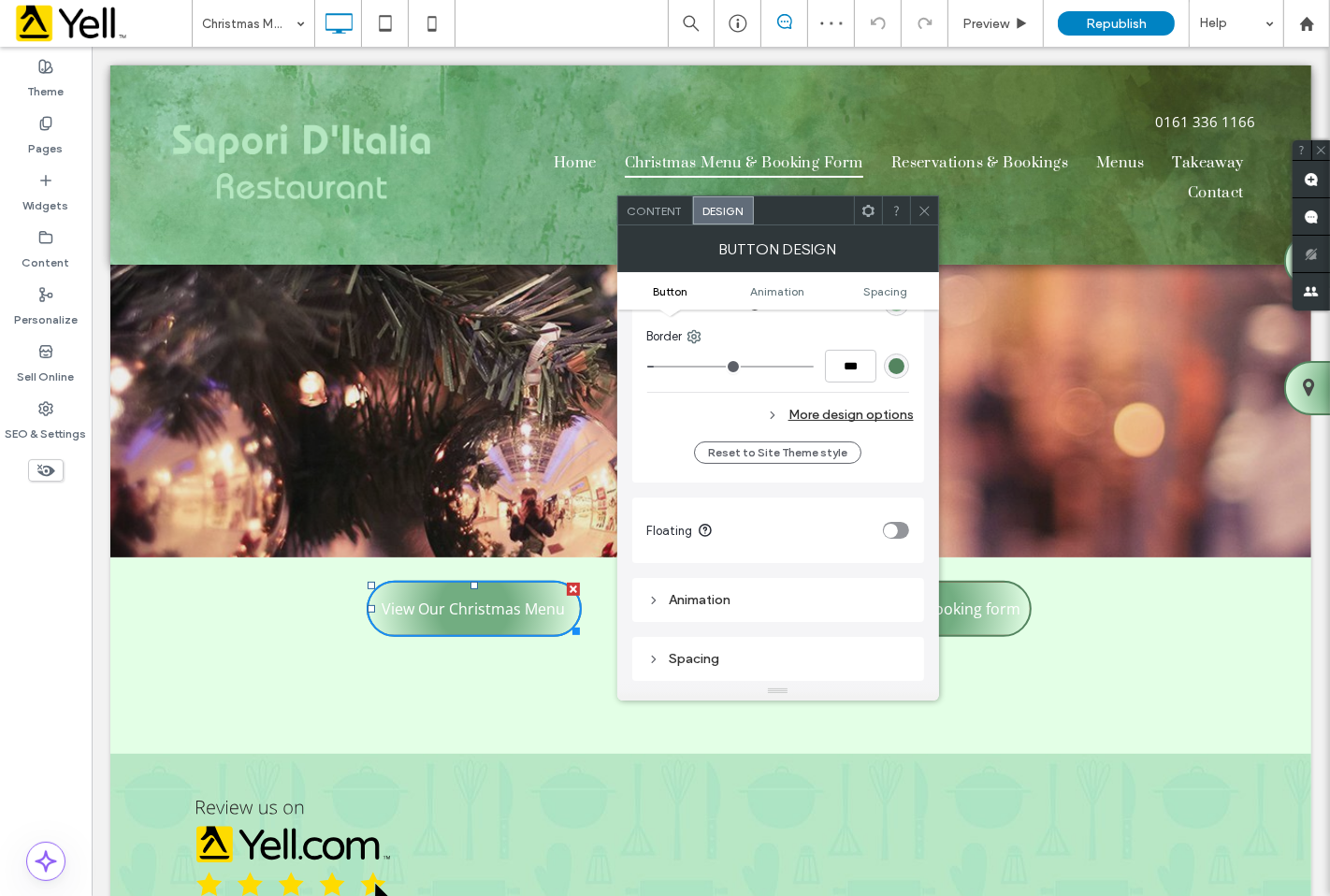
scroll to position [311, 0]
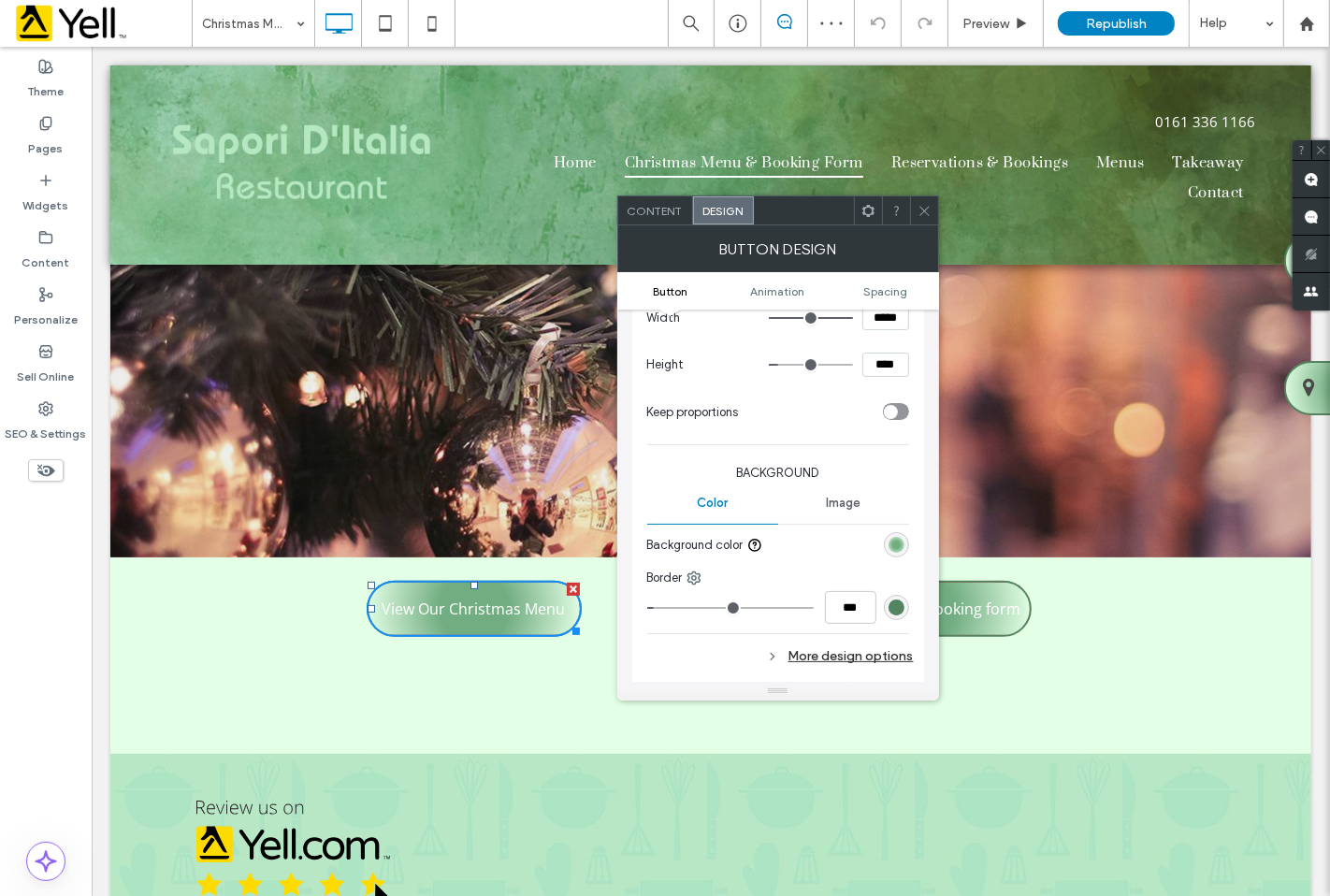
click at [651, 210] on span "Content" at bounding box center [656, 210] width 55 height 14
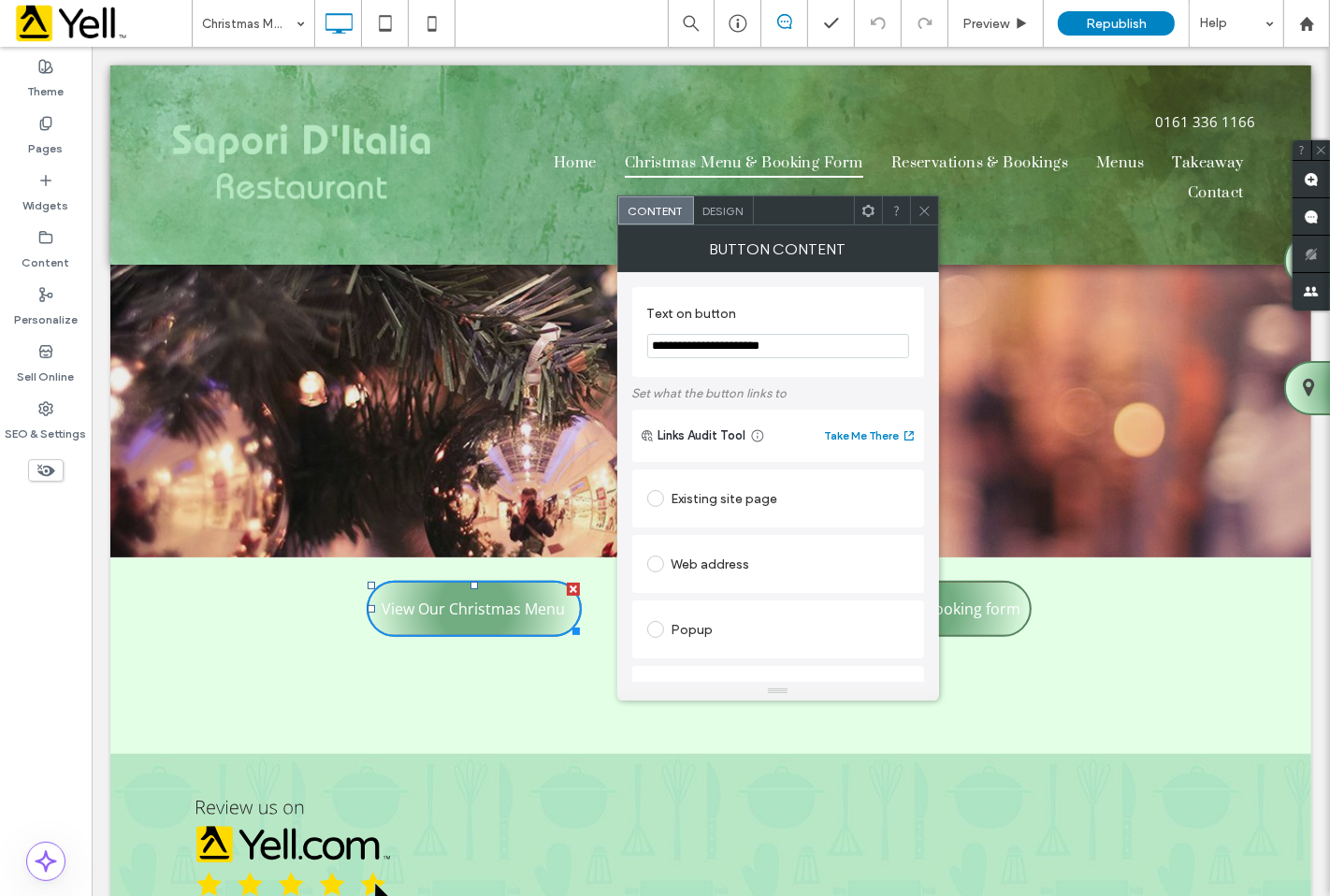
click at [723, 435] on span "Links Audit Tool" at bounding box center [702, 436] width 88 height 19
click at [830, 437] on button "Take Me There" at bounding box center [871, 436] width 92 height 23
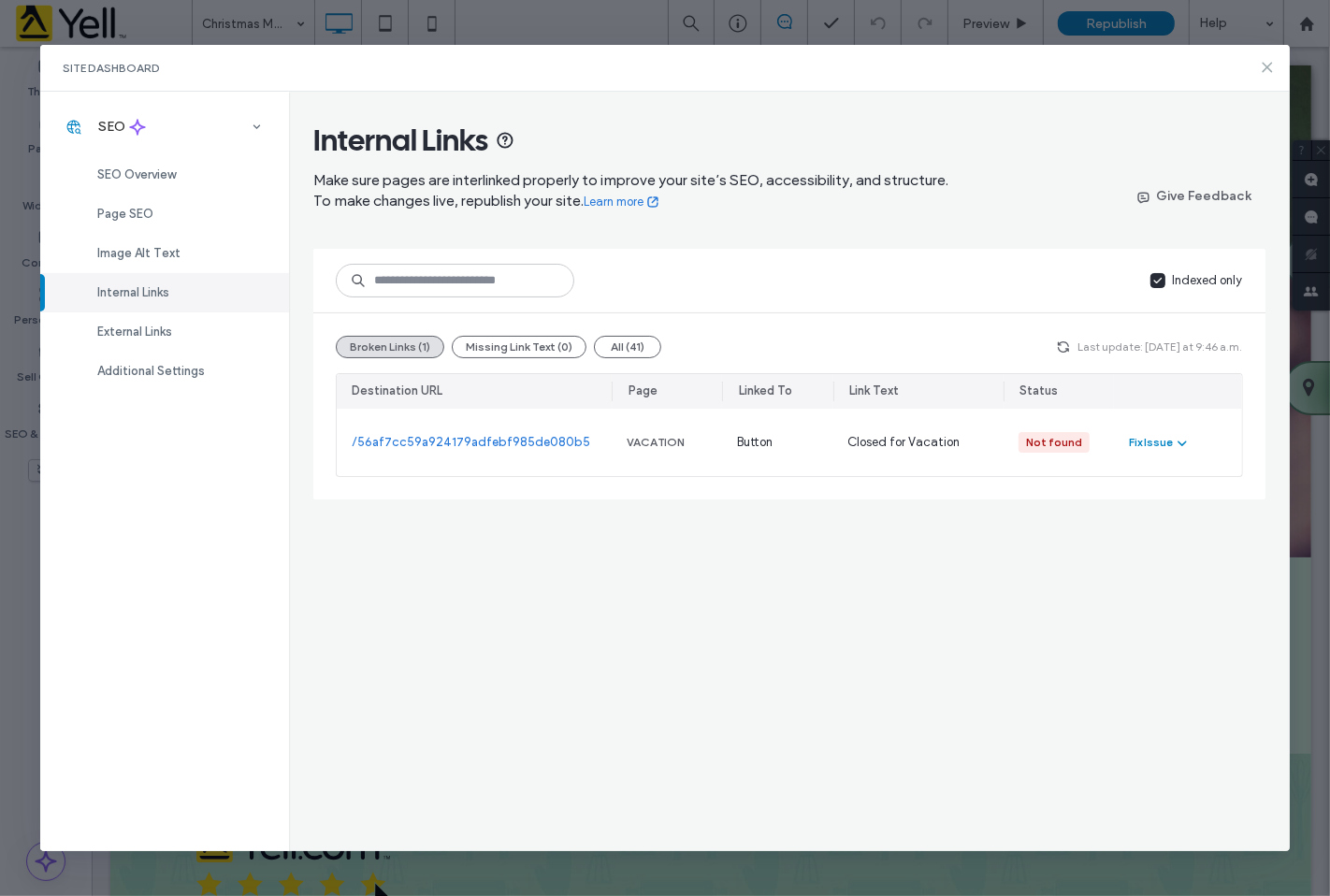
click at [1266, 67] on icon at bounding box center [1267, 67] width 15 height 15
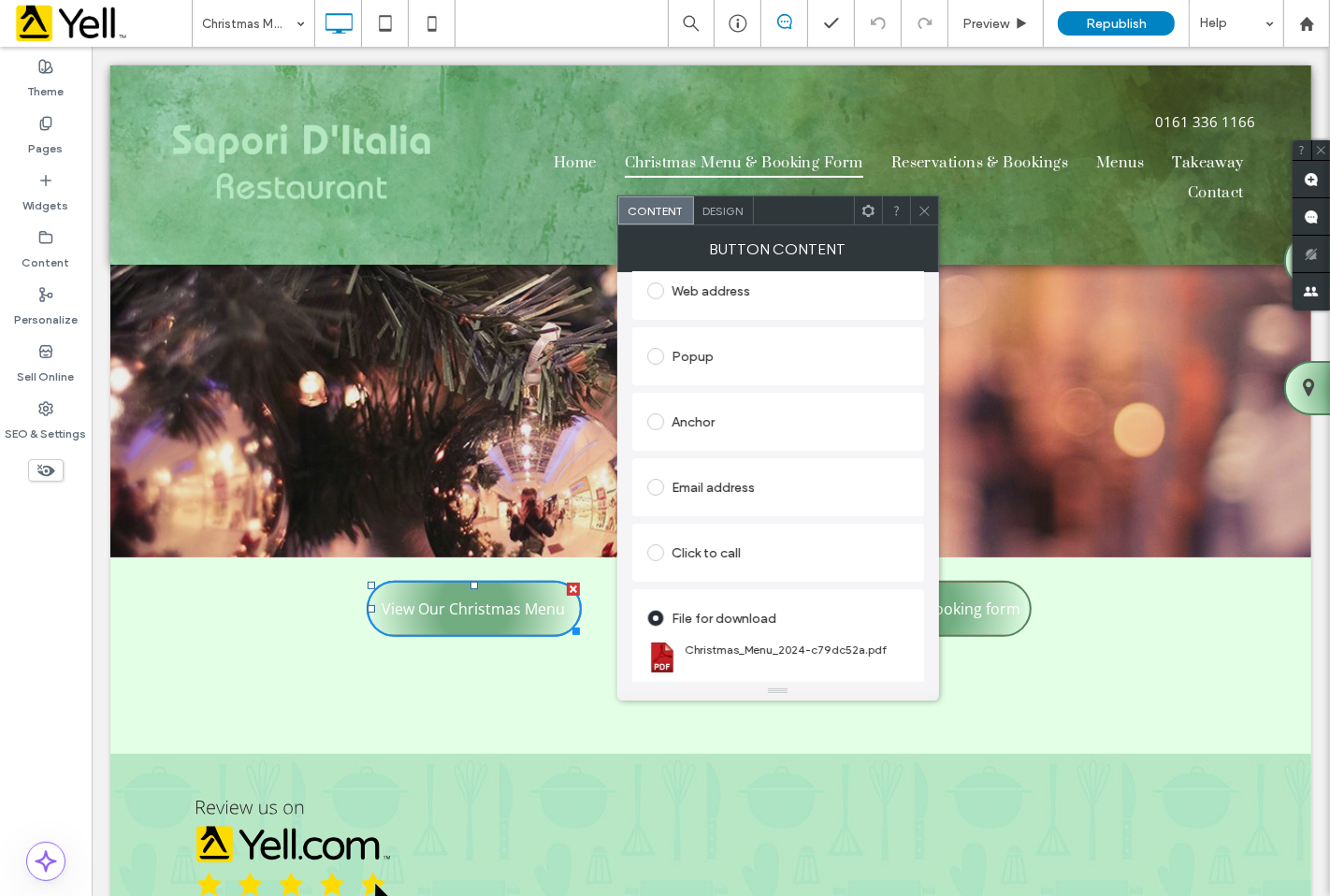
scroll to position [297, 0]
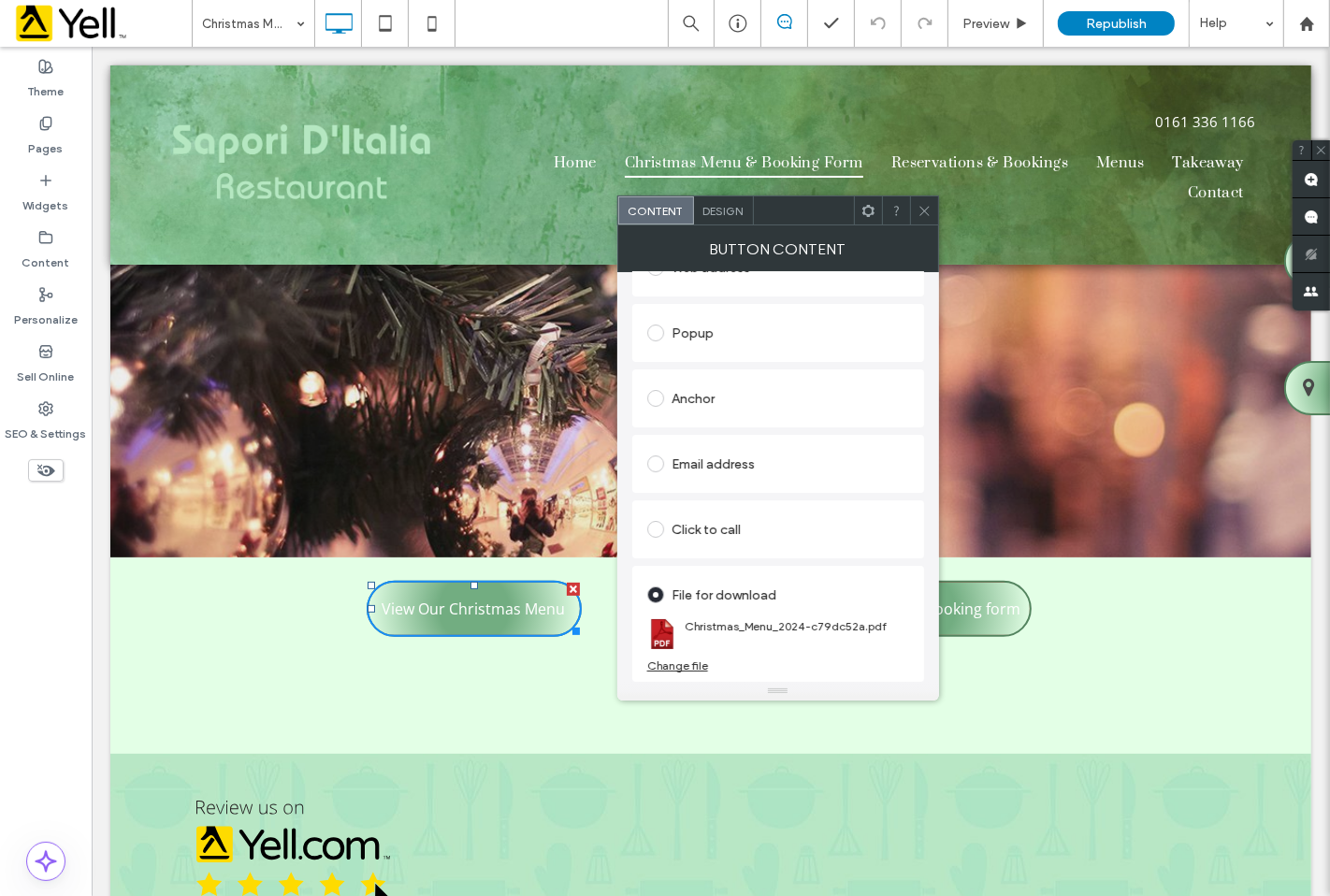
click at [692, 665] on div "Change file" at bounding box center [677, 665] width 61 height 14
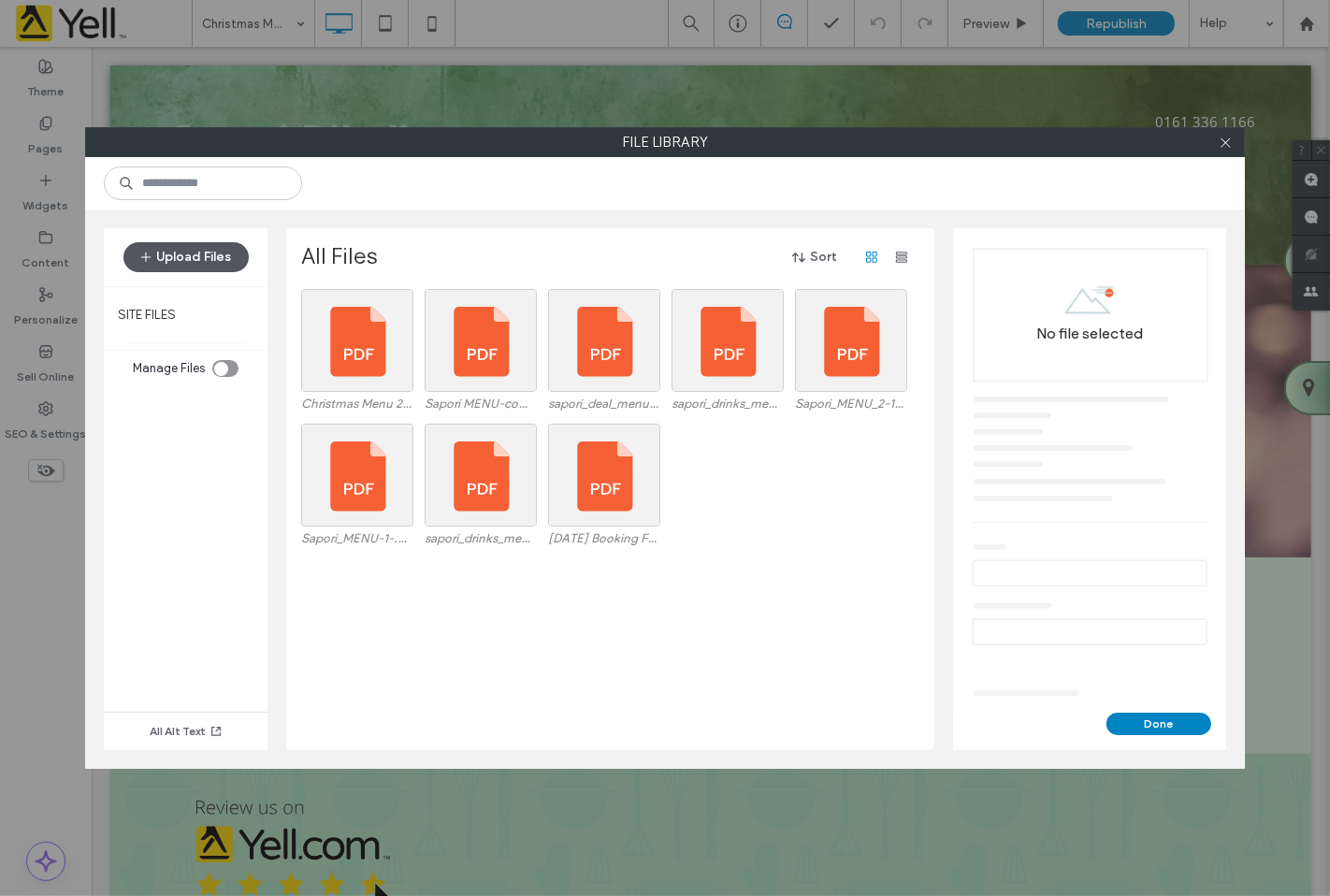
click at [183, 256] on button "Upload Files" at bounding box center [186, 258] width 125 height 30
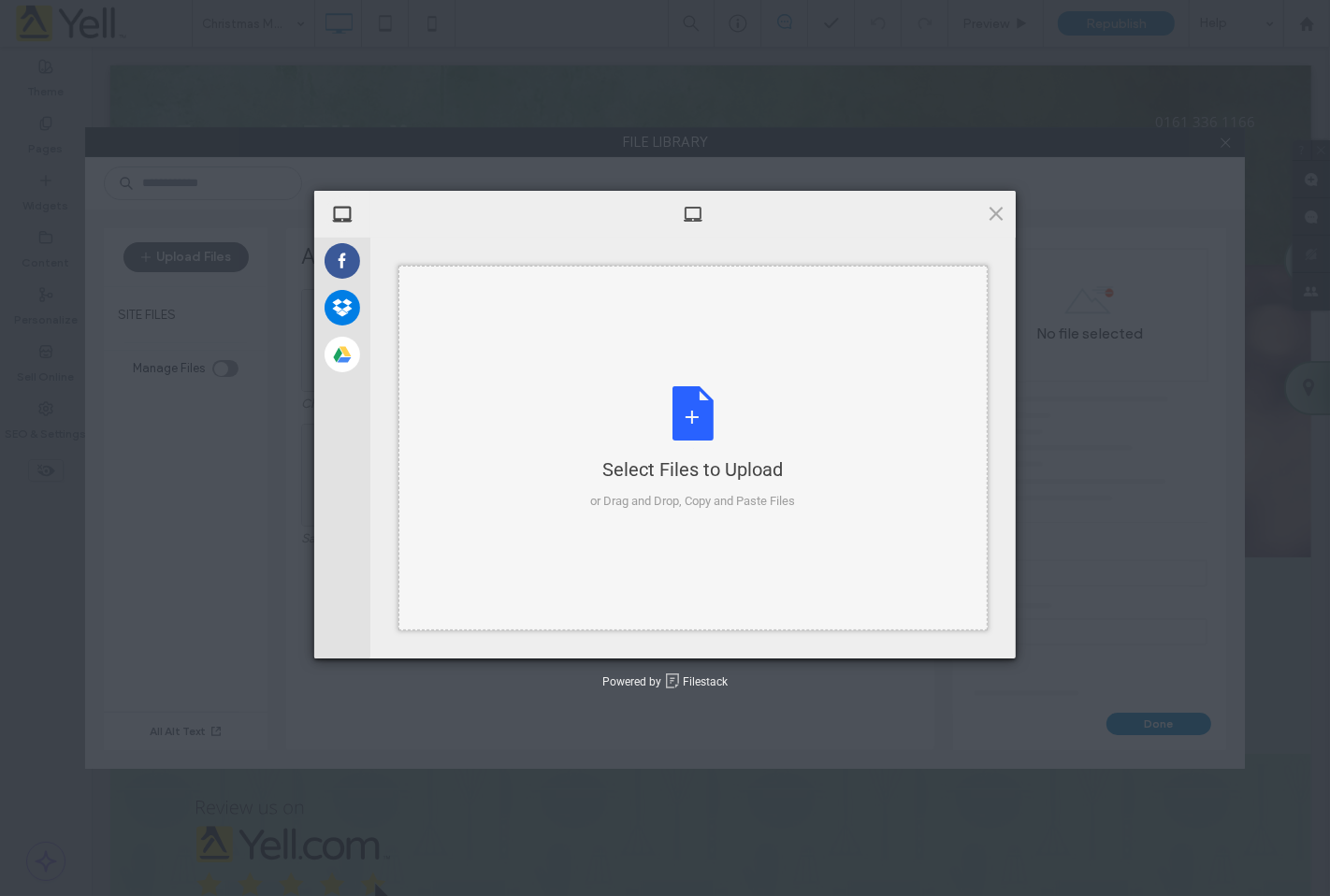
click at [703, 475] on div "Select Files to Upload" at bounding box center [693, 470] width 205 height 27
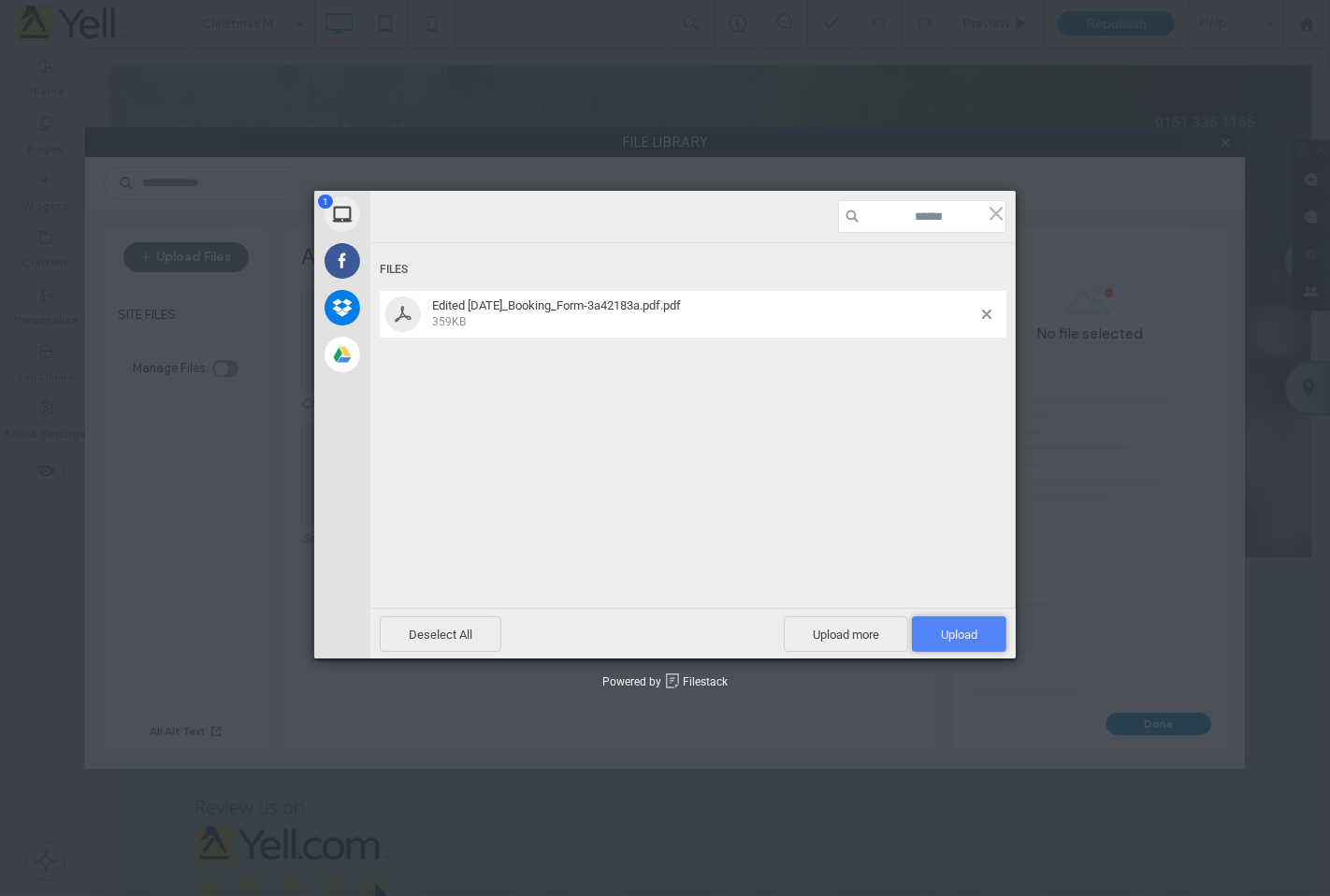
click at [964, 639] on span "Upload 1" at bounding box center [959, 635] width 37 height 14
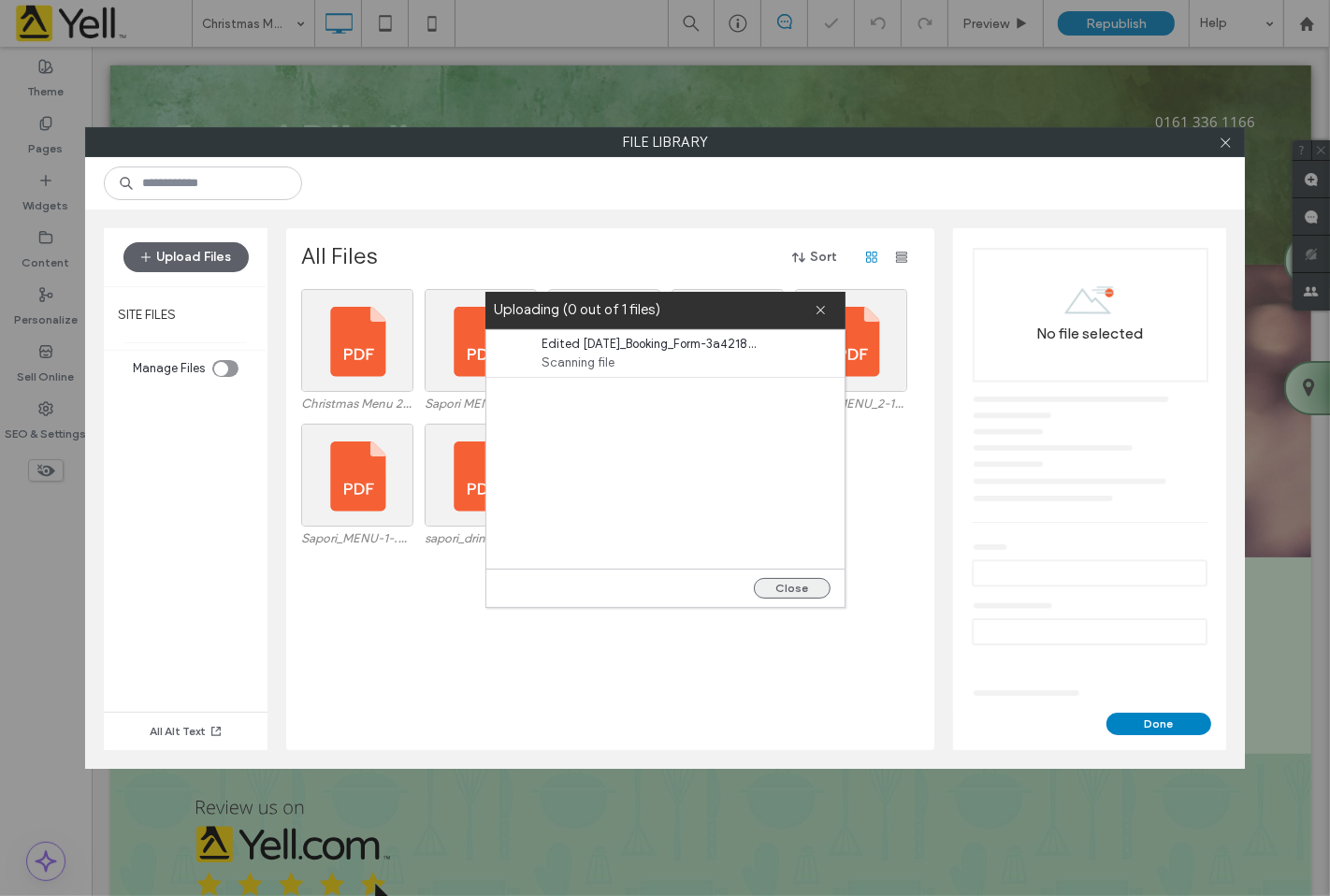
click at [800, 578] on button "Close" at bounding box center [792, 588] width 77 height 21
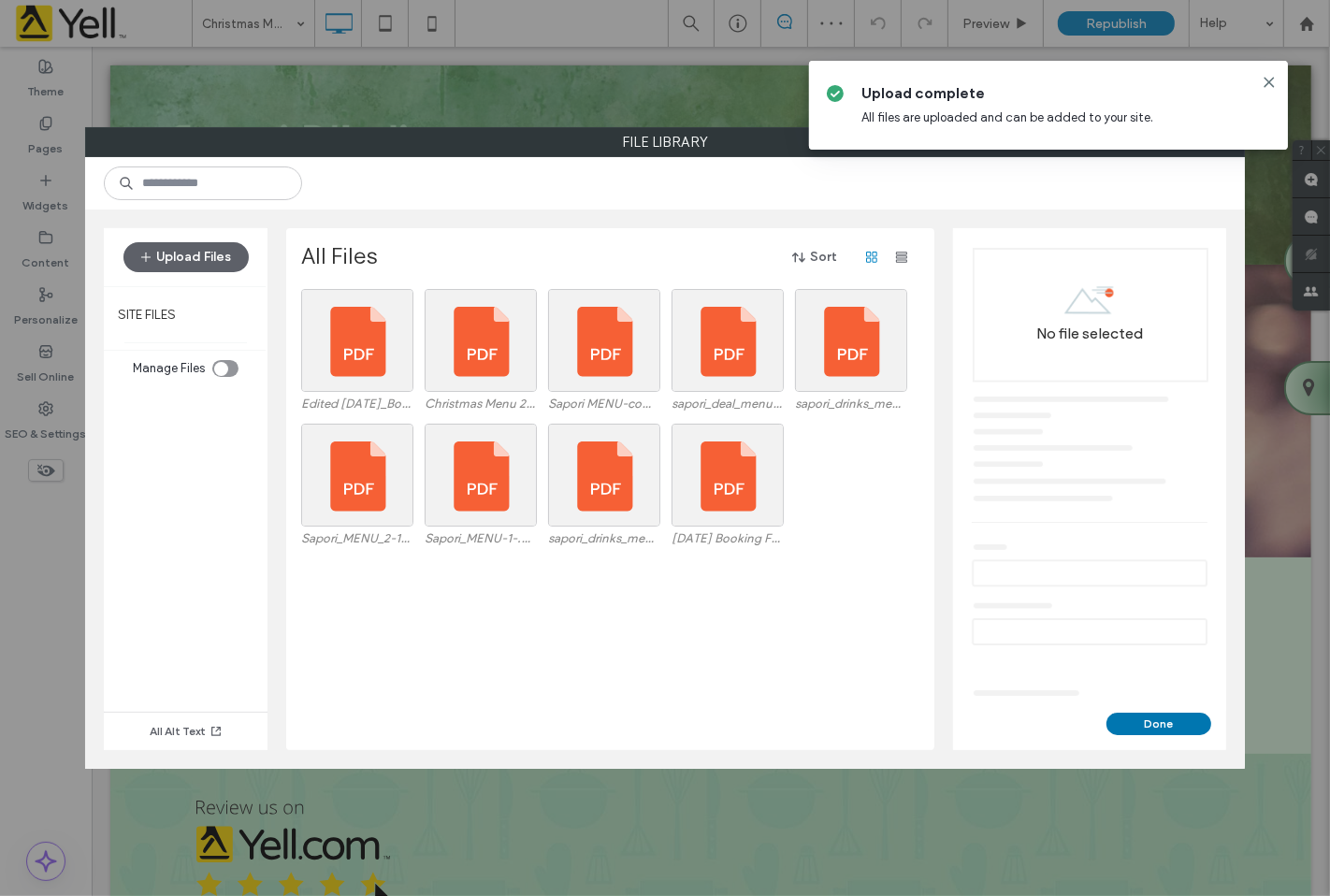
click at [1118, 724] on button "Done" at bounding box center [1159, 724] width 105 height 23
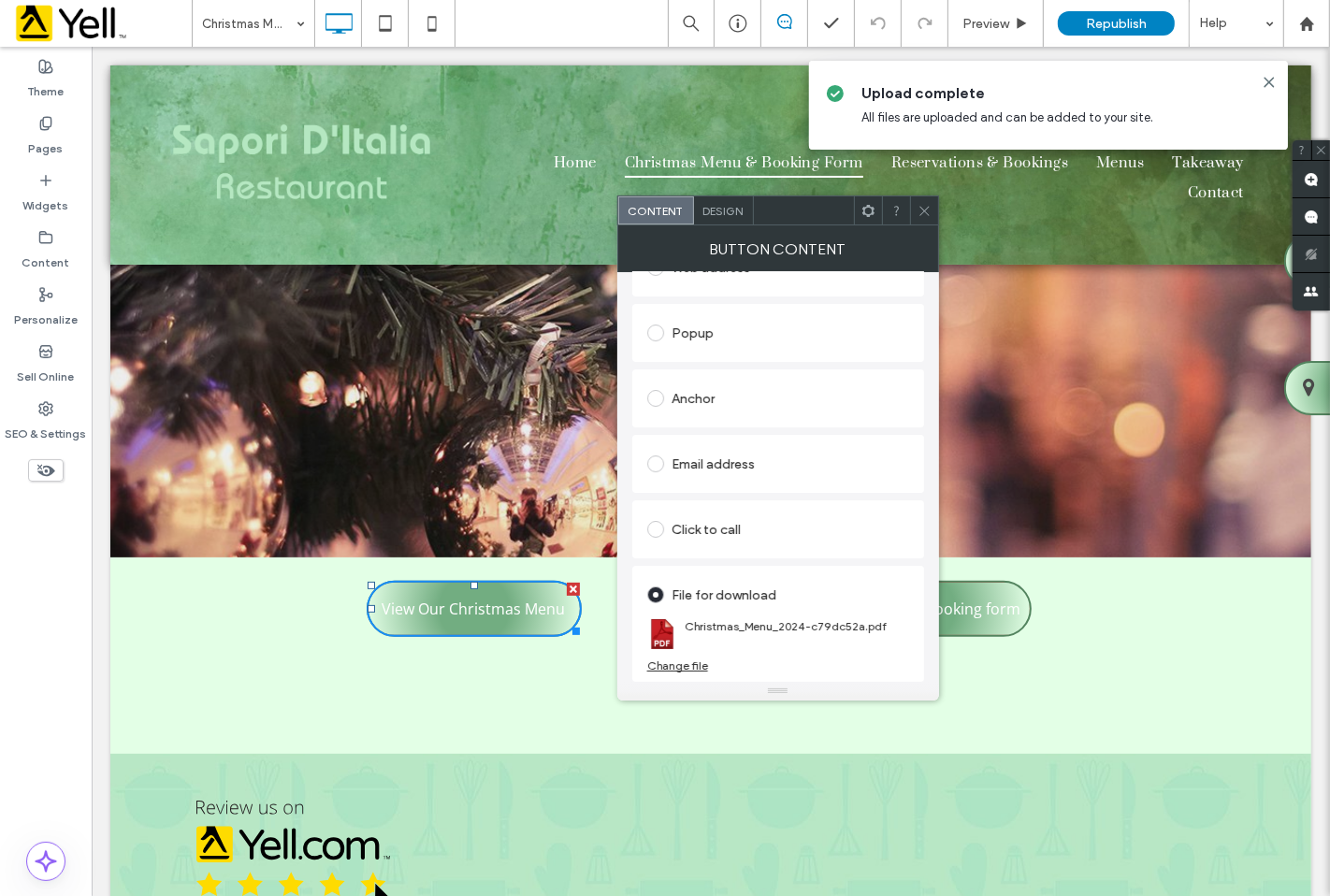
click at [696, 661] on div "Change file" at bounding box center [677, 665] width 61 height 14
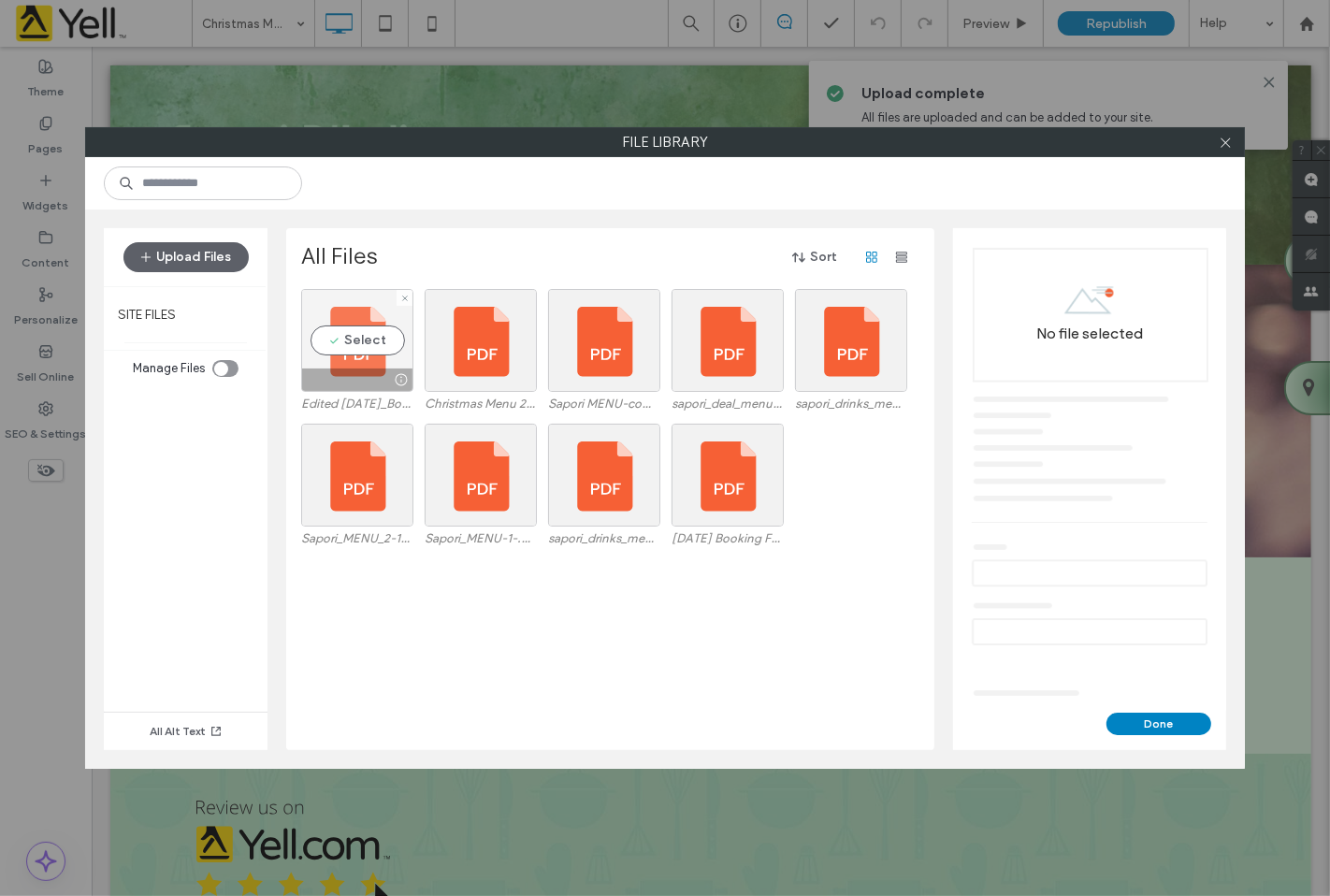
click at [347, 384] on div at bounding box center [357, 380] width 111 height 23
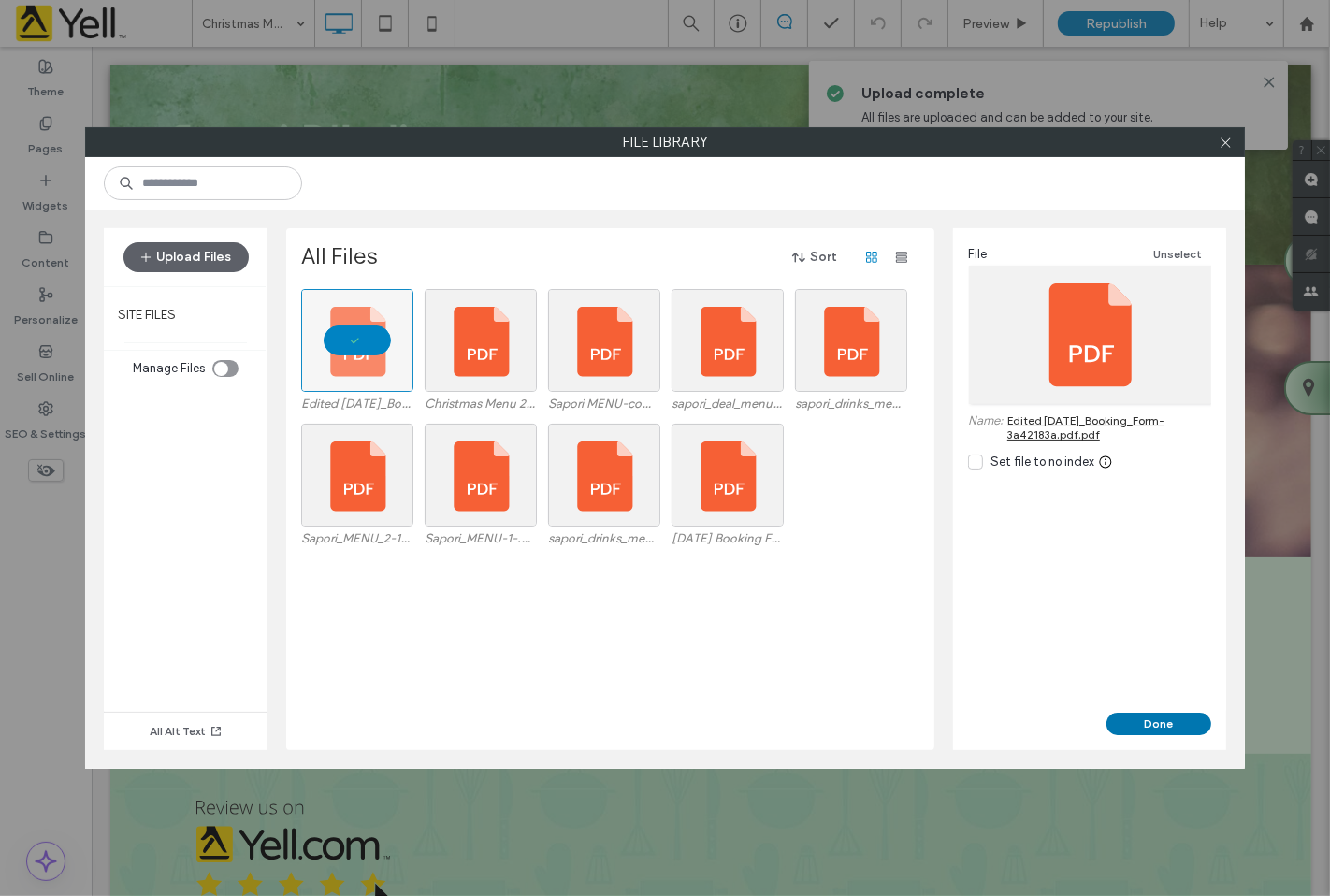
click at [1165, 726] on button "Done" at bounding box center [1159, 724] width 105 height 23
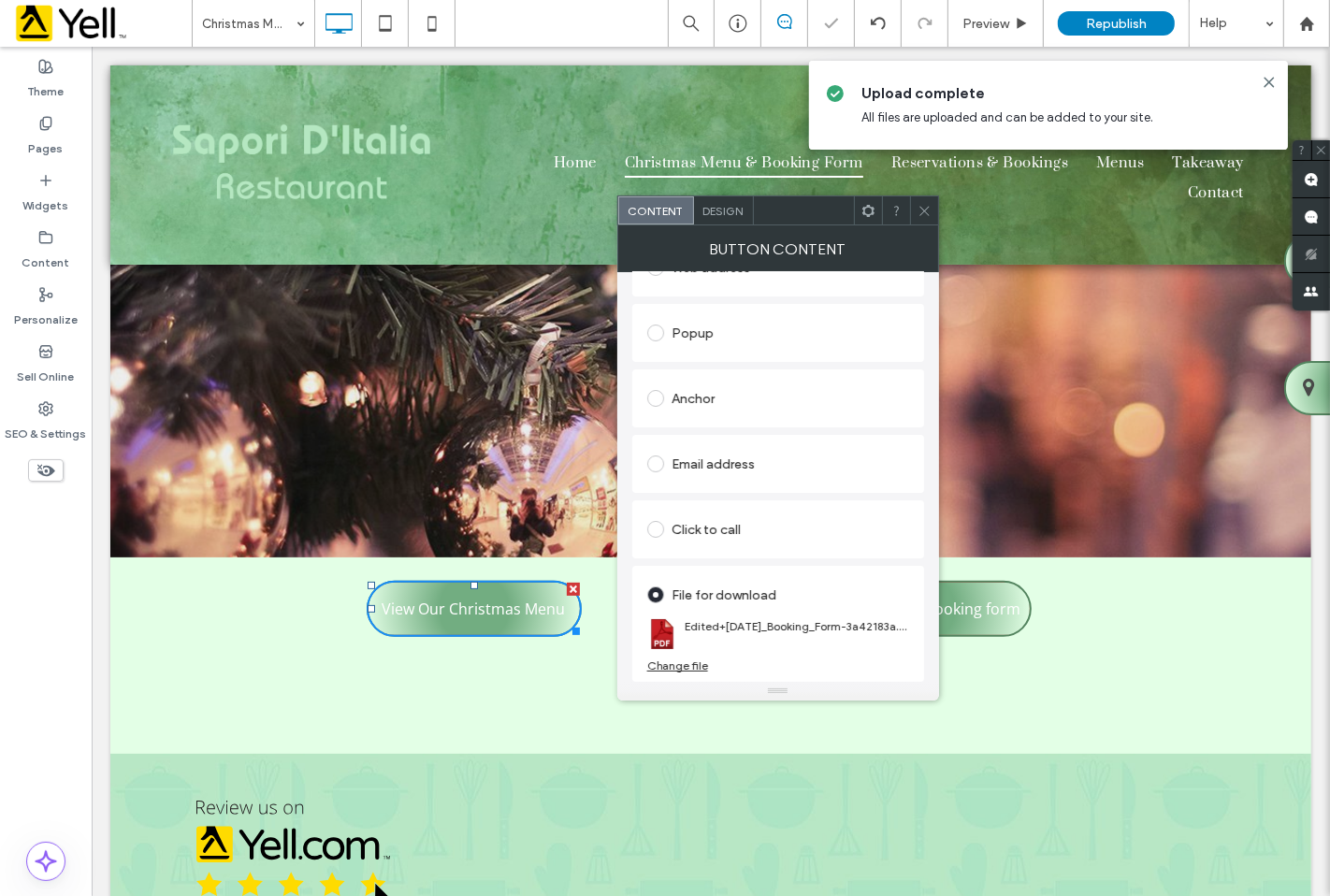
click at [926, 218] on span at bounding box center [925, 210] width 14 height 28
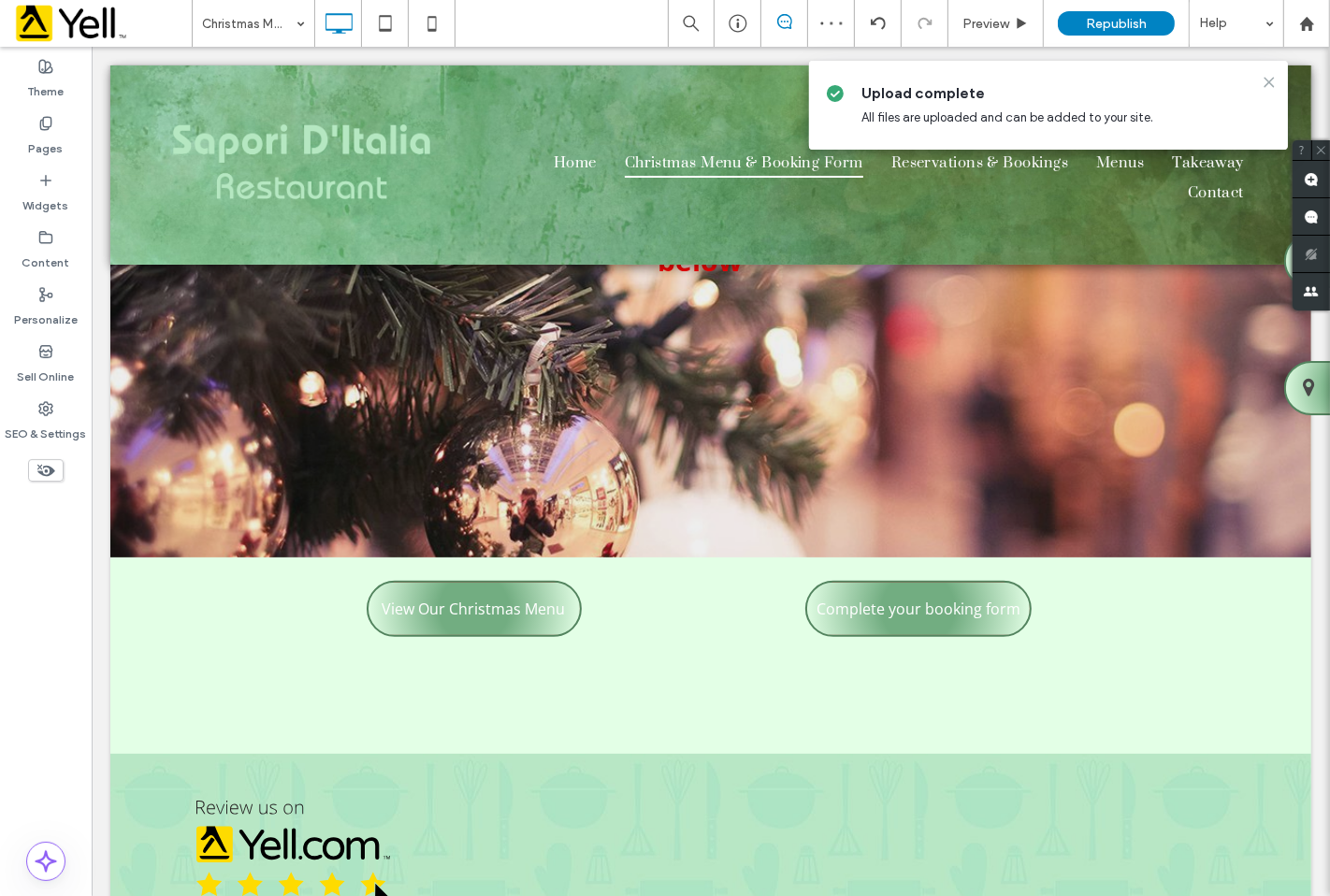
click at [1267, 81] on icon at bounding box center [1269, 82] width 15 height 15
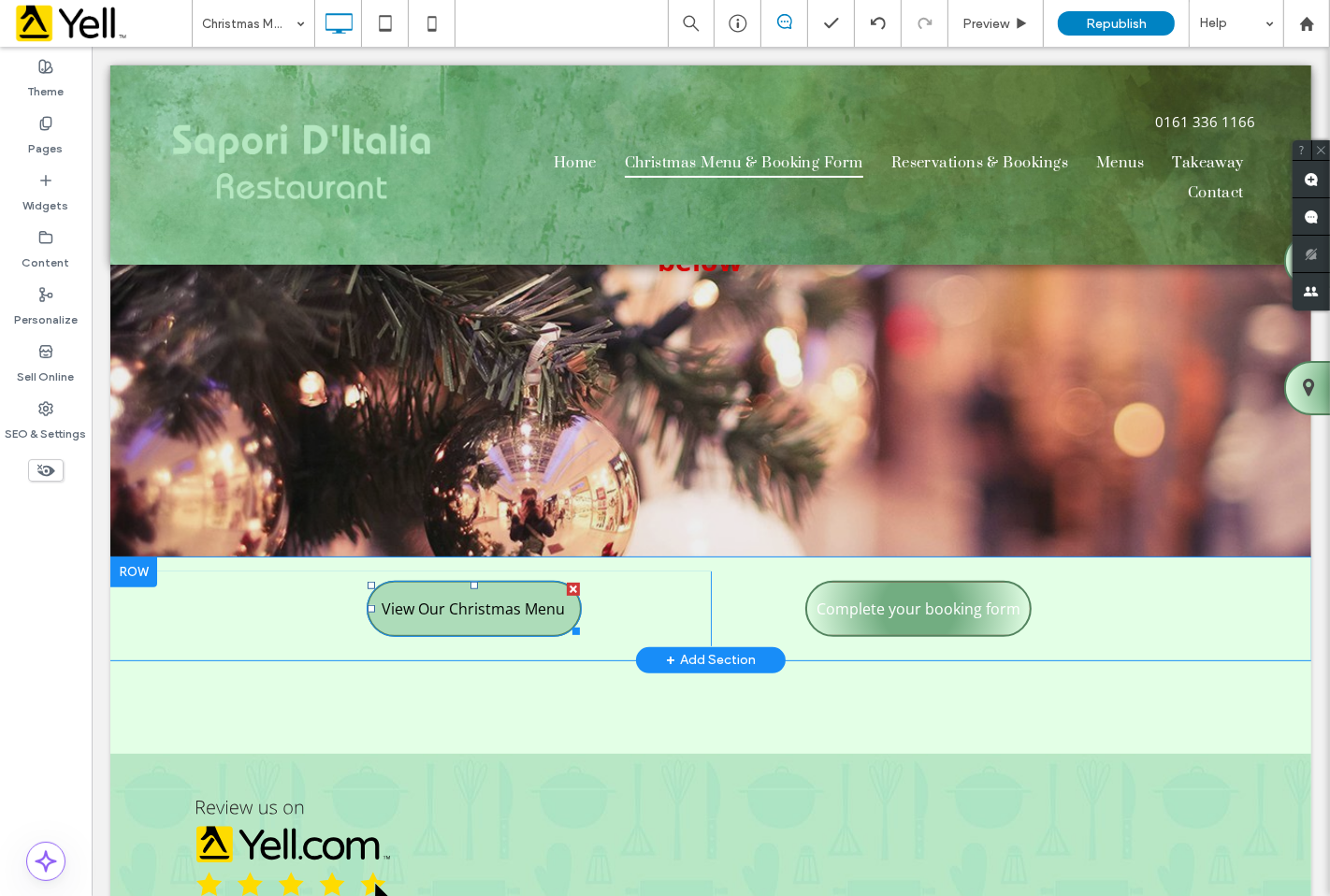
click at [506, 583] on span "View Our Christmas Menu" at bounding box center [473, 608] width 184 height 50
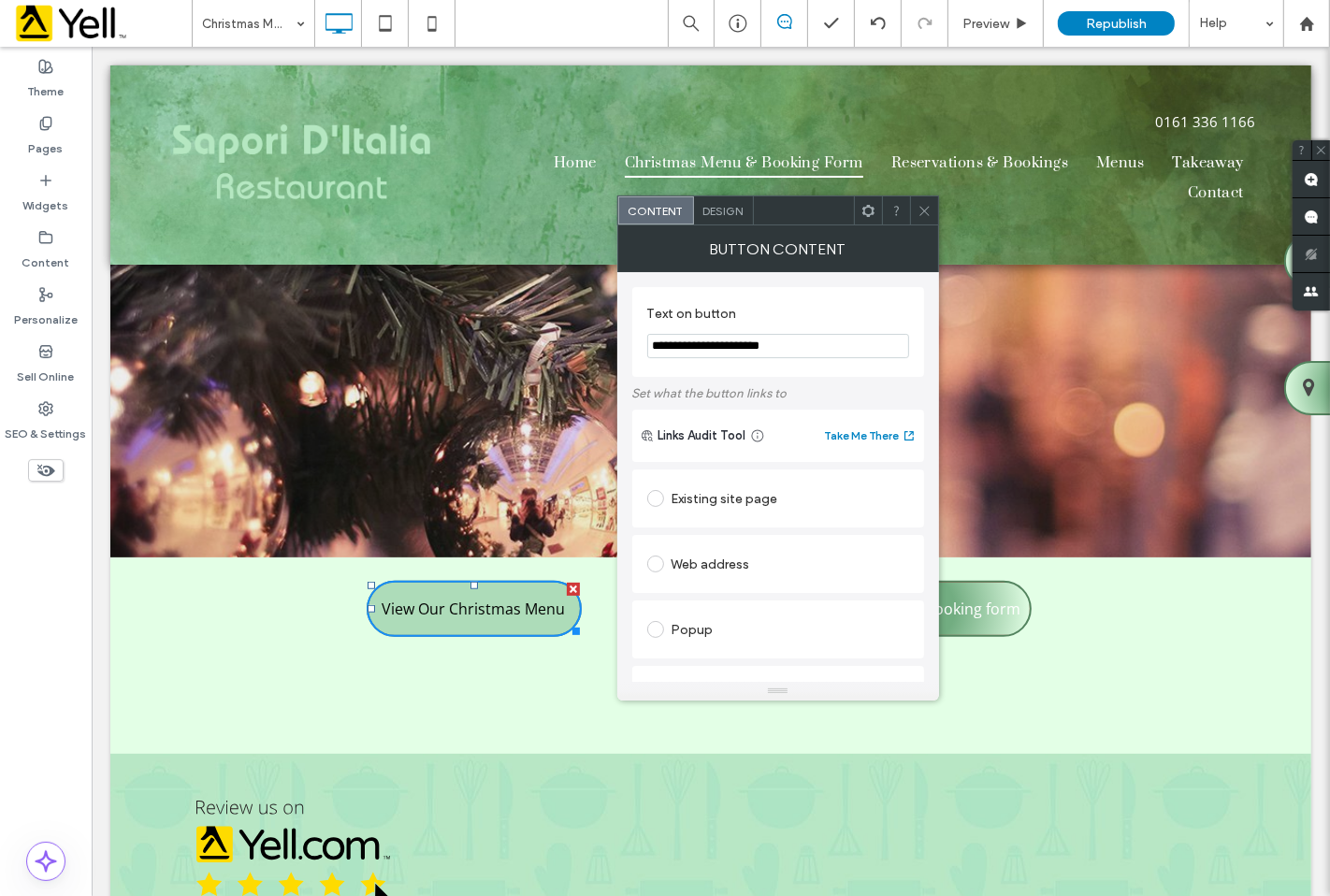
click at [506, 583] on span "View Our Christmas Menu" at bounding box center [473, 608] width 184 height 50
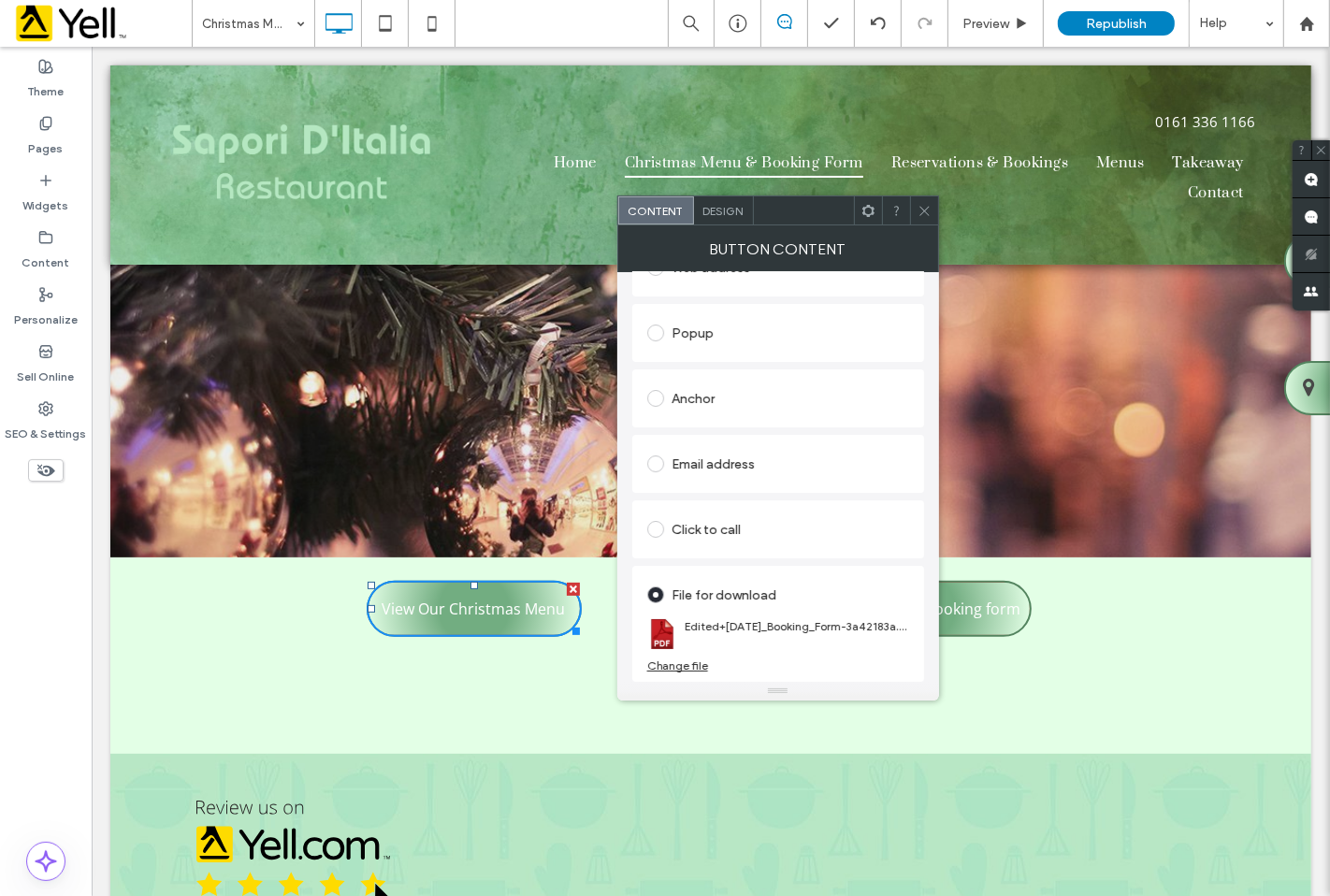
click at [928, 216] on icon at bounding box center [925, 210] width 14 height 14
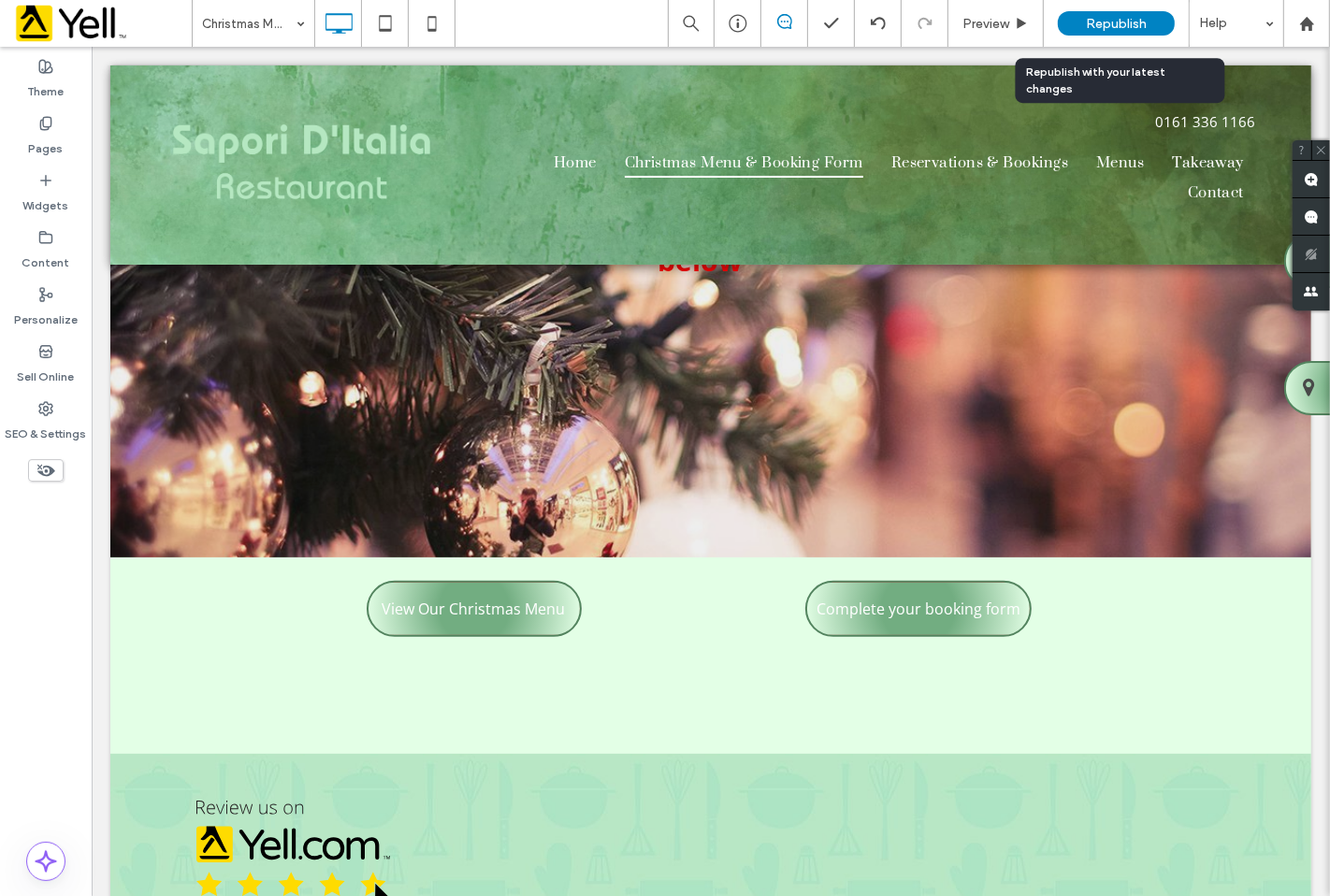
click at [1113, 25] on span "Republish" at bounding box center [1116, 24] width 61 height 16
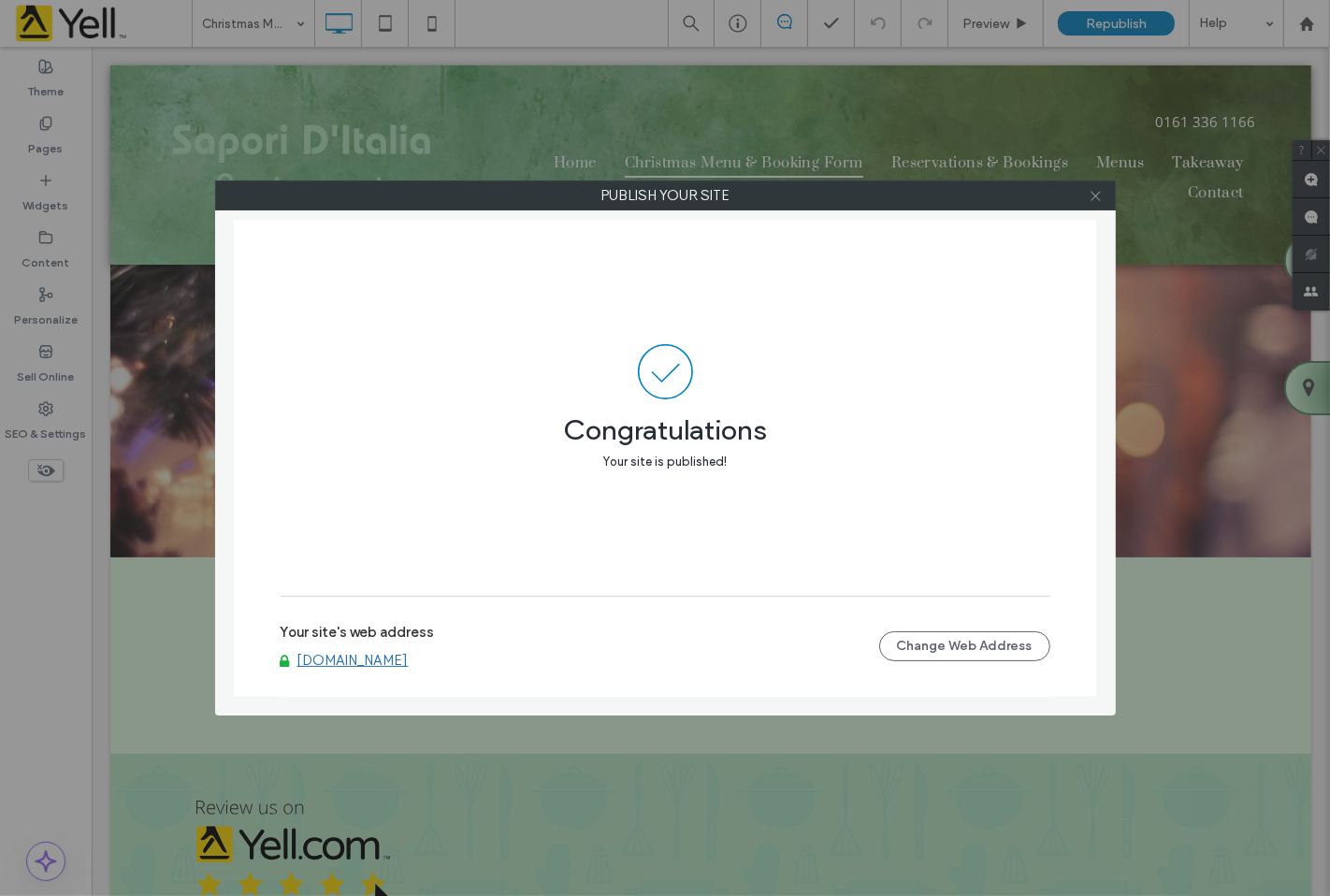
click at [1097, 196] on icon at bounding box center [1095, 195] width 14 height 14
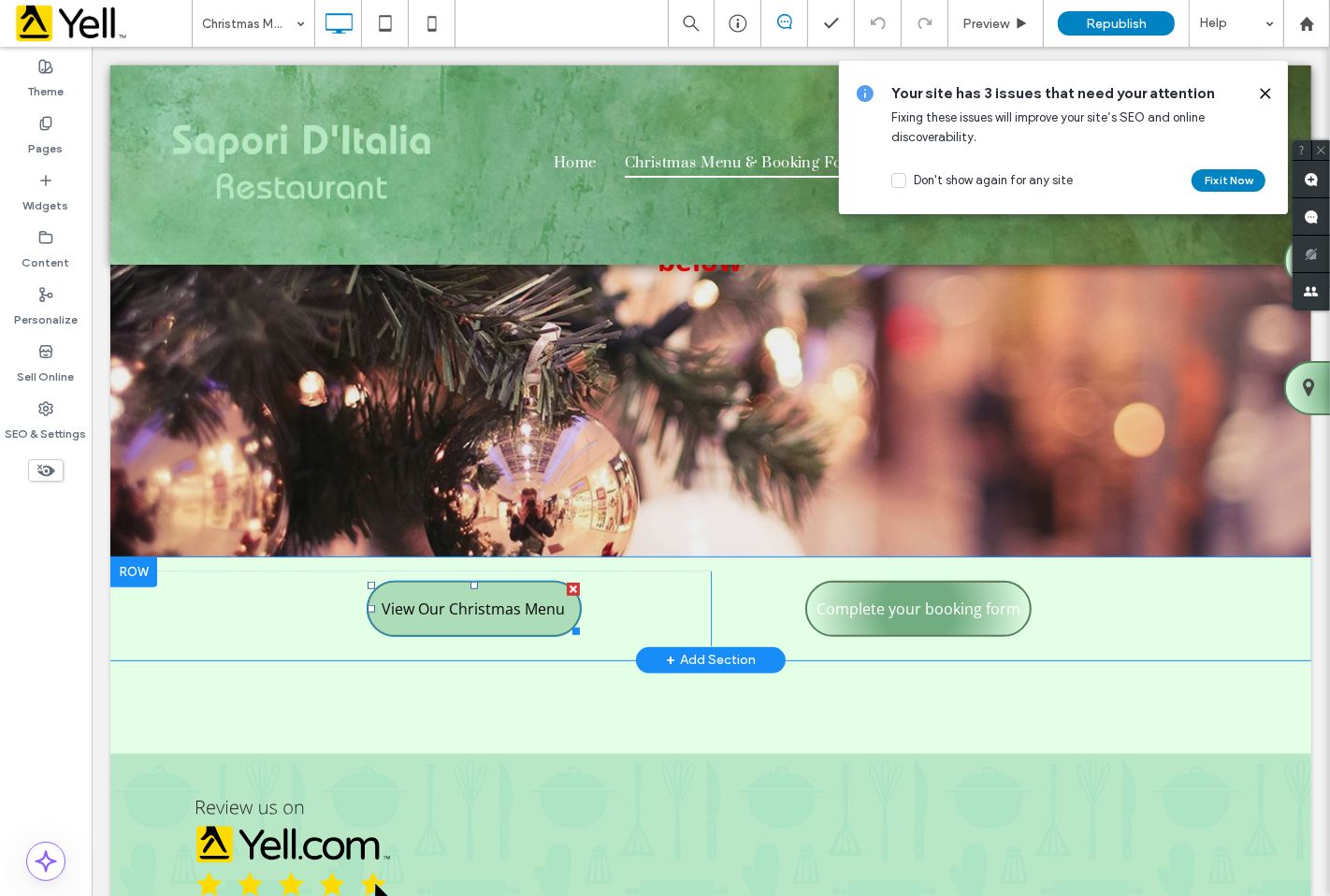
click at [528, 583] on span "View Our Christmas Menu" at bounding box center [473, 608] width 184 height 50
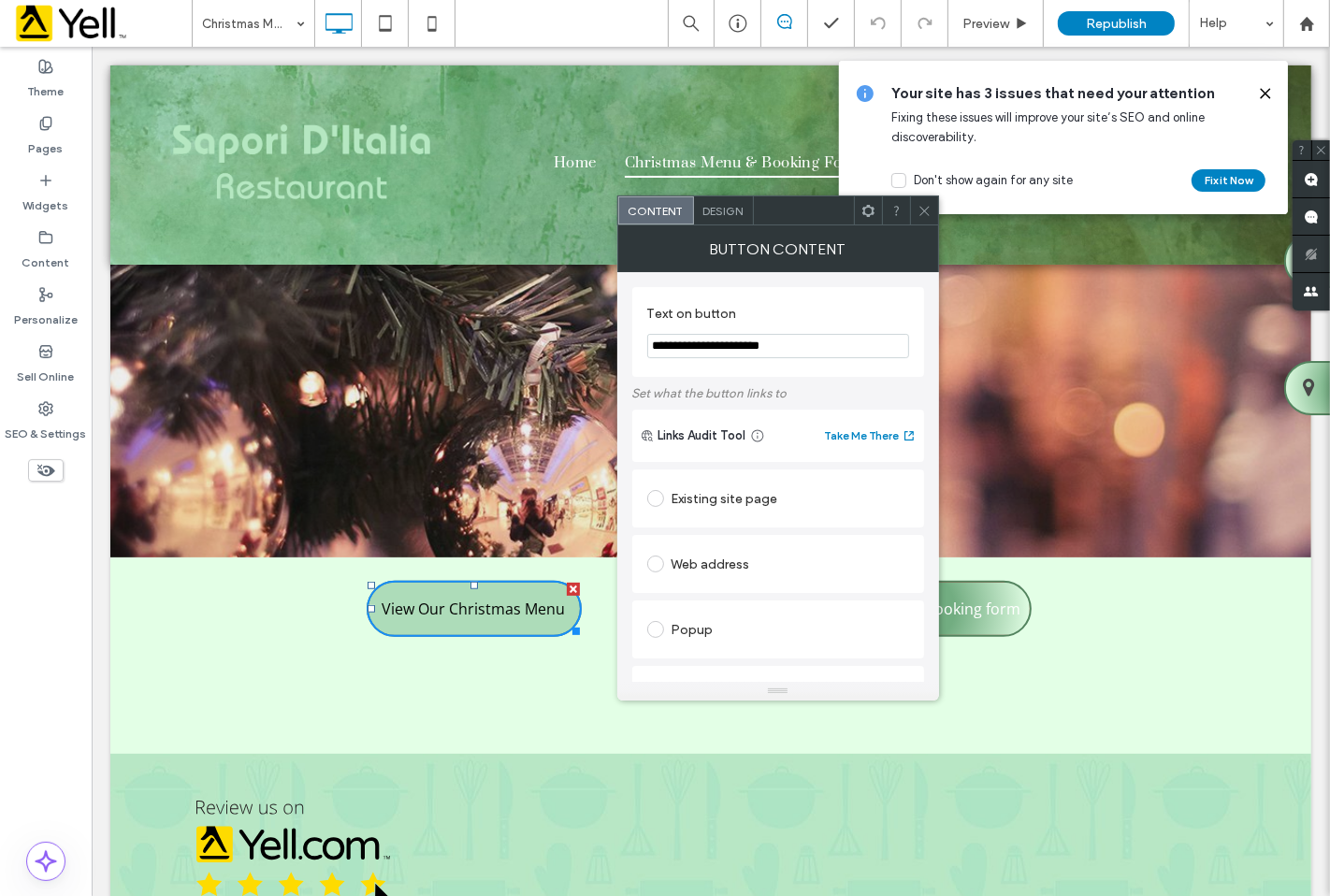
click at [528, 583] on span "View Our Christmas Menu" at bounding box center [473, 608] width 184 height 50
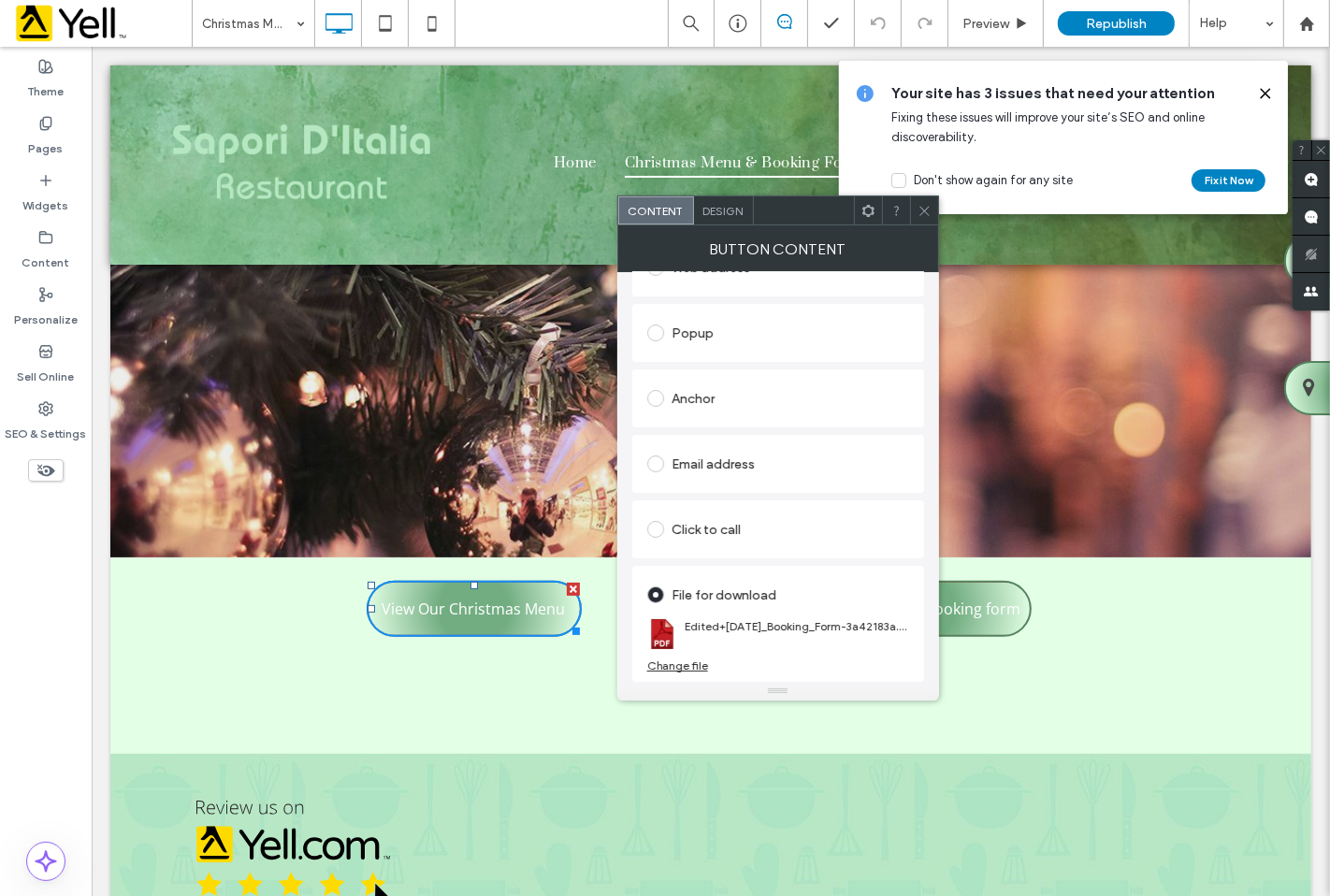
click at [924, 210] on use at bounding box center [925, 210] width 9 height 9
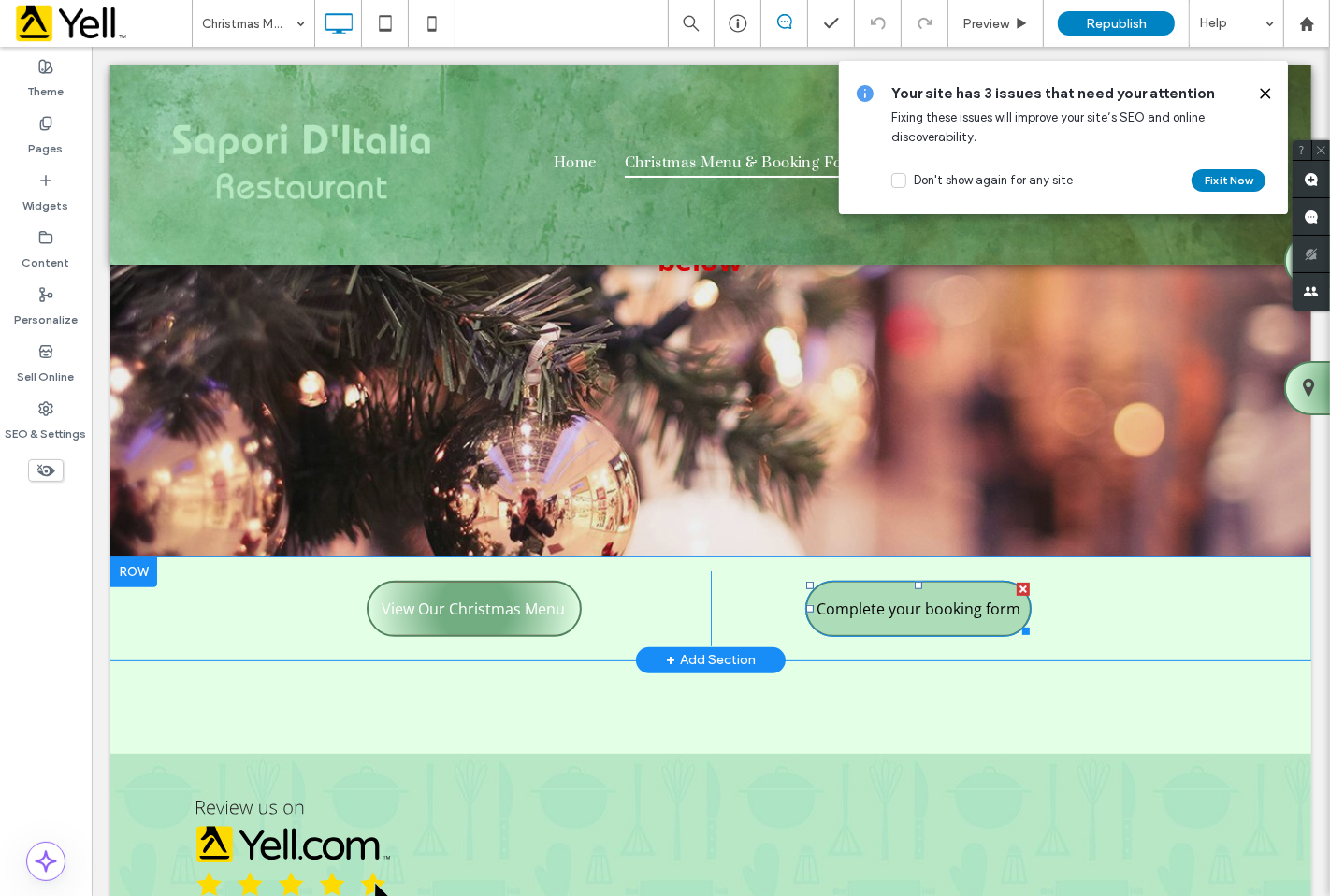
click at [945, 584] on span "Complete your booking form" at bounding box center [917, 608] width 204 height 50
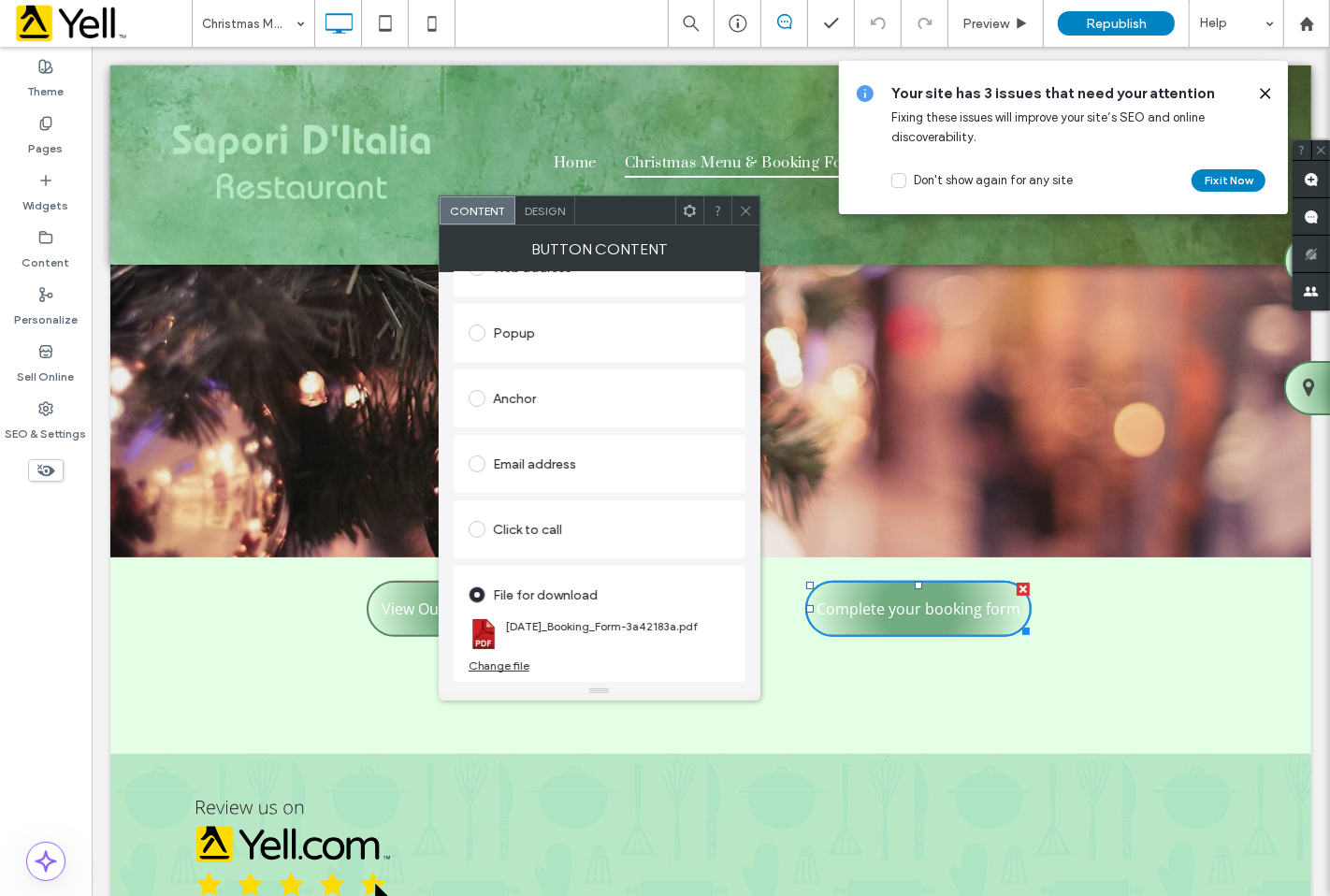
click at [498, 661] on div "Change file" at bounding box center [499, 665] width 61 height 14
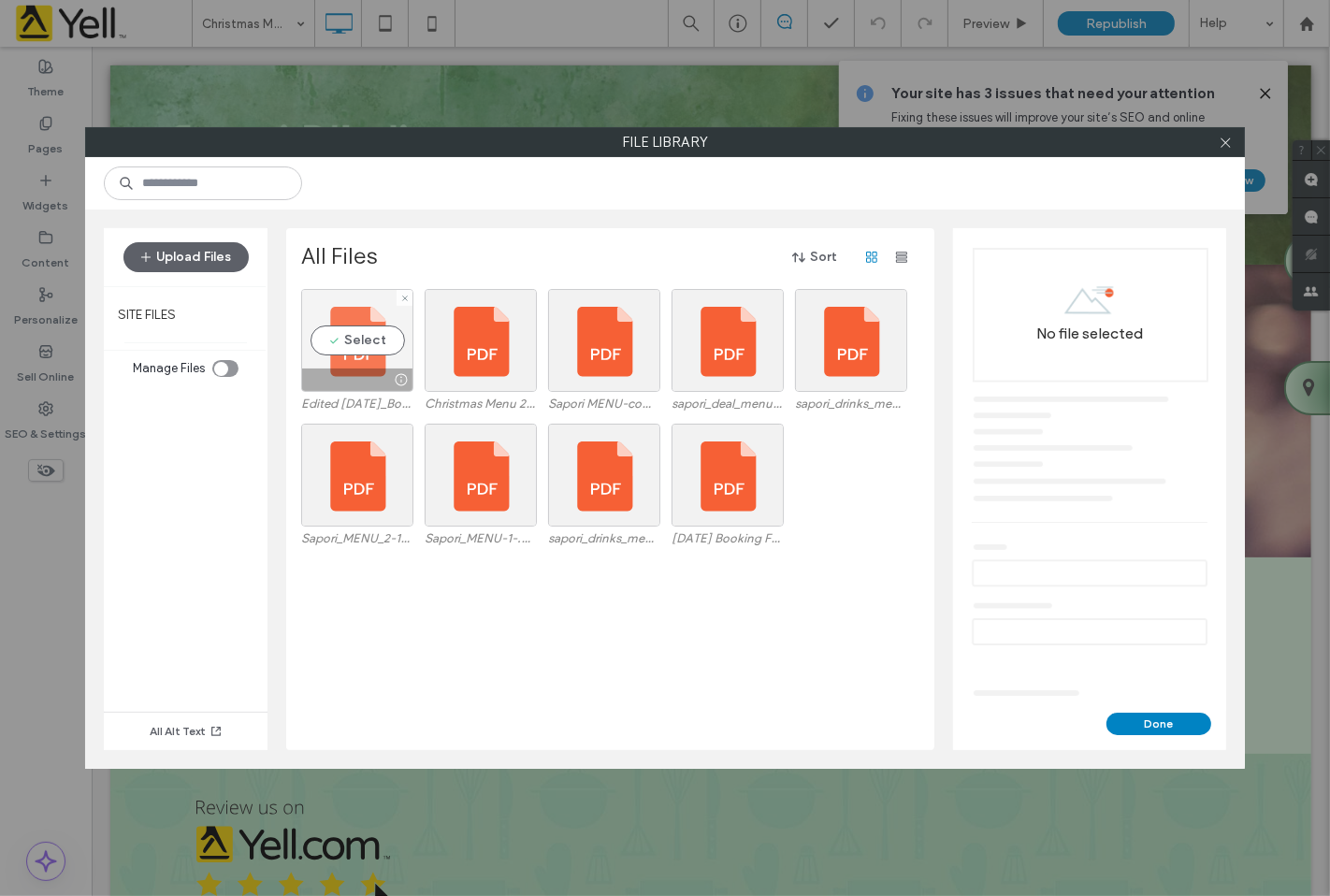
click at [376, 346] on div "Select" at bounding box center [357, 340] width 112 height 103
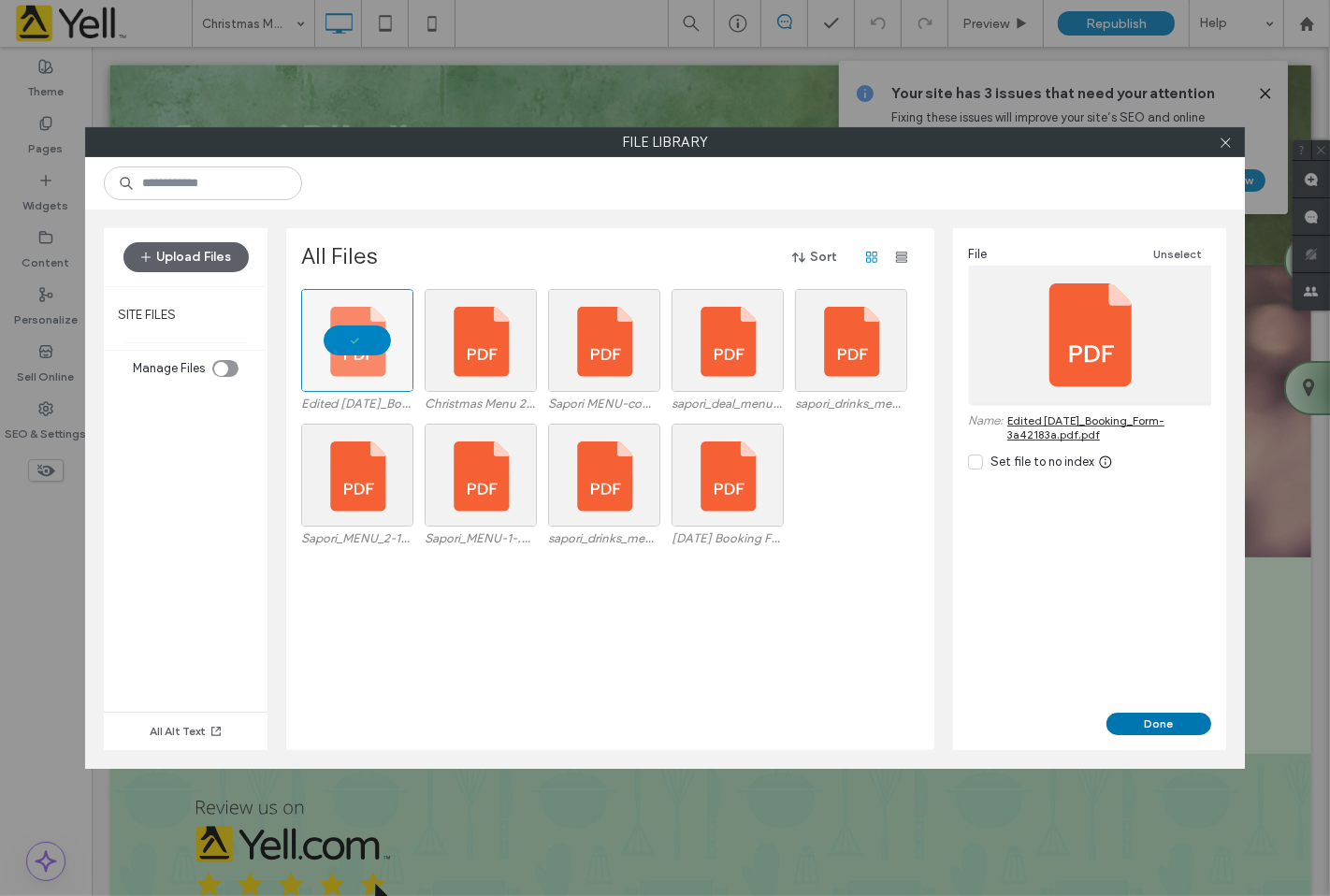
click at [1150, 726] on button "Done" at bounding box center [1159, 724] width 105 height 23
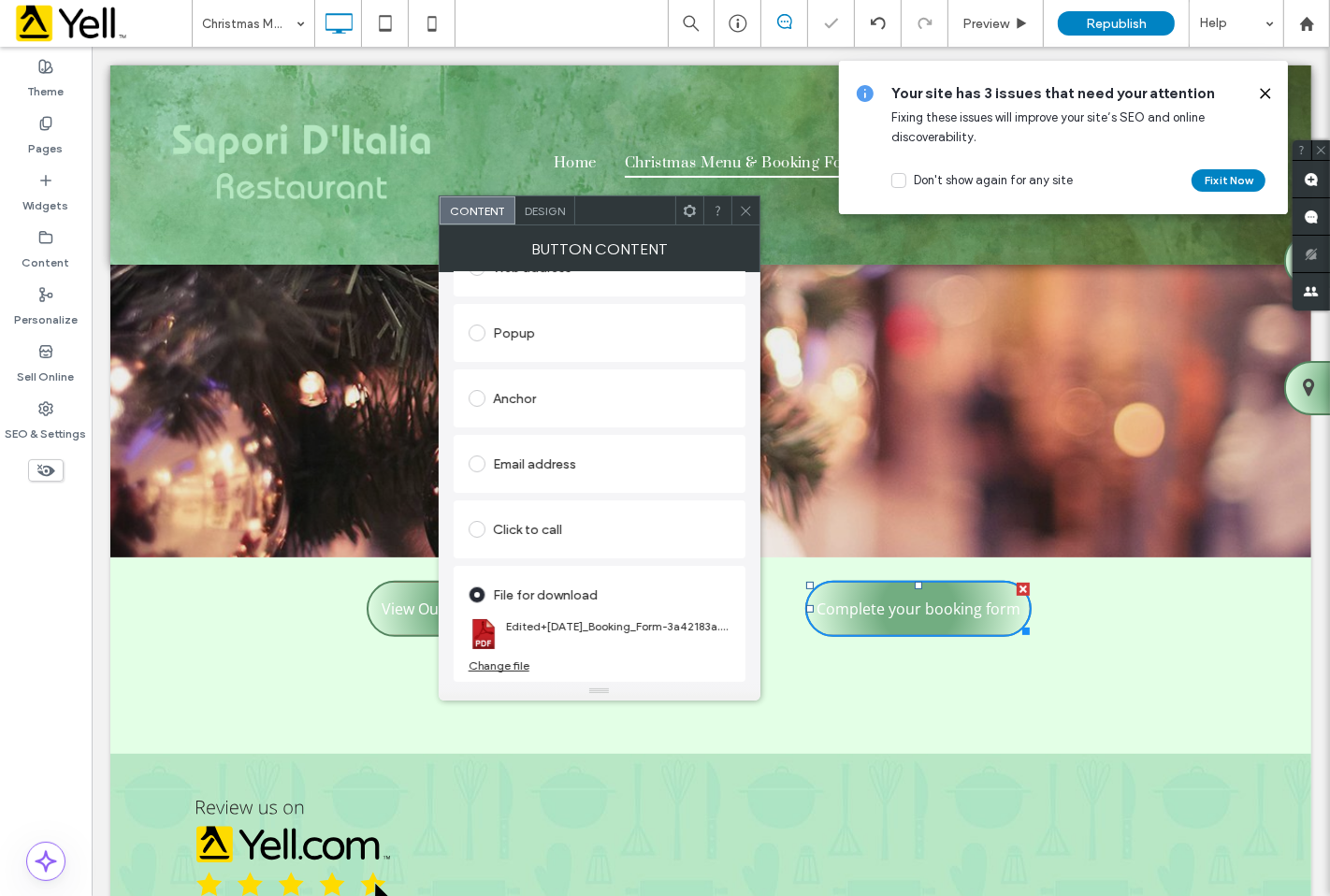
click at [748, 210] on icon at bounding box center [746, 210] width 14 height 14
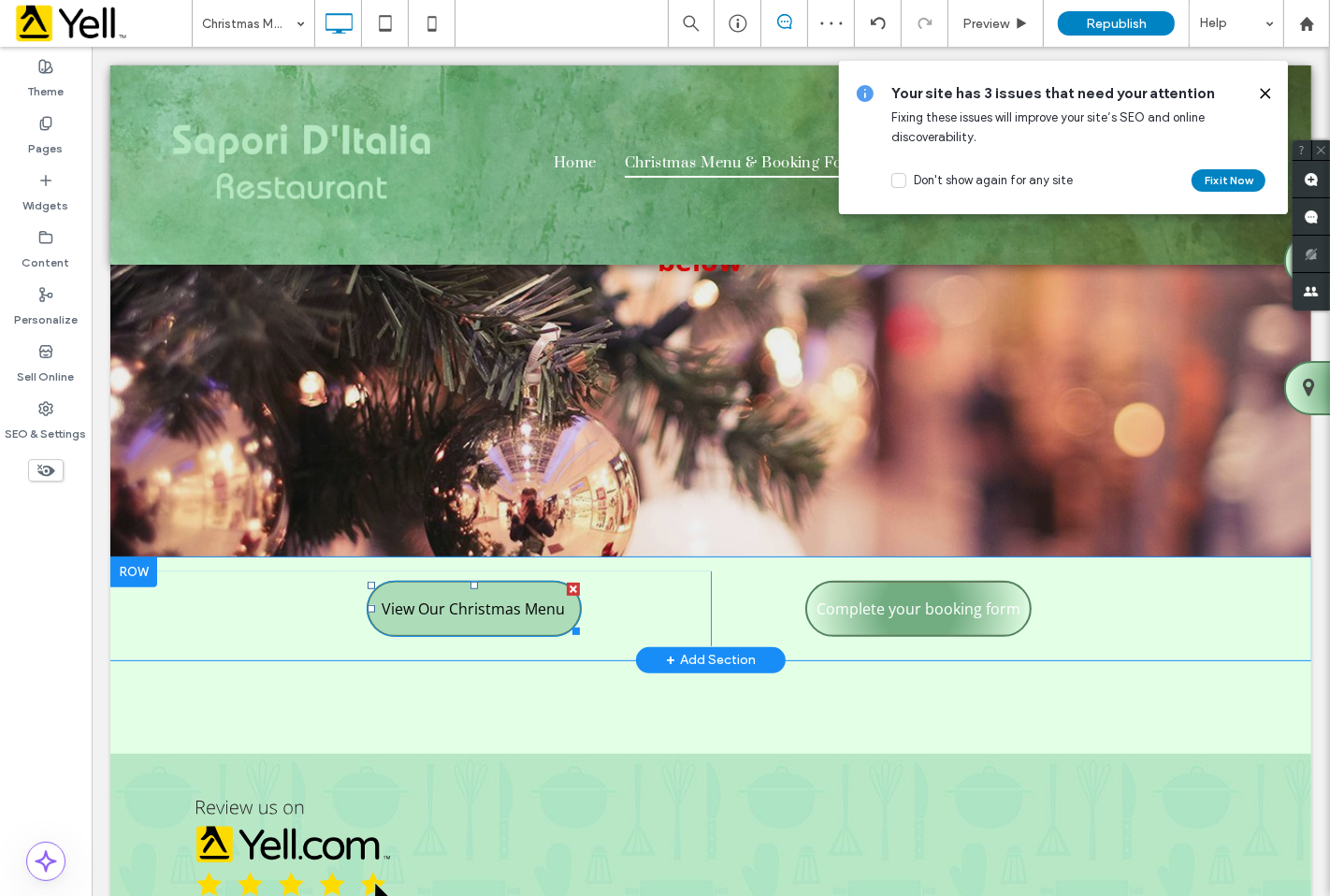
click at [521, 583] on span "View Our Christmas Menu" at bounding box center [473, 608] width 184 height 50
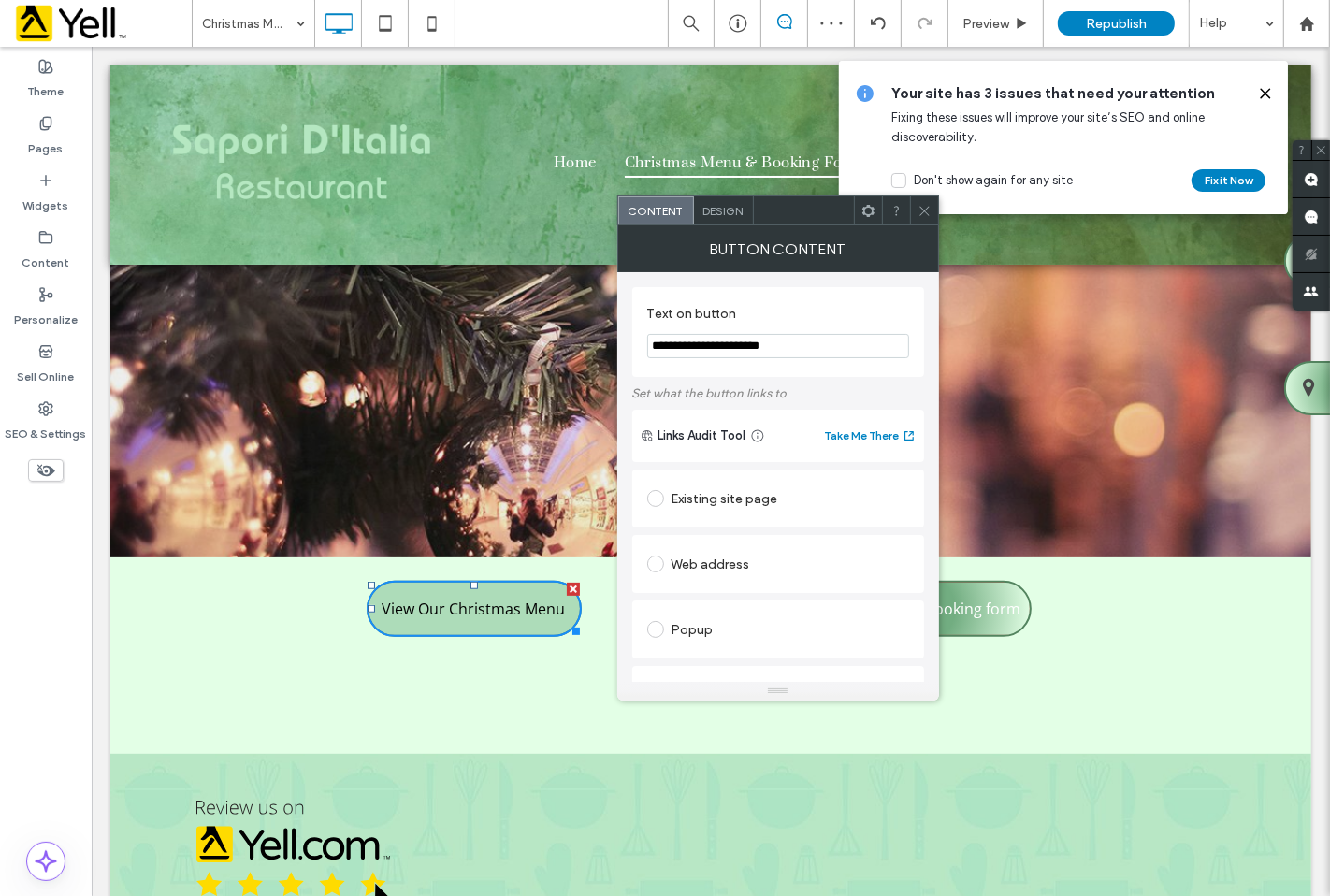
click at [521, 583] on span "View Our Christmas Menu" at bounding box center [473, 608] width 184 height 50
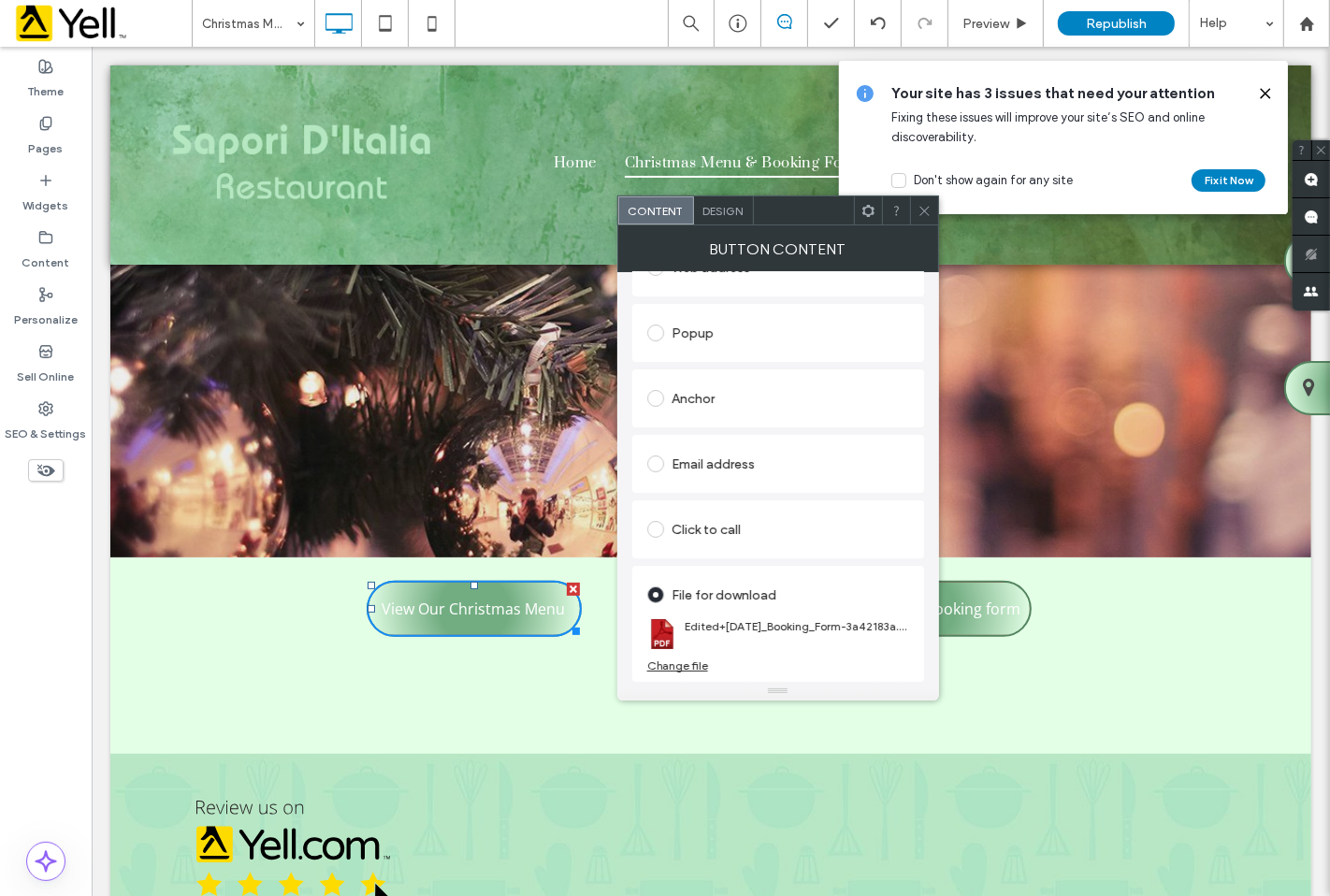
click at [692, 661] on div "Change file" at bounding box center [677, 665] width 61 height 14
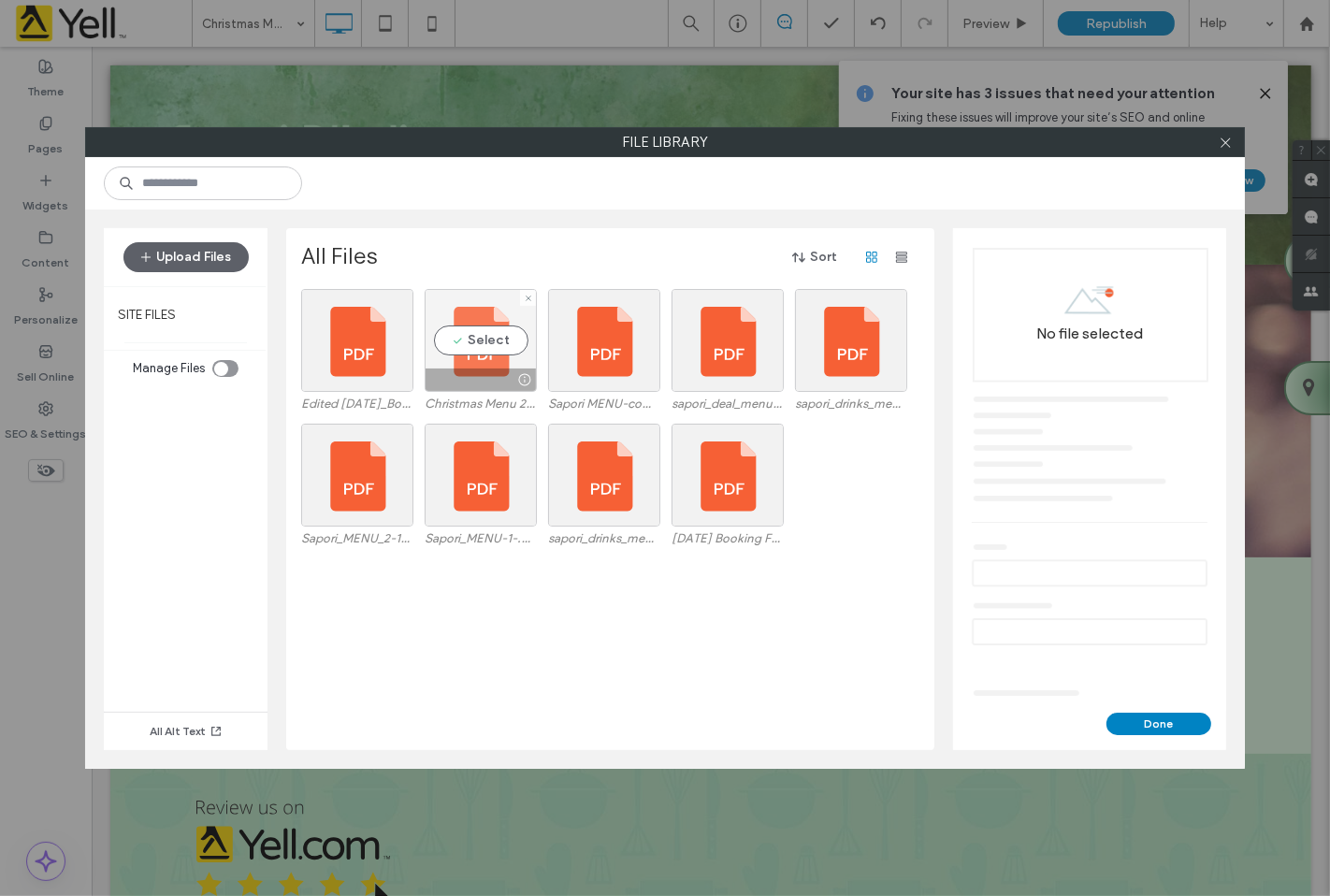
click at [499, 323] on div "Select" at bounding box center [480, 340] width 112 height 103
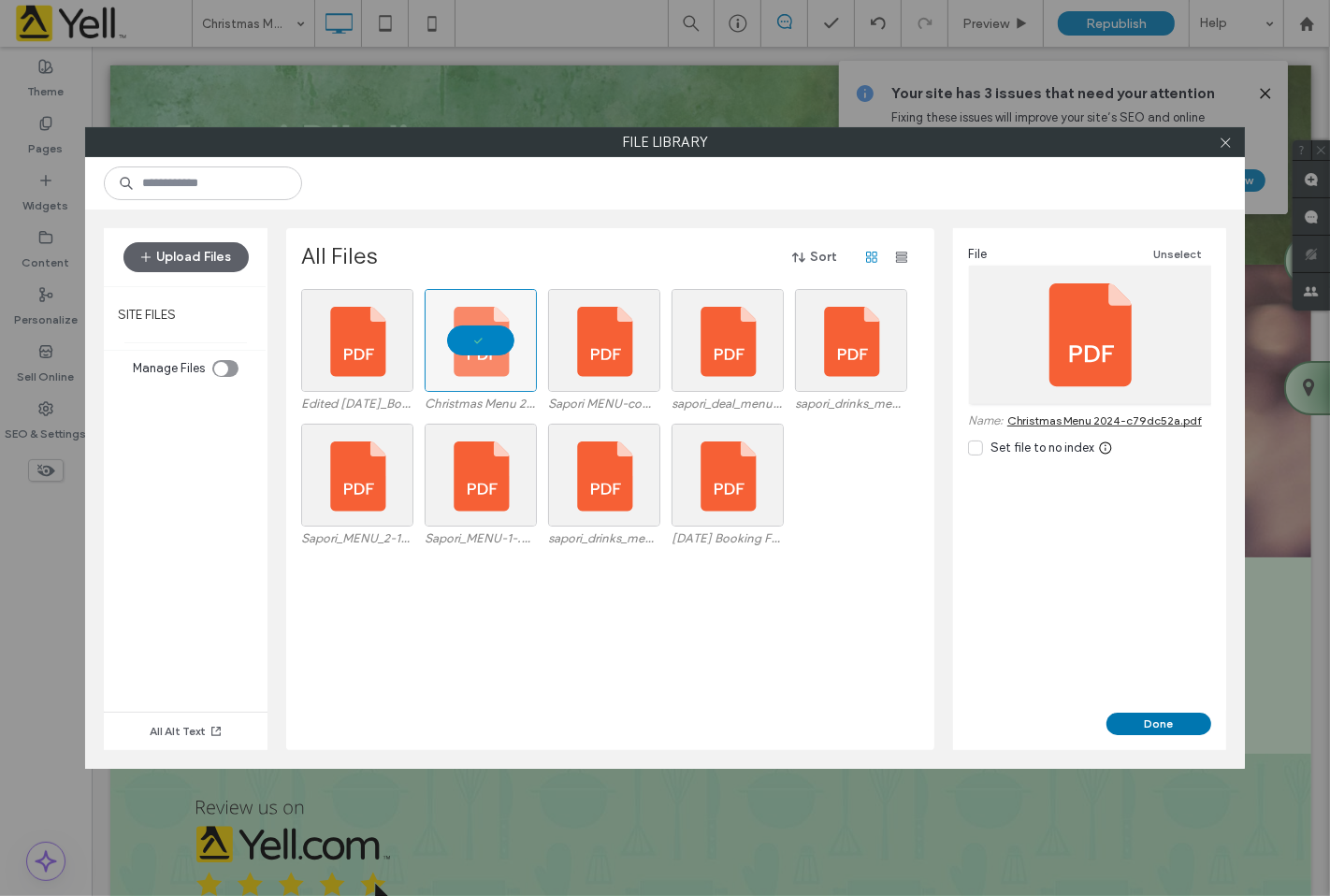
click at [1147, 715] on button "Done" at bounding box center [1159, 724] width 105 height 23
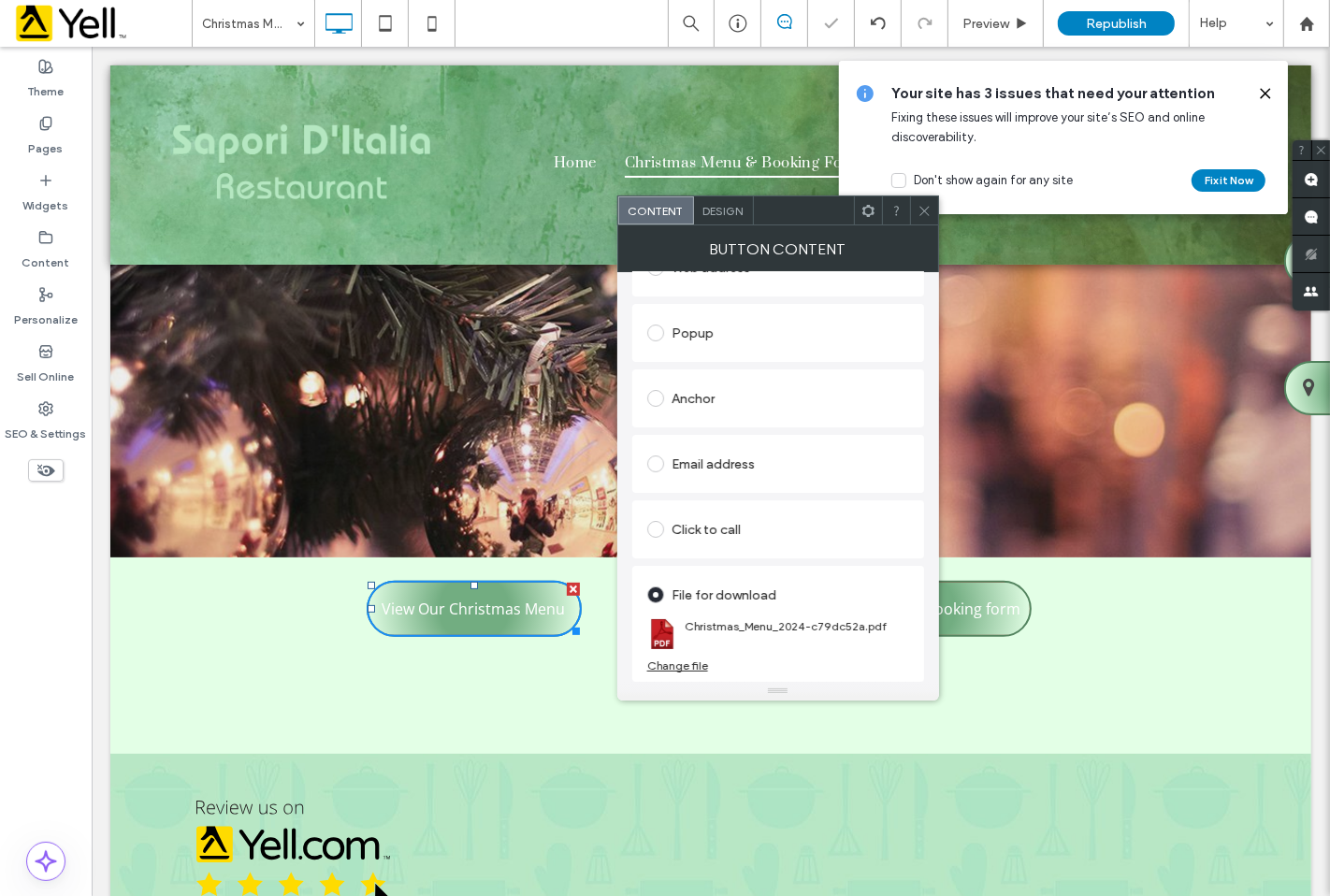
click at [915, 203] on div at bounding box center [925, 210] width 28 height 28
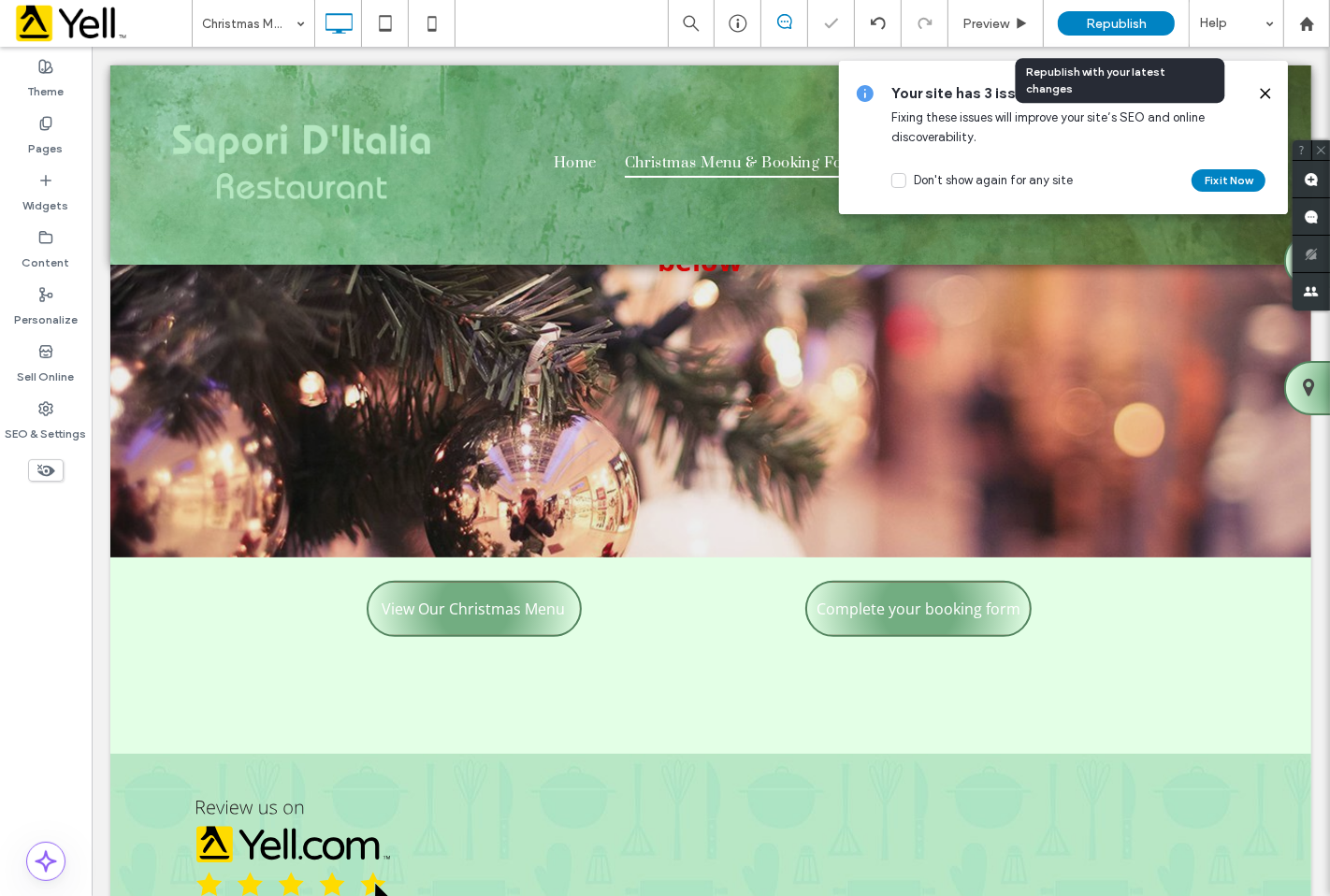
click at [1135, 23] on span "Republish" at bounding box center [1116, 24] width 61 height 16
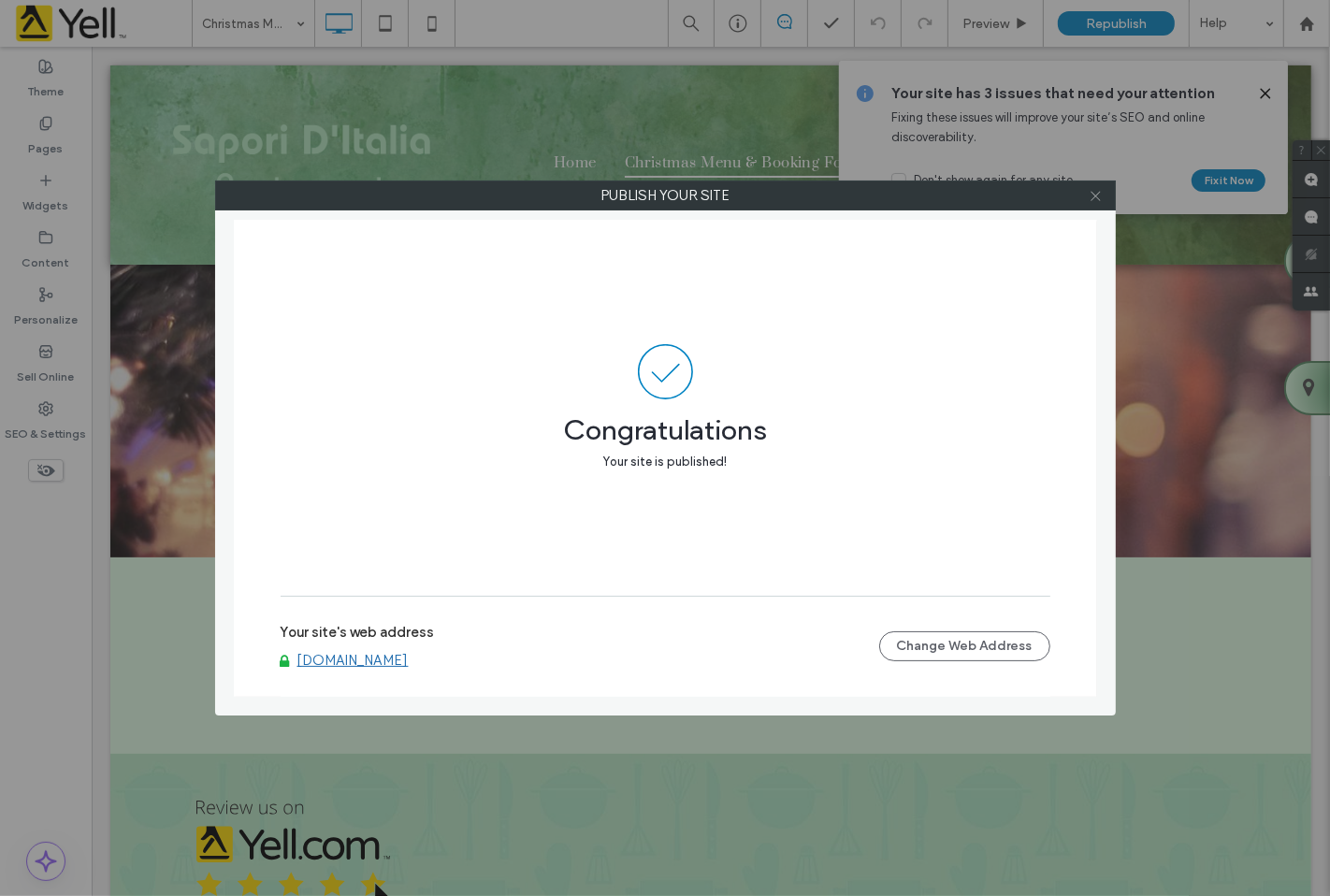
click at [1092, 200] on icon at bounding box center [1095, 195] width 14 height 14
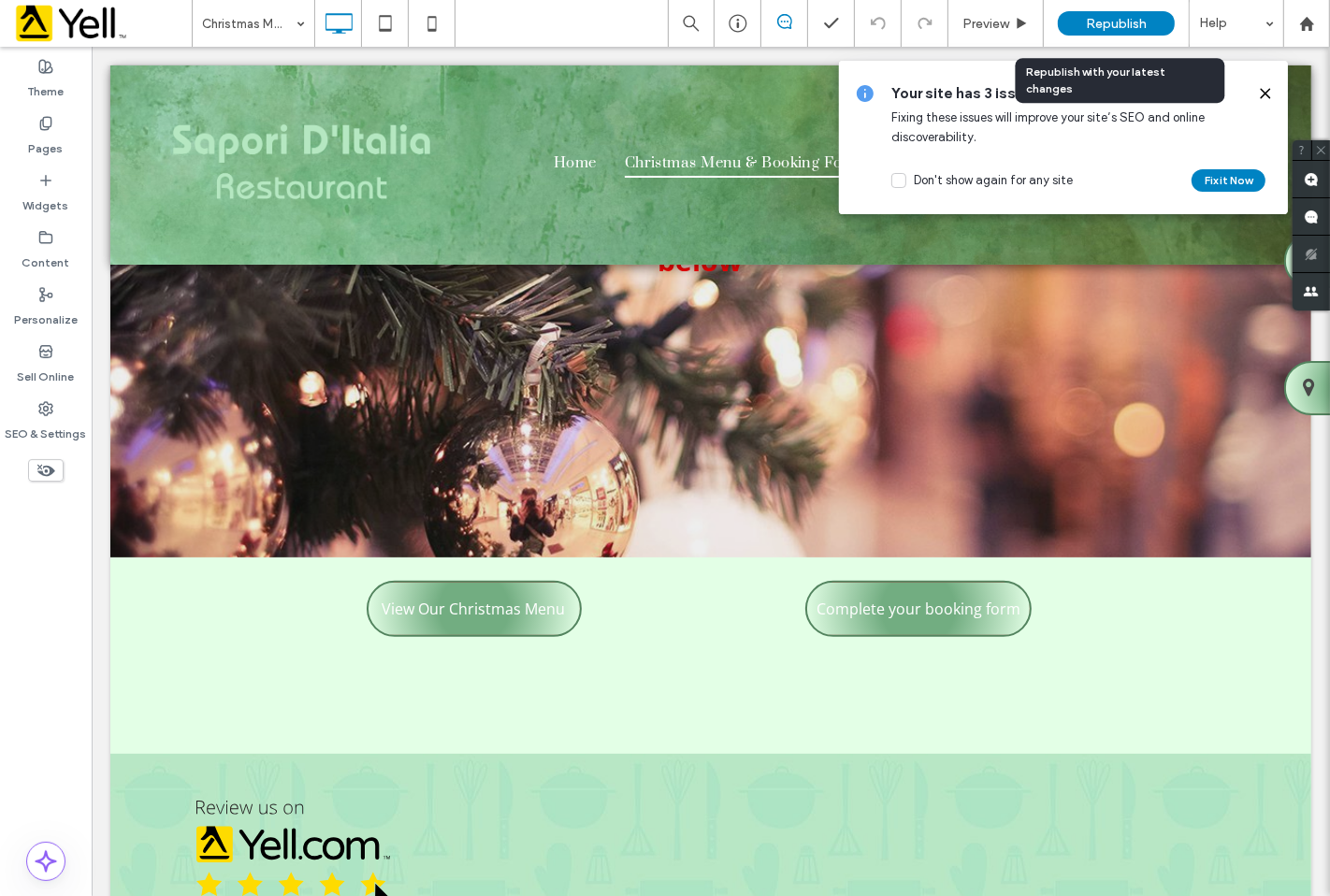
click at [1129, 26] on span "Republish" at bounding box center [1116, 24] width 61 height 16
